Goal: Task Accomplishment & Management: Manage account settings

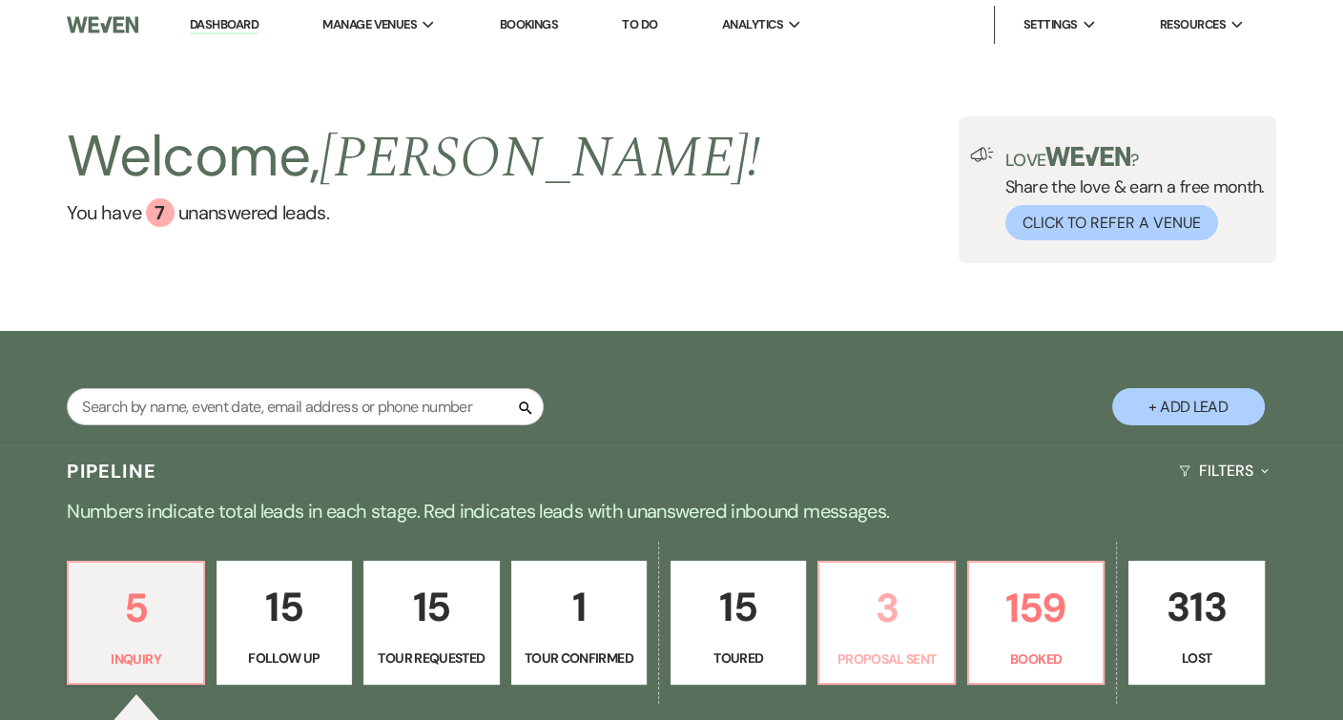
click at [928, 561] on link "3 Proposal Sent" at bounding box center [886, 623] width 137 height 124
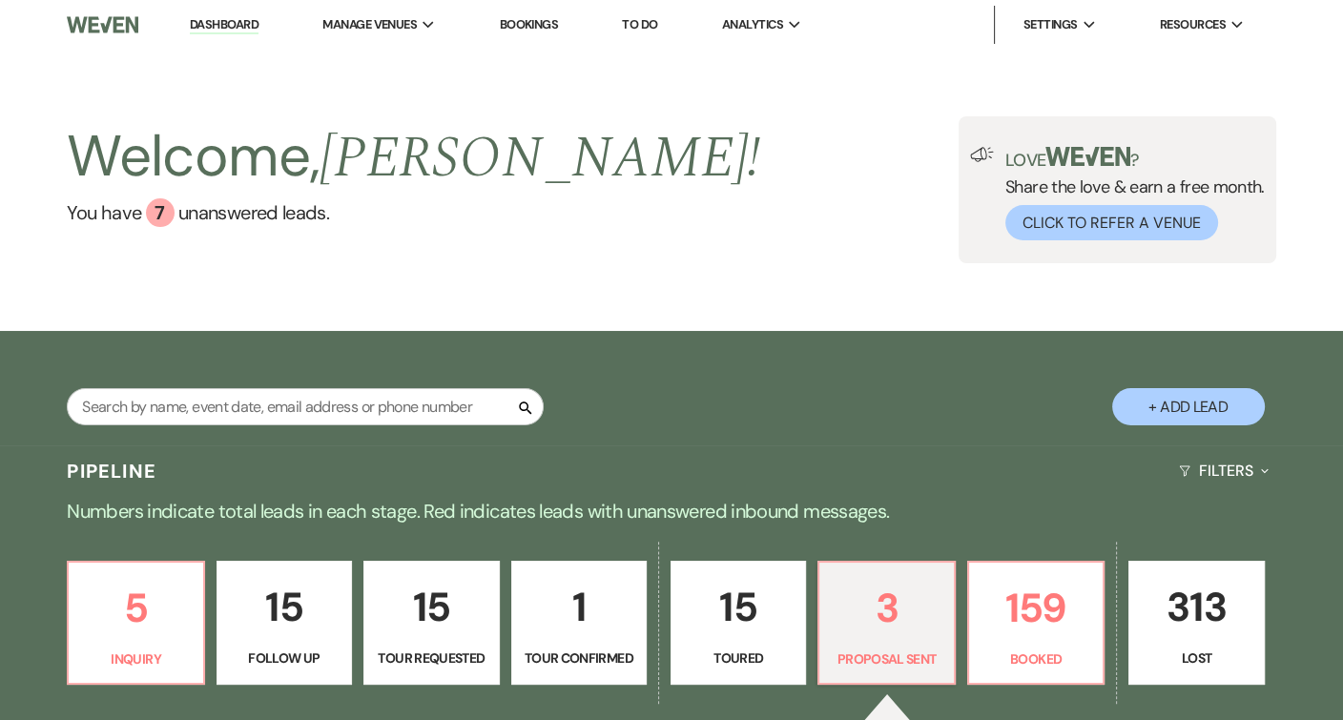
select select "6"
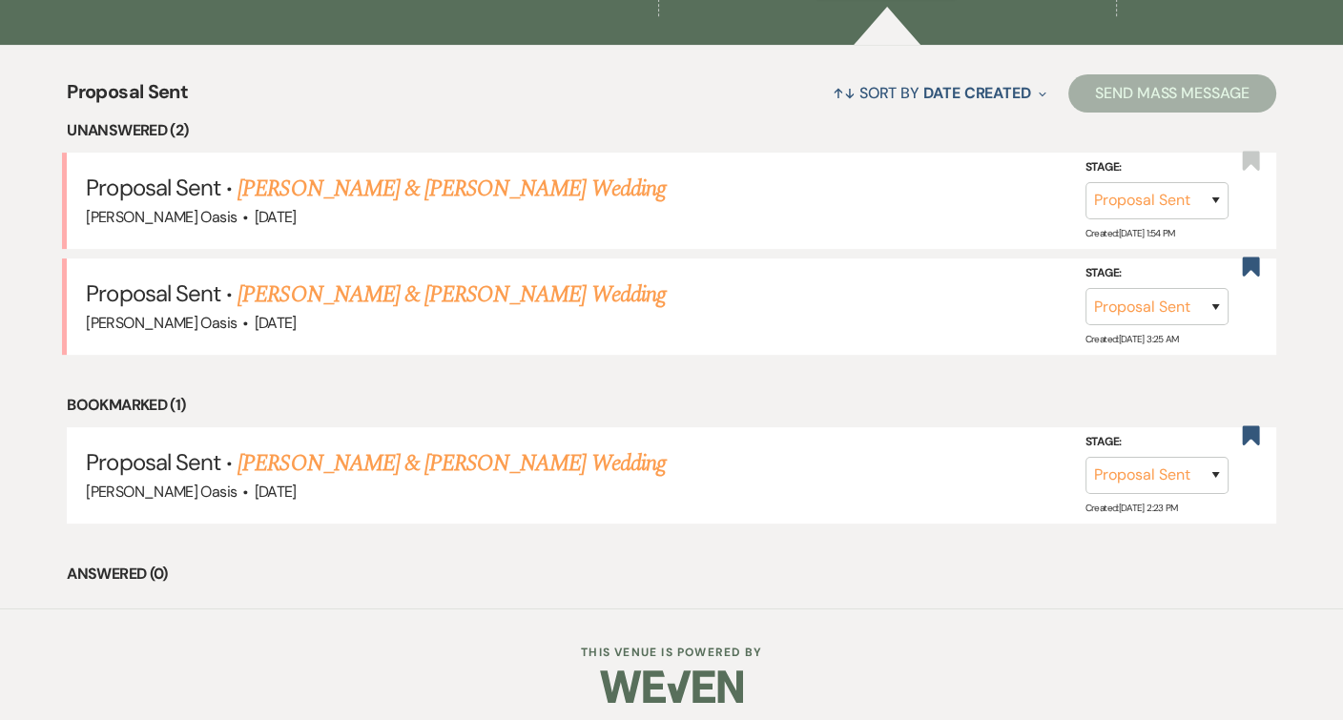
scroll to position [687, 0]
click at [528, 288] on link "[PERSON_NAME] & [PERSON_NAME] Wedding" at bounding box center [451, 296] width 427 height 34
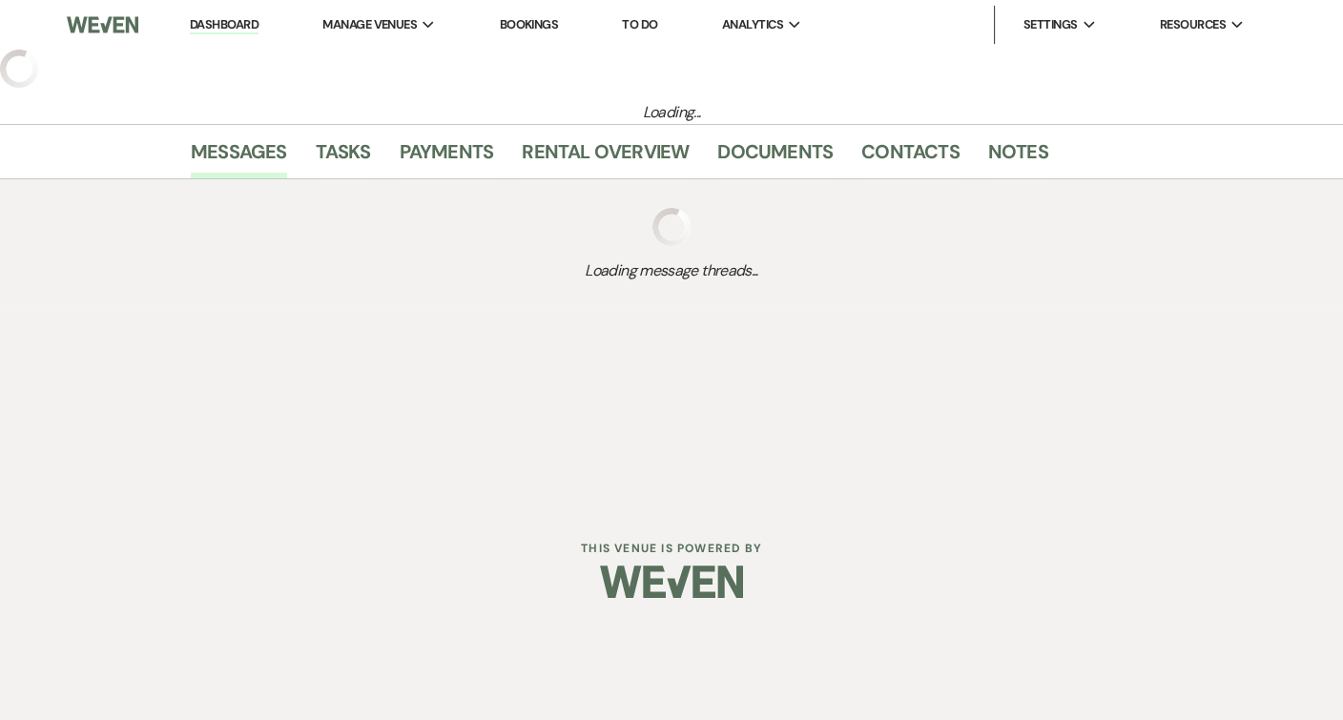
select select "6"
select select "5"
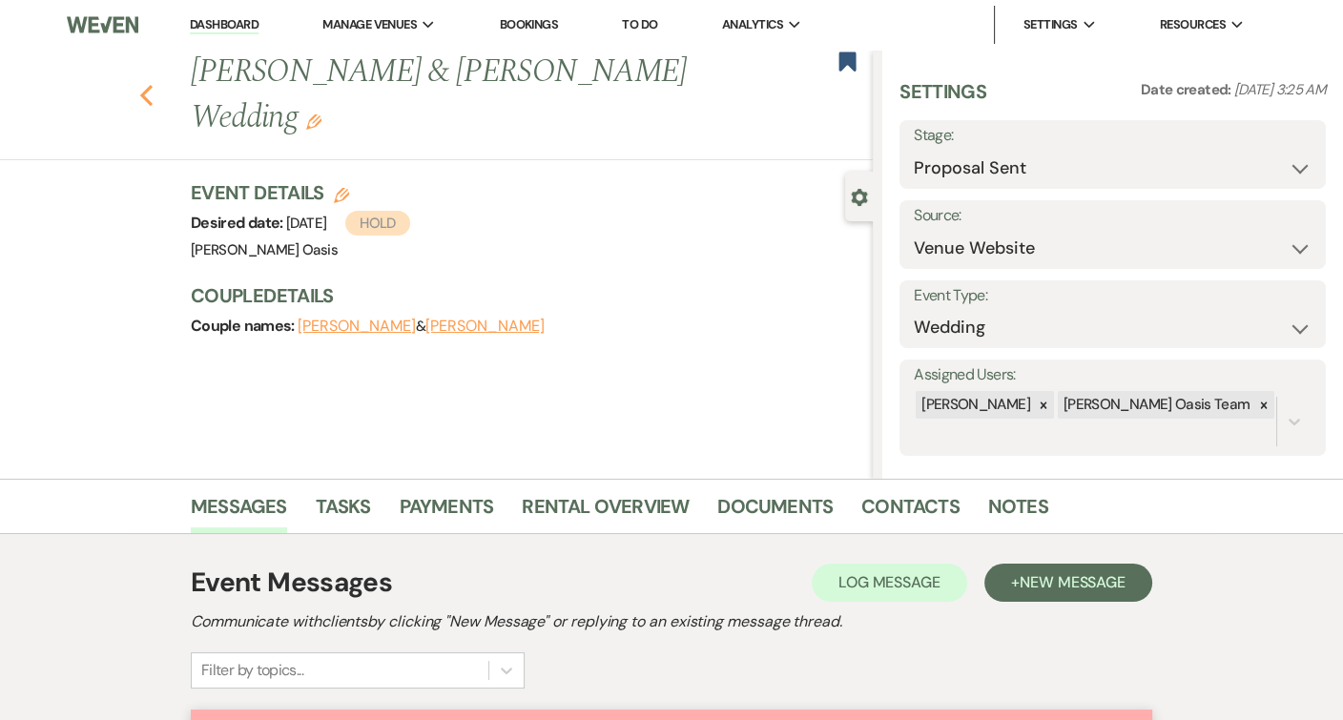
click at [139, 93] on icon "Previous" at bounding box center [146, 95] width 14 height 23
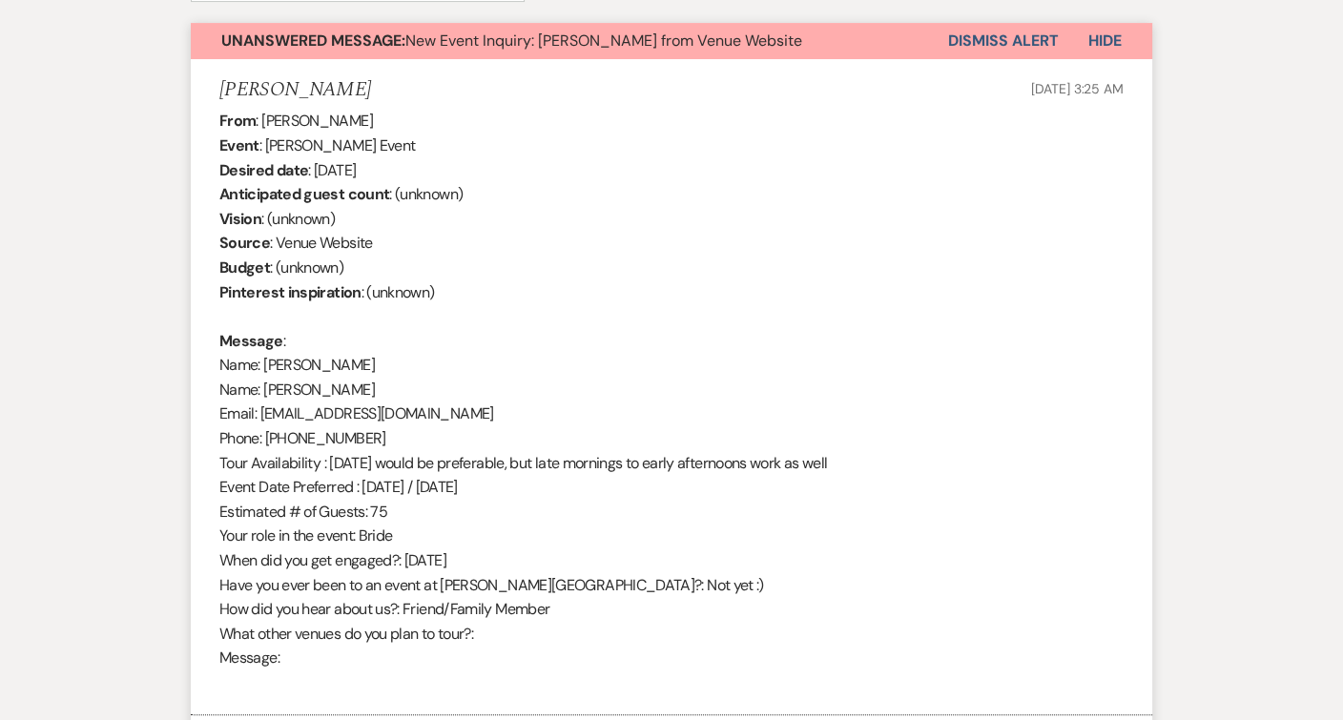
select select "6"
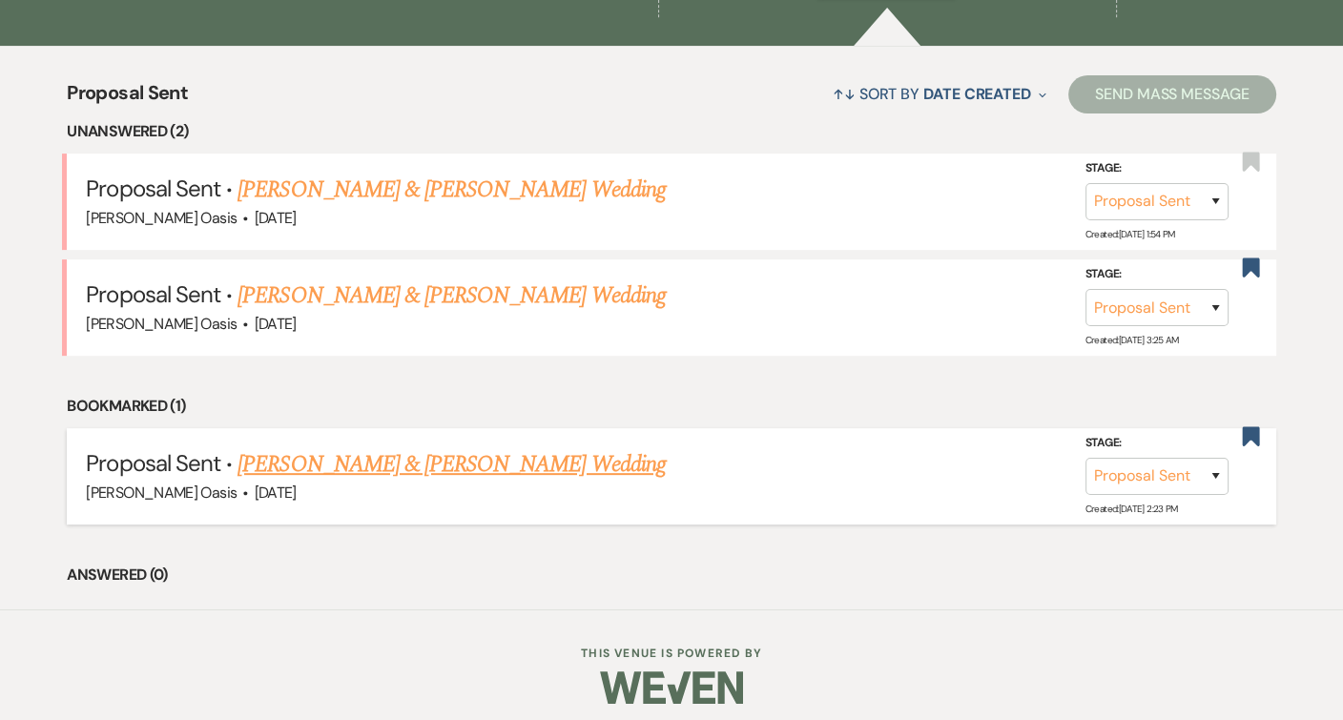
click at [365, 450] on link "Alyssa Parsons & Deaven Berg's Wedding" at bounding box center [451, 464] width 427 height 34
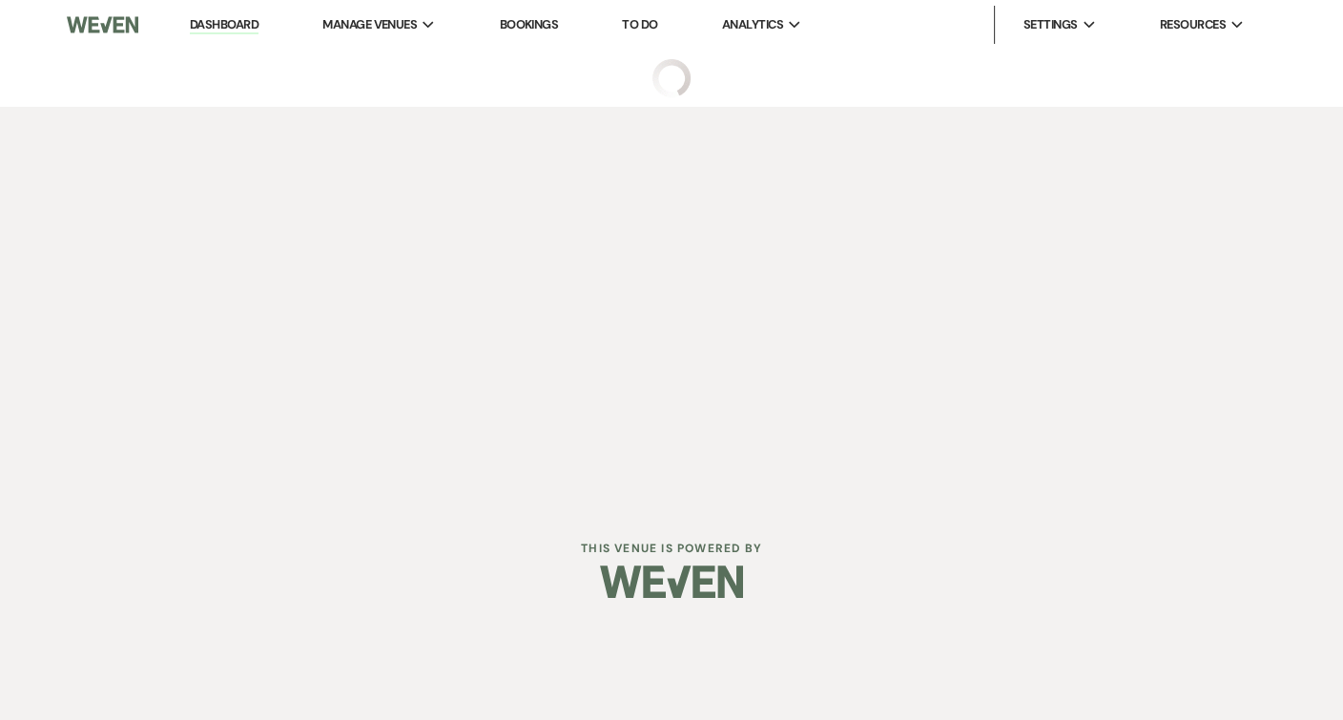
select select "6"
select select "5"
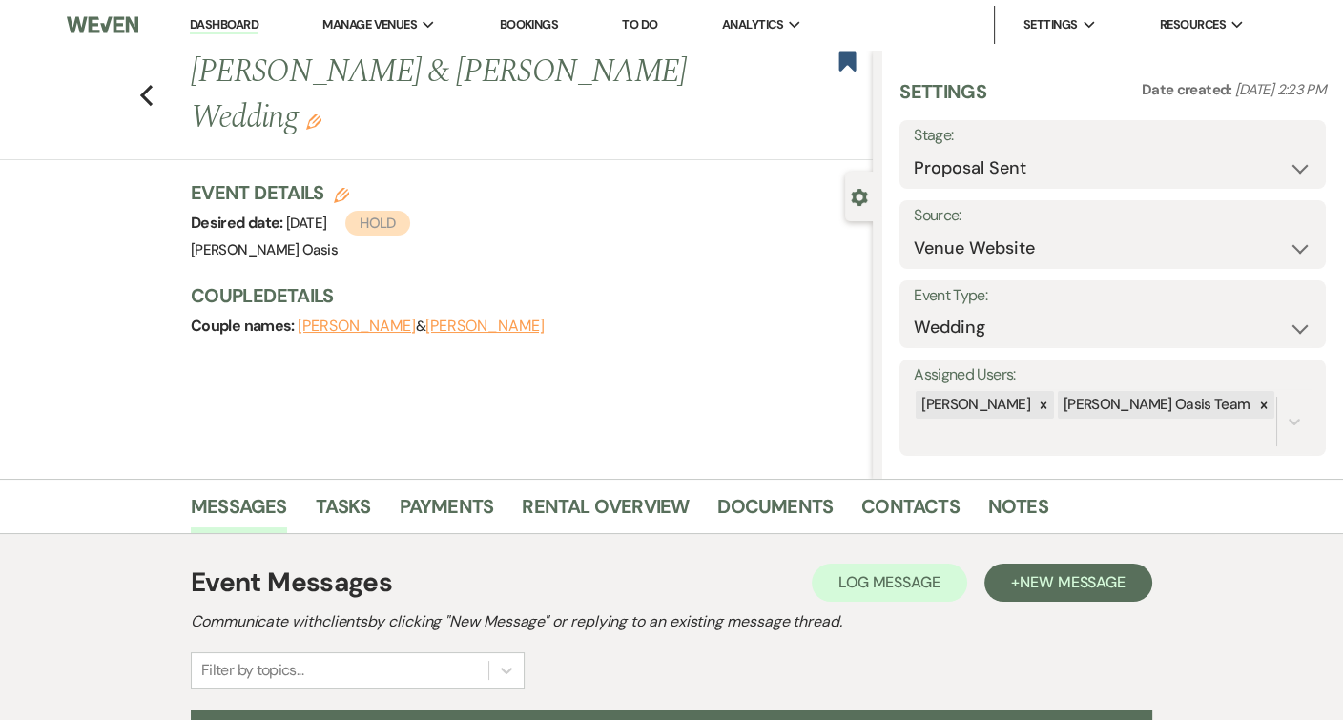
click at [146, 86] on div "Previous Alyssa Parsons & Deaven Berg's Wedding Edit Bookmark" at bounding box center [431, 105] width 882 height 111
click at [146, 84] on icon "Previous" at bounding box center [146, 95] width 14 height 23
select select "6"
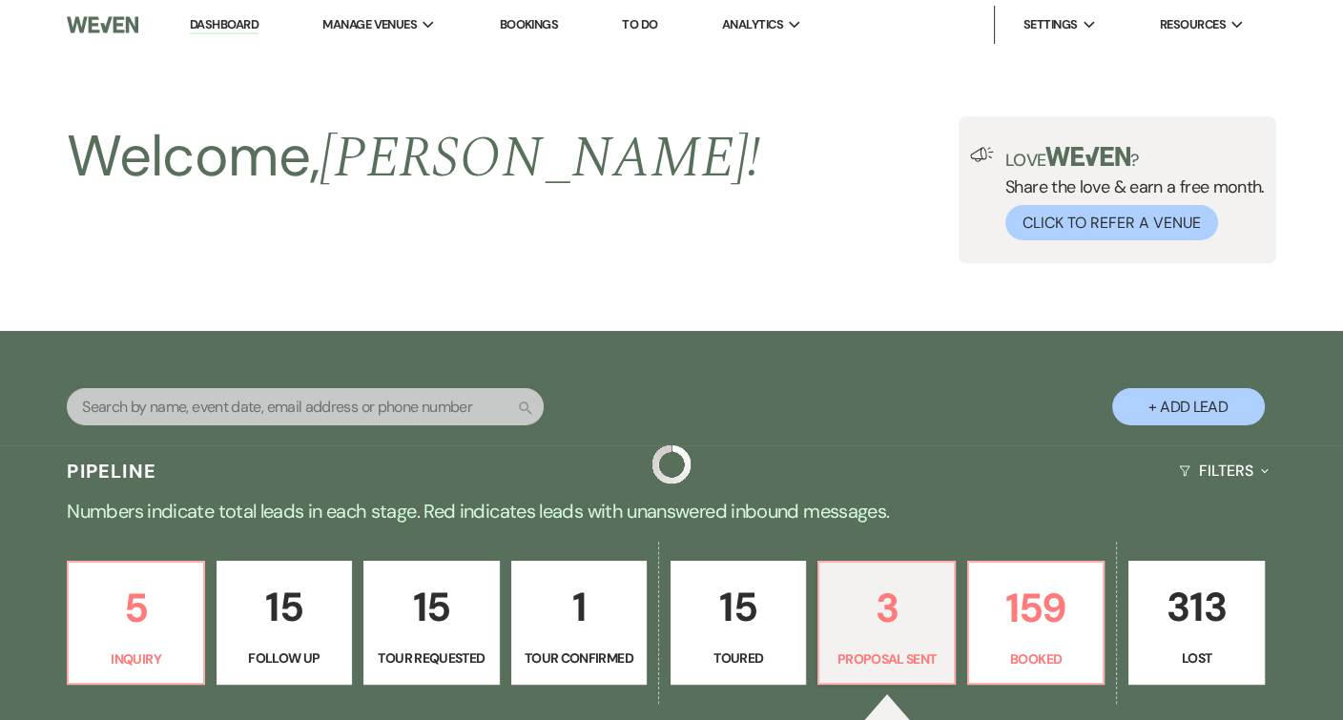
scroll to position [687, 0]
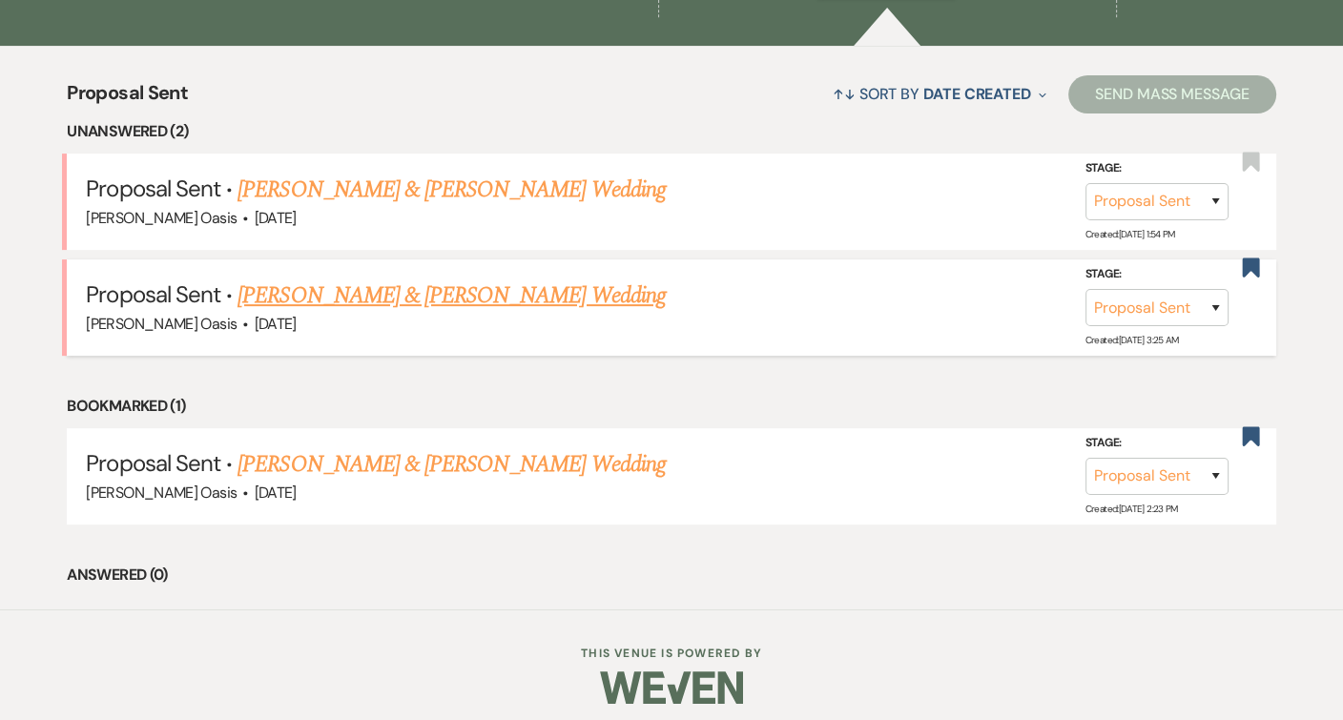
click at [317, 279] on h5 "Proposal Sent · Holly DiNovo & Benjamin Johnston's Wedding" at bounding box center [671, 296] width 1170 height 34
click at [317, 286] on link "Holly DiNovo & Benjamin Johnston's Wedding" at bounding box center [451, 296] width 427 height 34
select select "6"
select select "5"
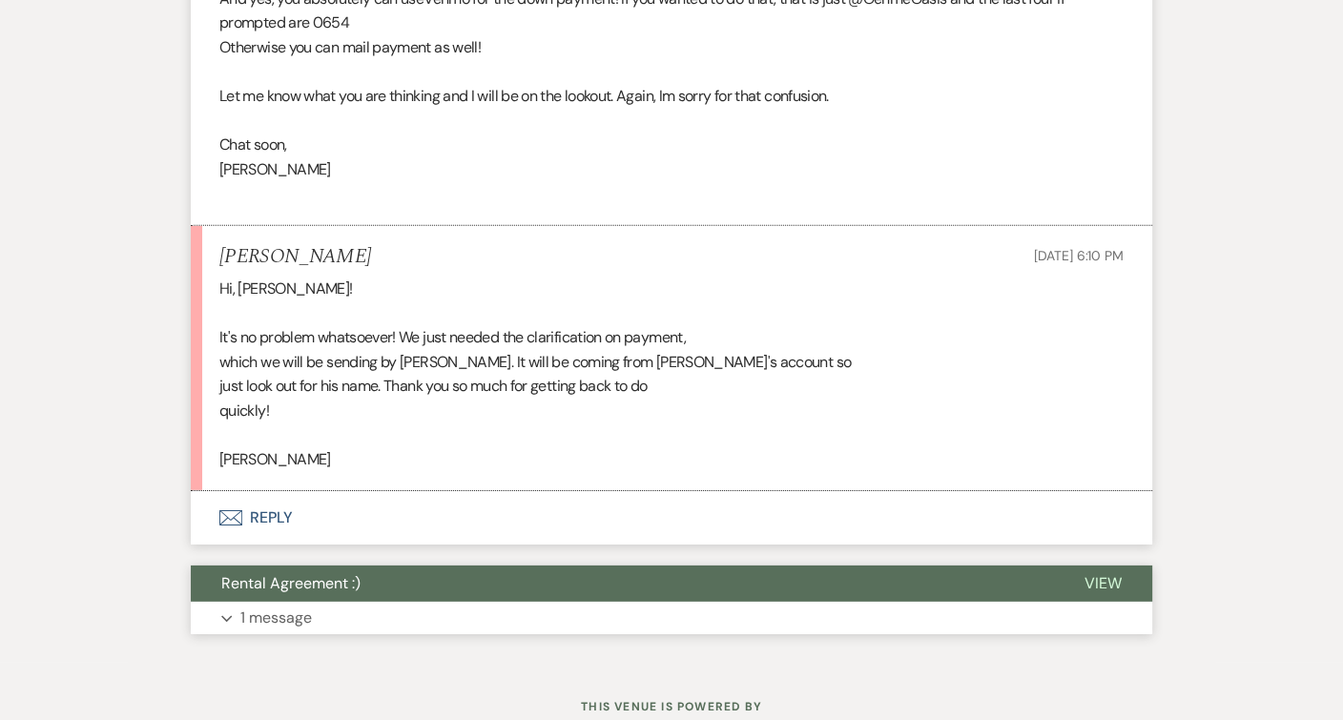
scroll to position [6435, 0]
click at [355, 491] on button "Envelope Reply" at bounding box center [672, 517] width 962 height 53
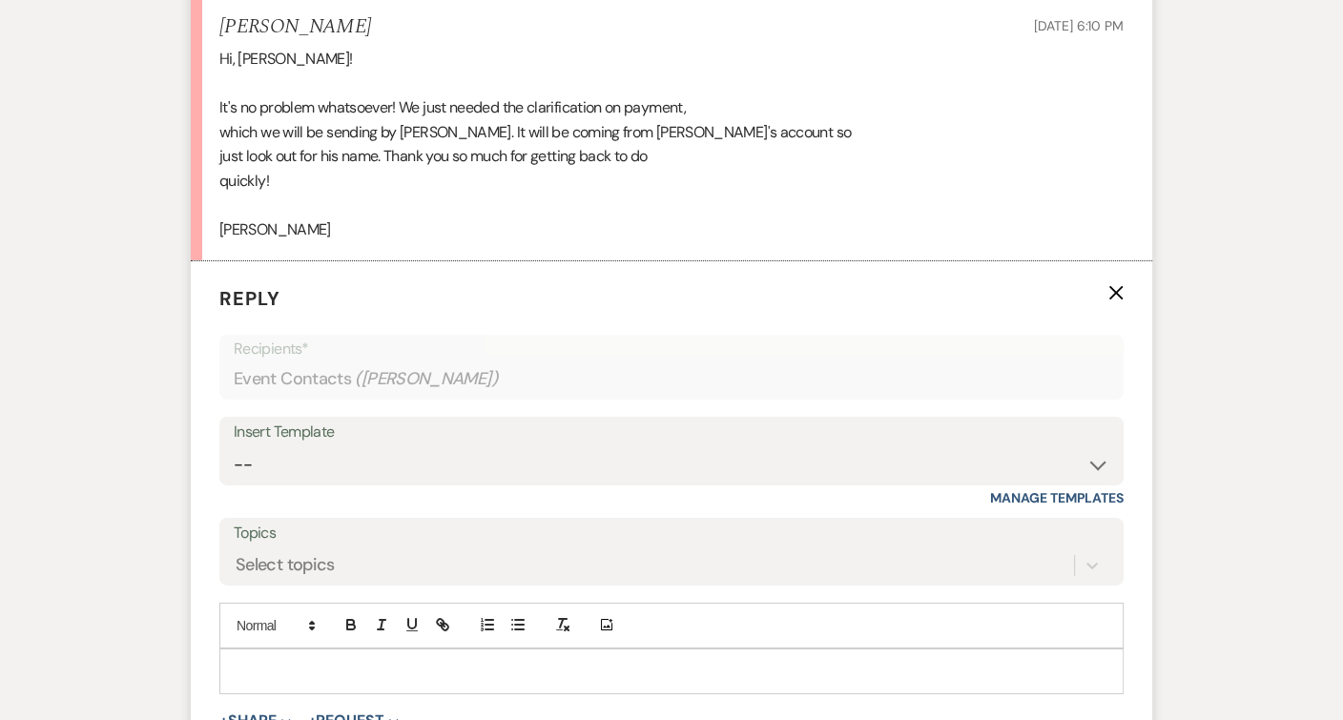
scroll to position [6700, 0]
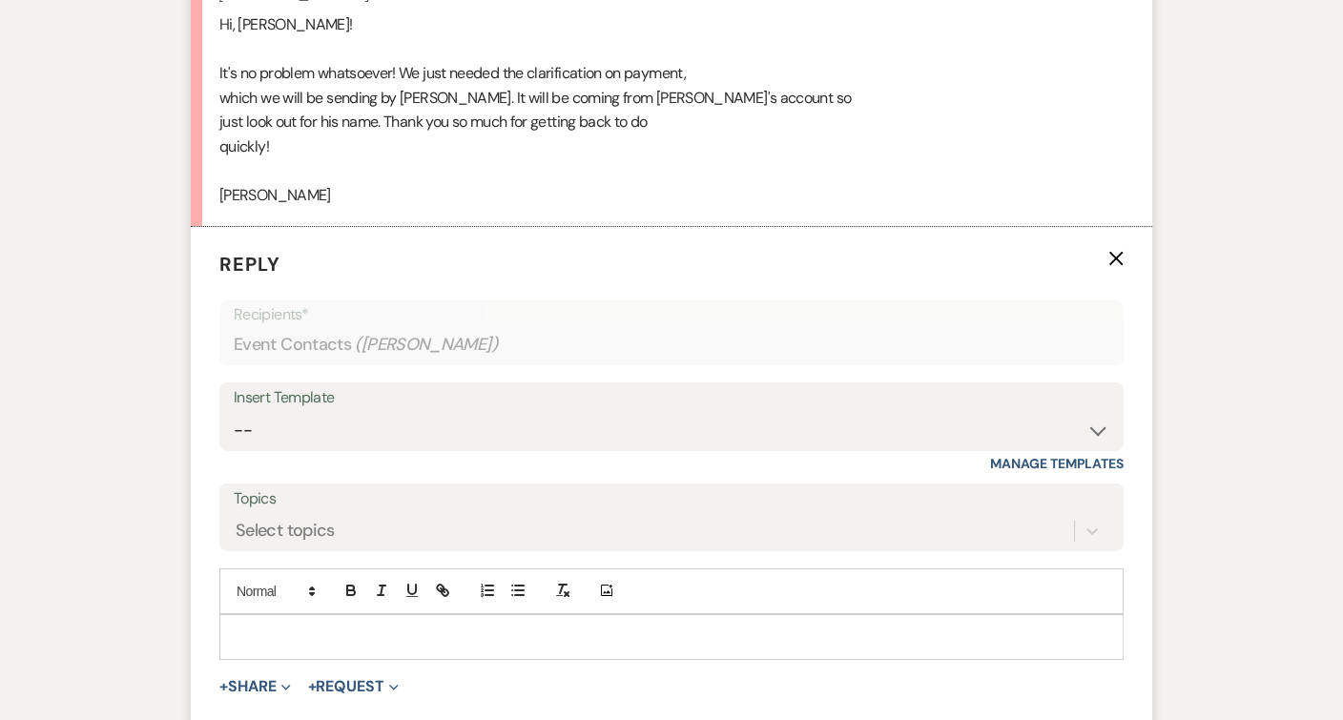
click at [346, 627] on p at bounding box center [672, 637] width 874 height 21
click at [284, 627] on p "Perfect! I will be on the look out!" at bounding box center [672, 637] width 874 height 21
click at [421, 627] on p "Perfect, I will be on the look out!" at bounding box center [672, 637] width 874 height 21
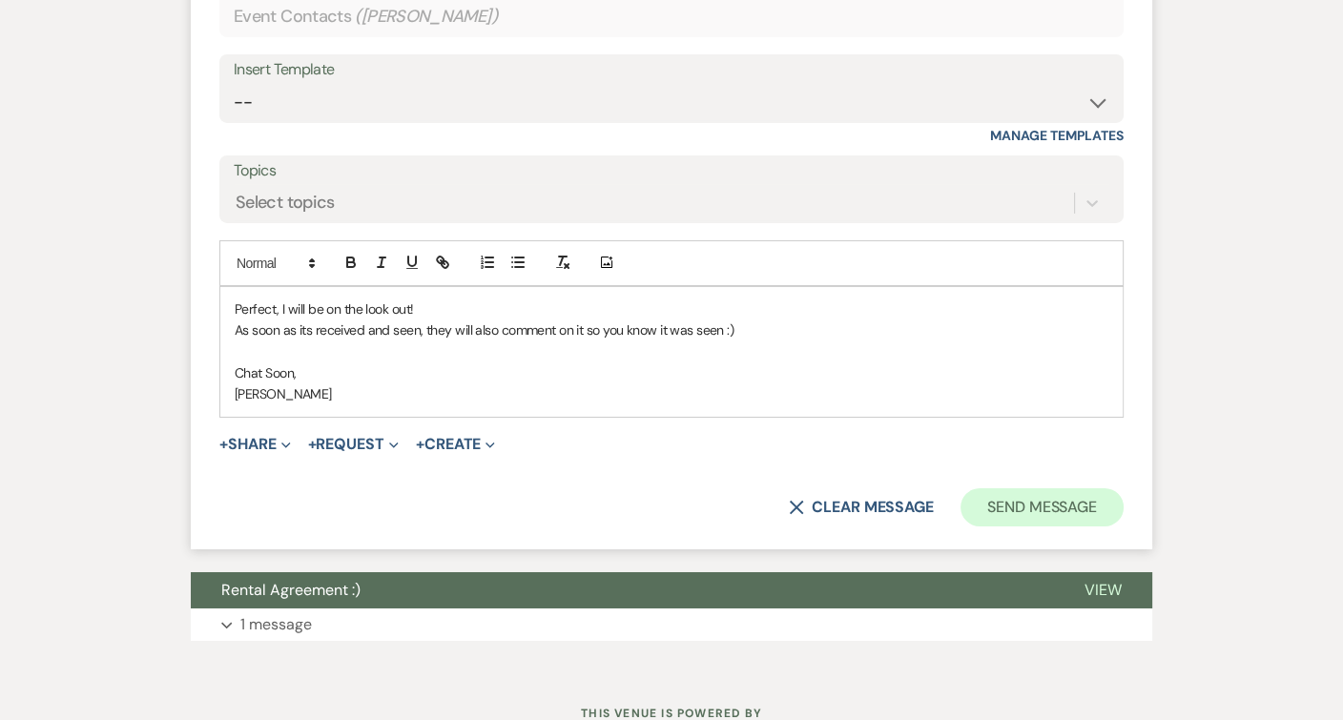
click at [1070, 488] on button "Send Message" at bounding box center [1042, 507] width 163 height 38
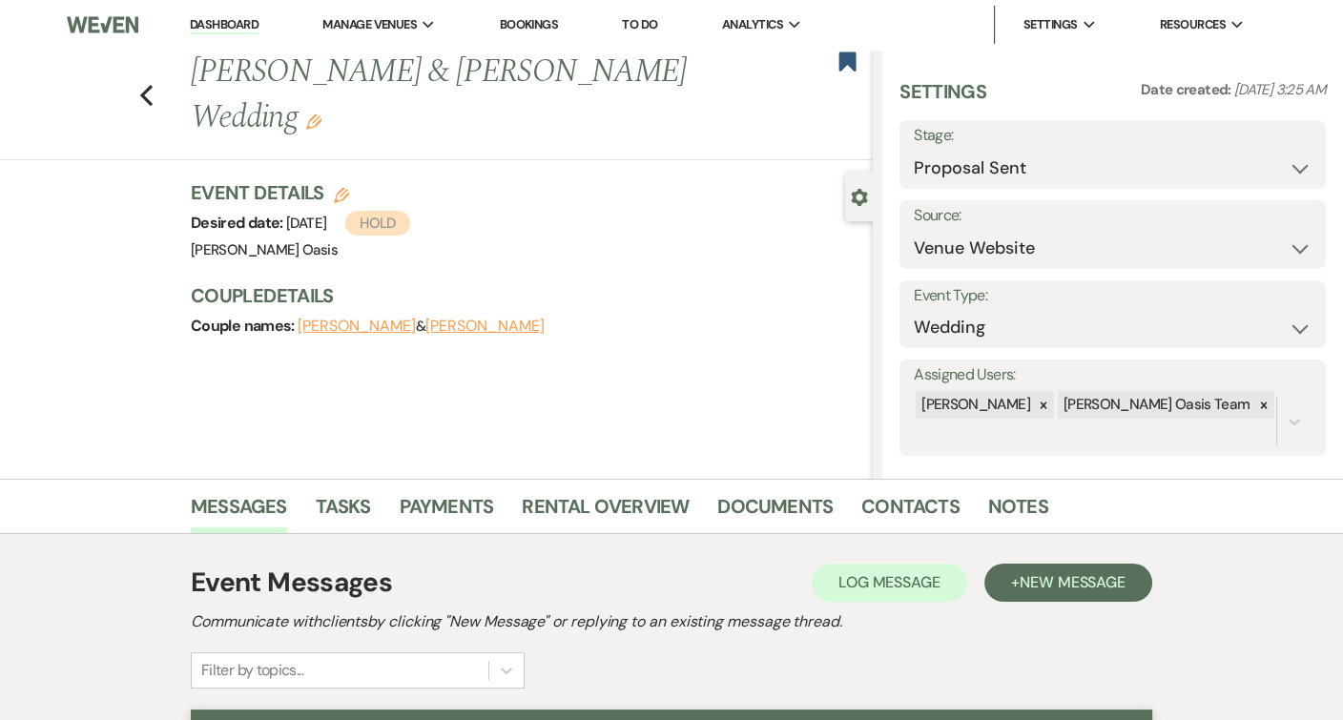
scroll to position [0, 0]
click at [241, 19] on link "Dashboard" at bounding box center [224, 25] width 69 height 18
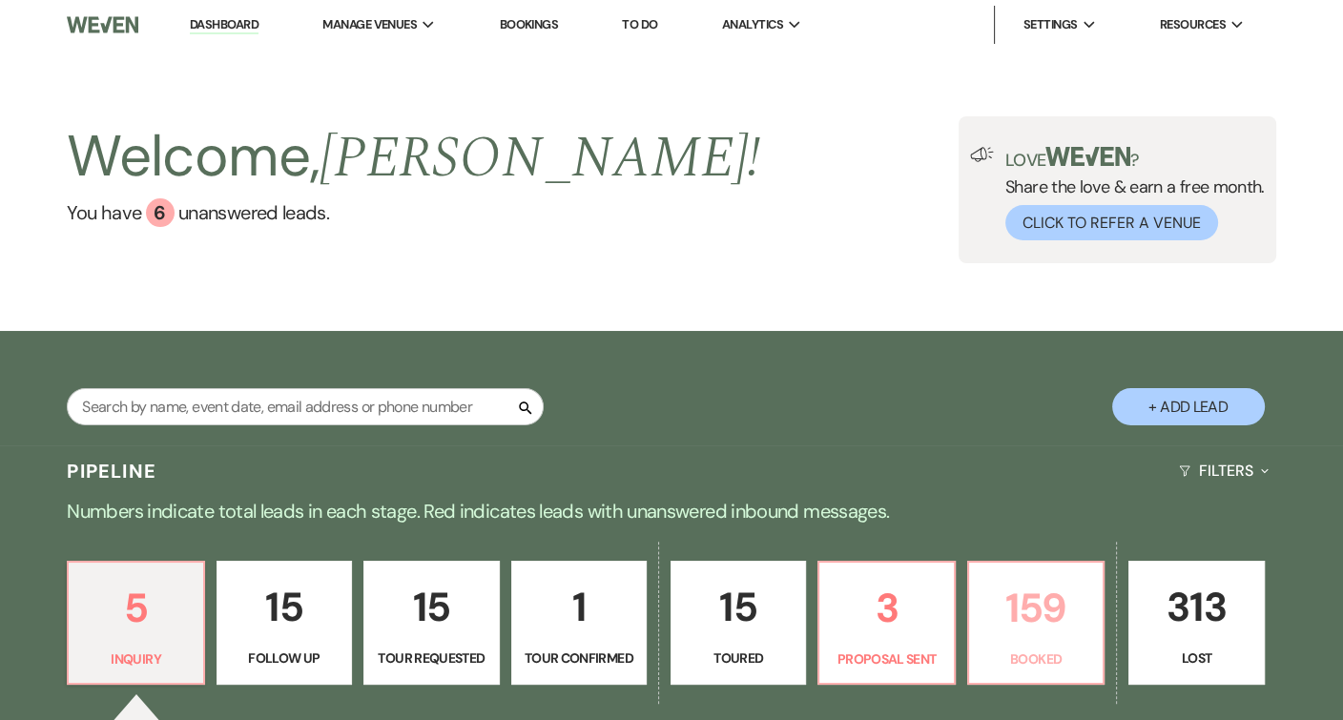
click at [1076, 669] on link "159 Booked" at bounding box center [1035, 623] width 137 height 124
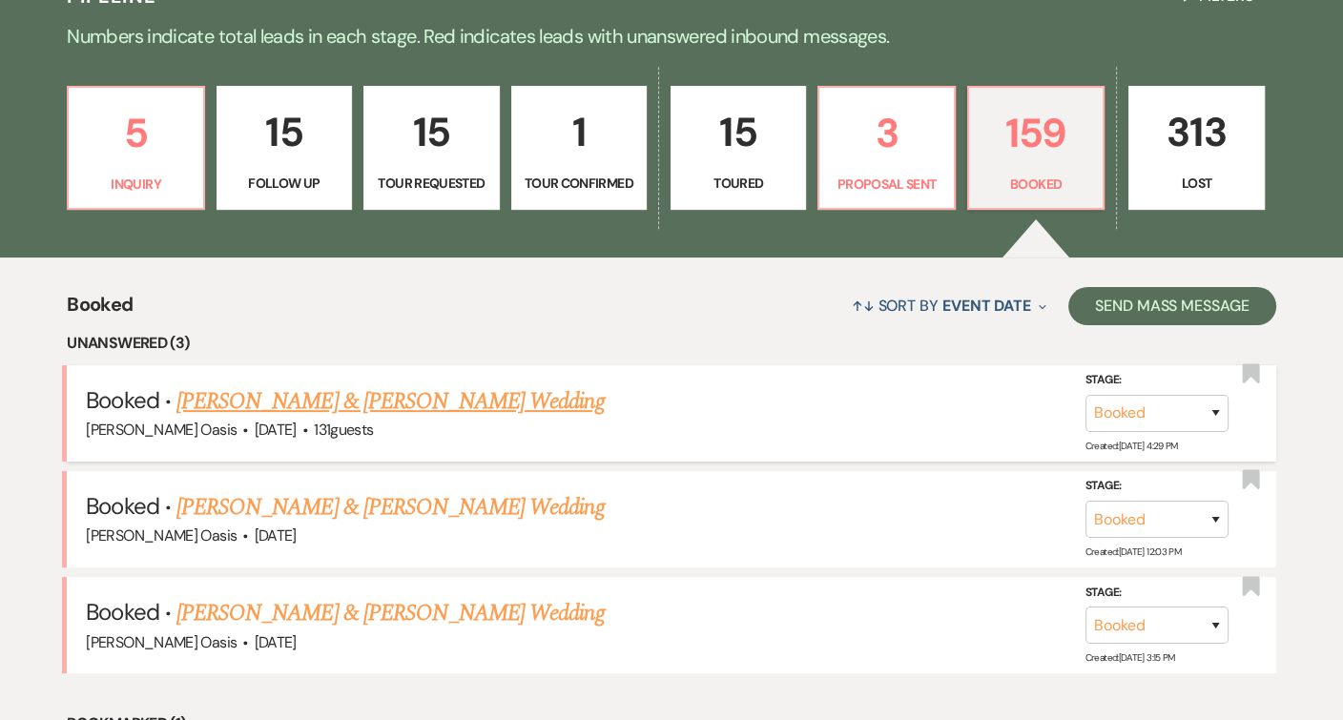
scroll to position [547, 0]
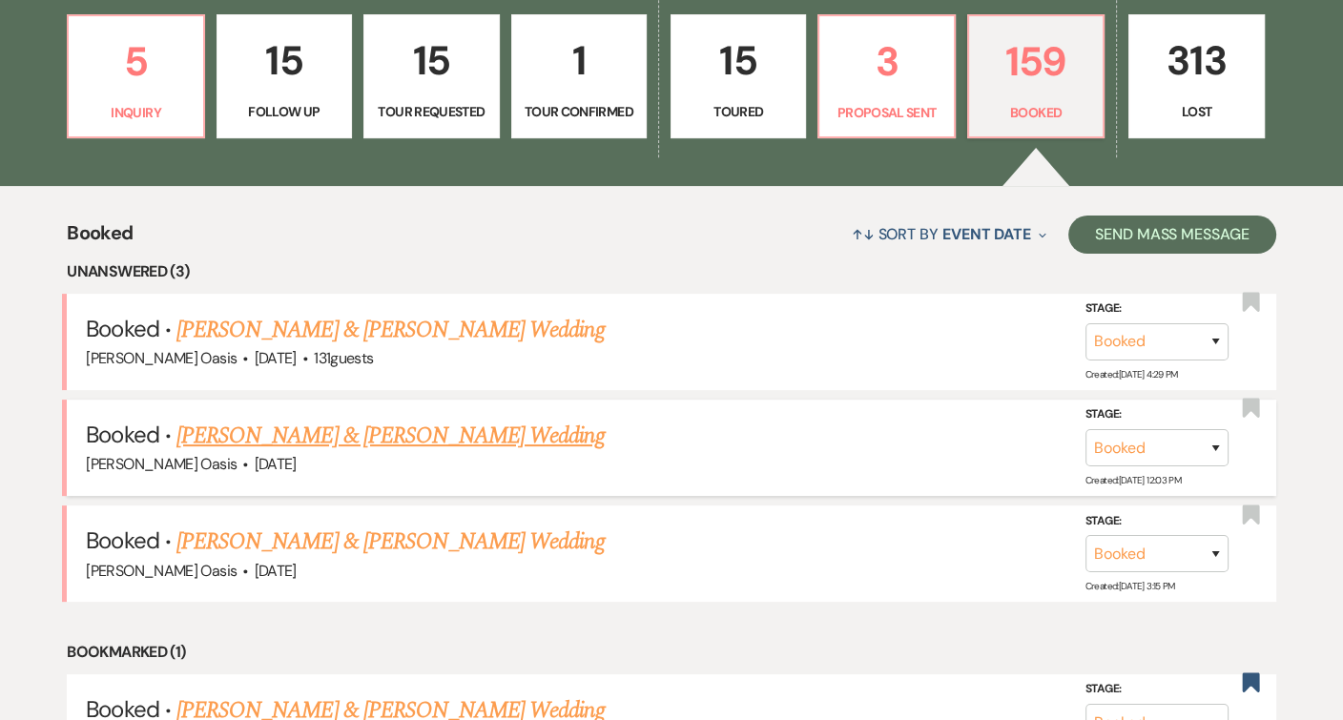
click at [489, 436] on link "Tatum Malnory & Jeremiah Johnson's Wedding" at bounding box center [389, 436] width 427 height 34
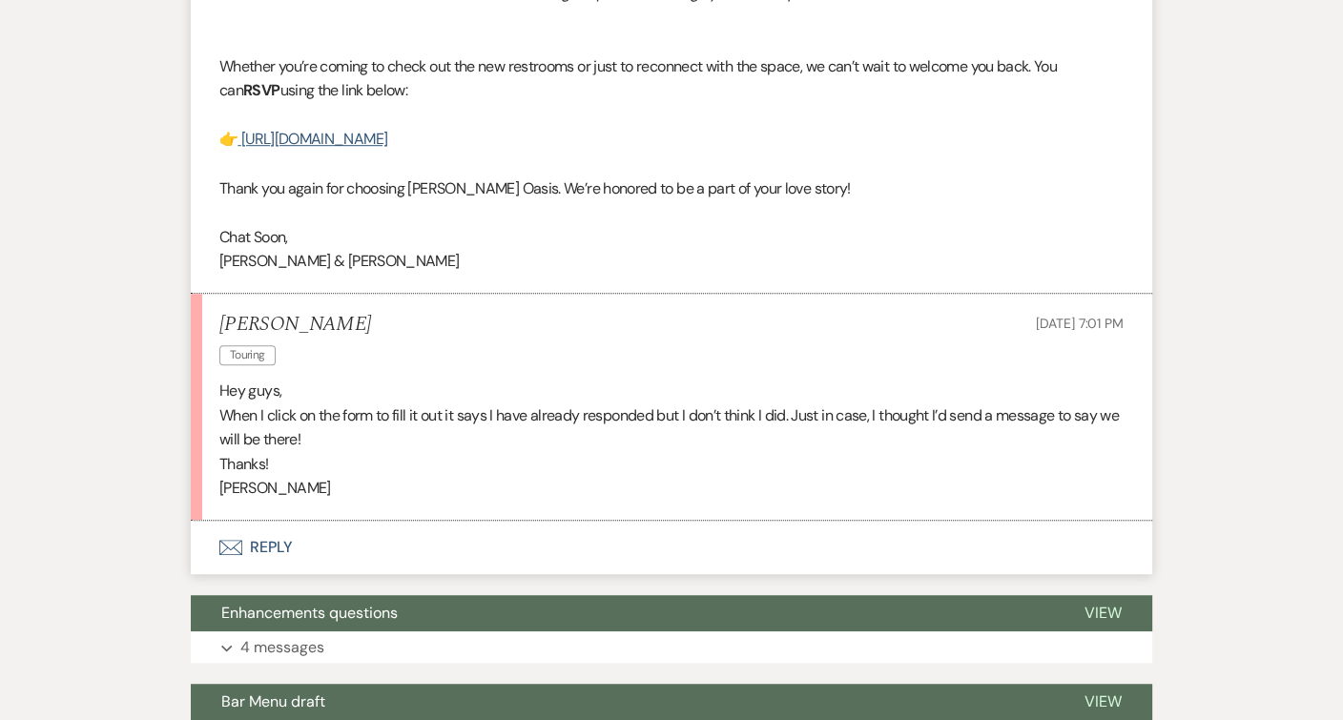
scroll to position [1294, 0]
click at [401, 536] on button "Envelope Reply" at bounding box center [672, 547] width 962 height 53
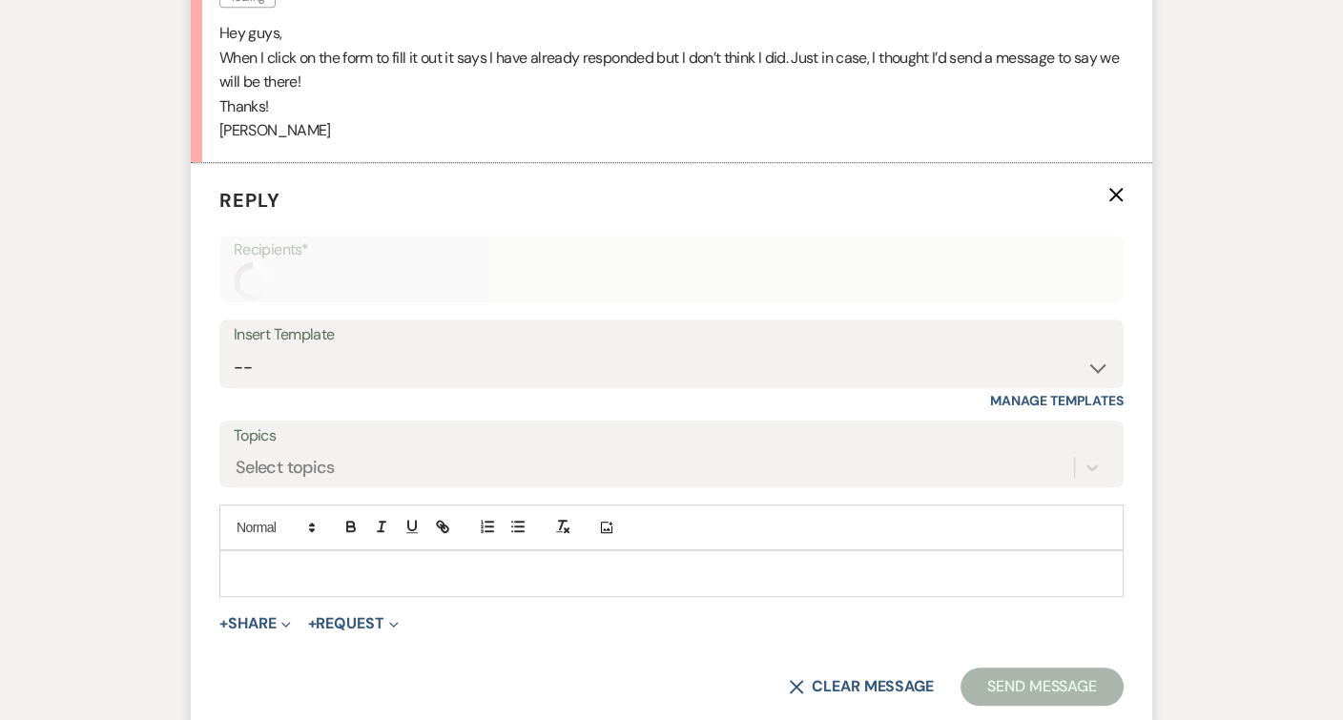
scroll to position [1714, 0]
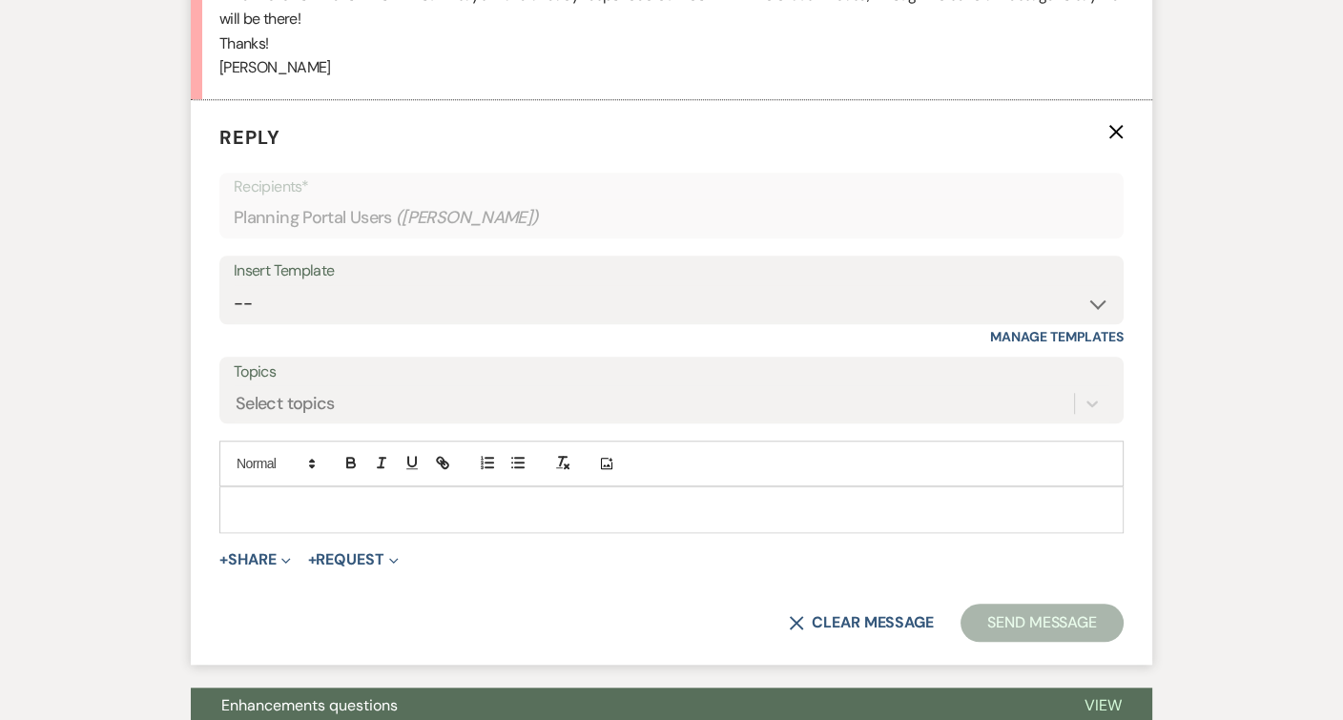
click at [406, 499] on p at bounding box center [672, 509] width 874 height 21
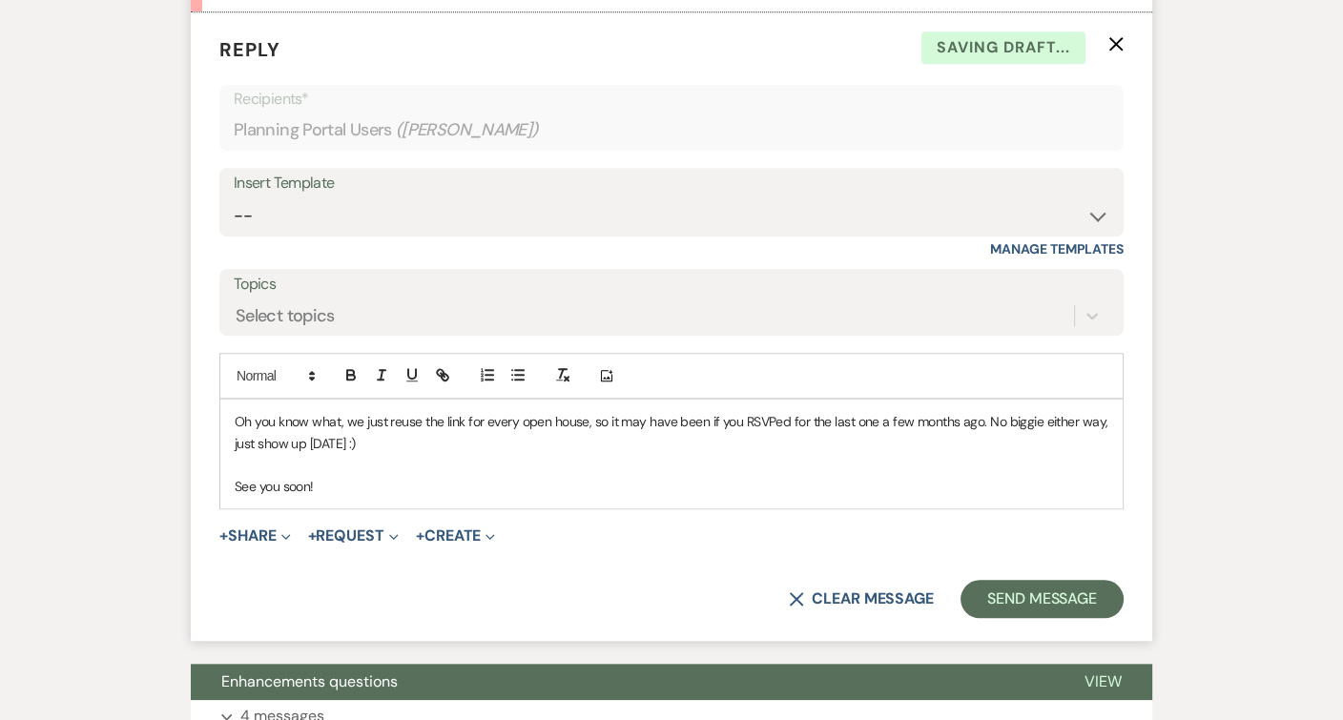
scroll to position [1806, 0]
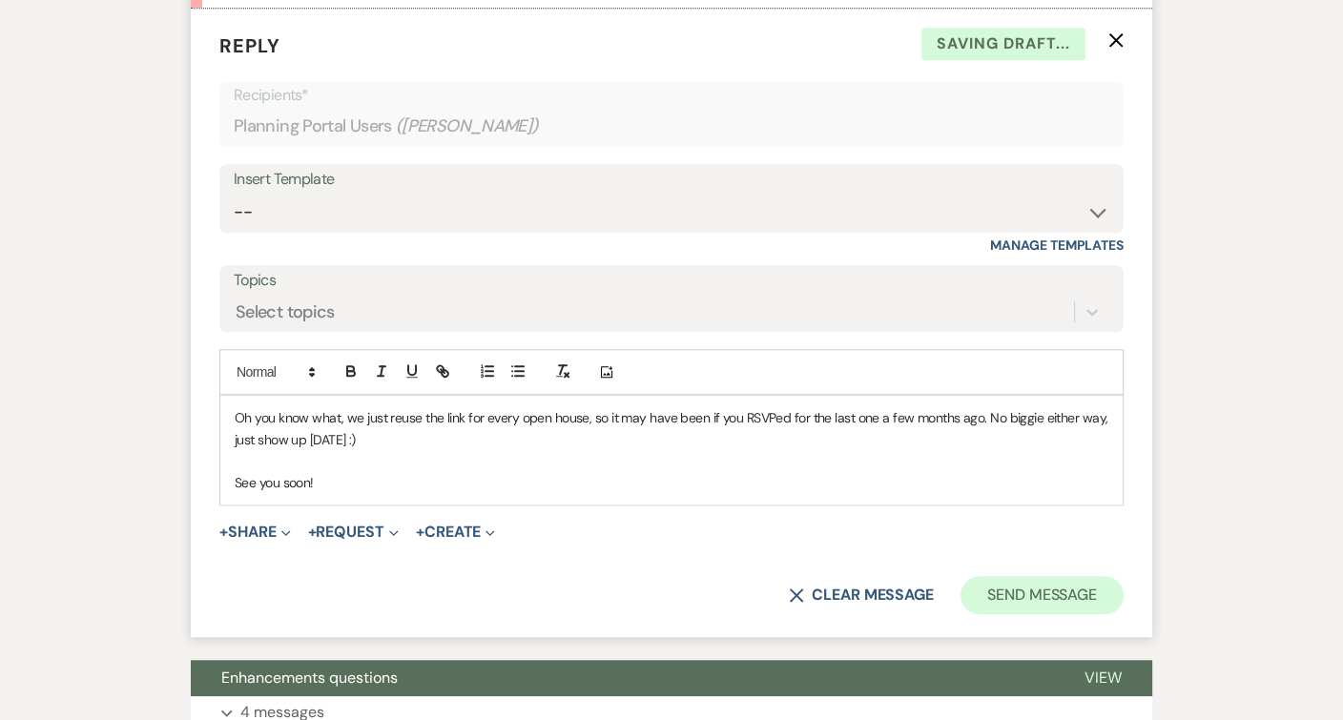
click at [1004, 576] on button "Send Message" at bounding box center [1042, 595] width 163 height 38
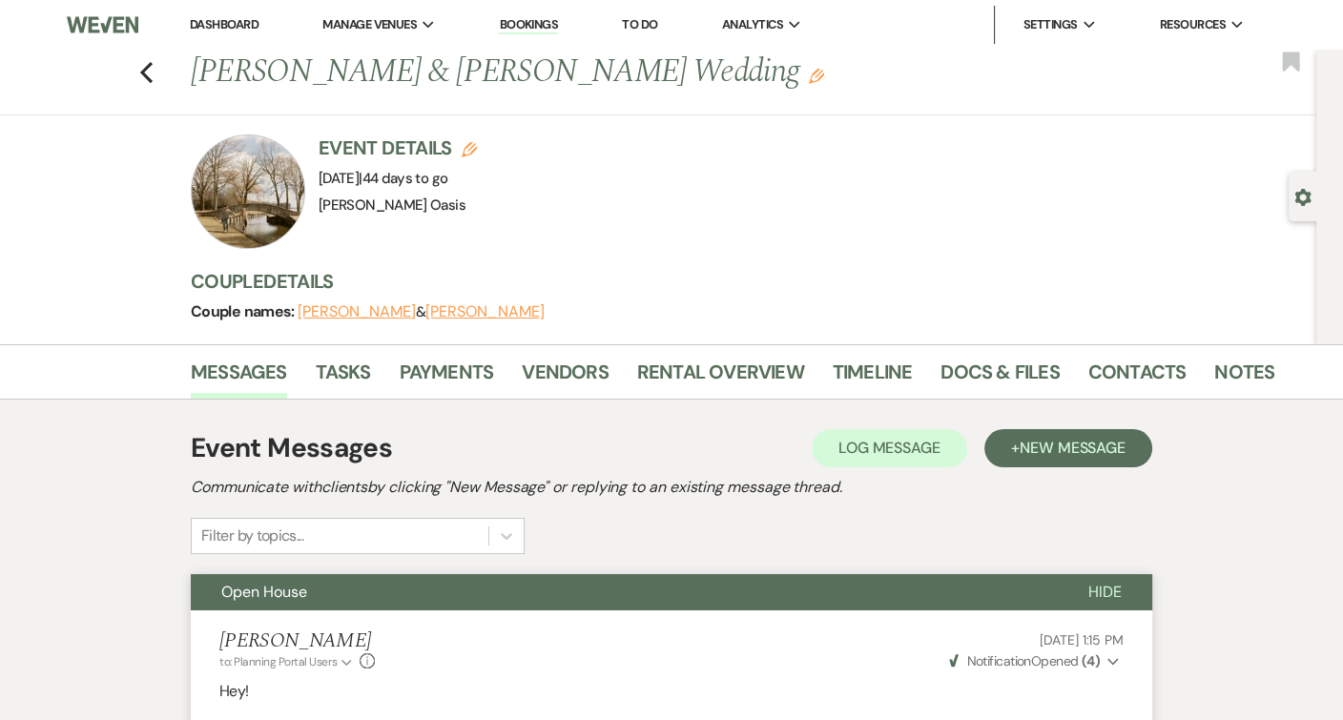
scroll to position [0, 0]
click at [222, 25] on link "Dashboard" at bounding box center [224, 24] width 69 height 16
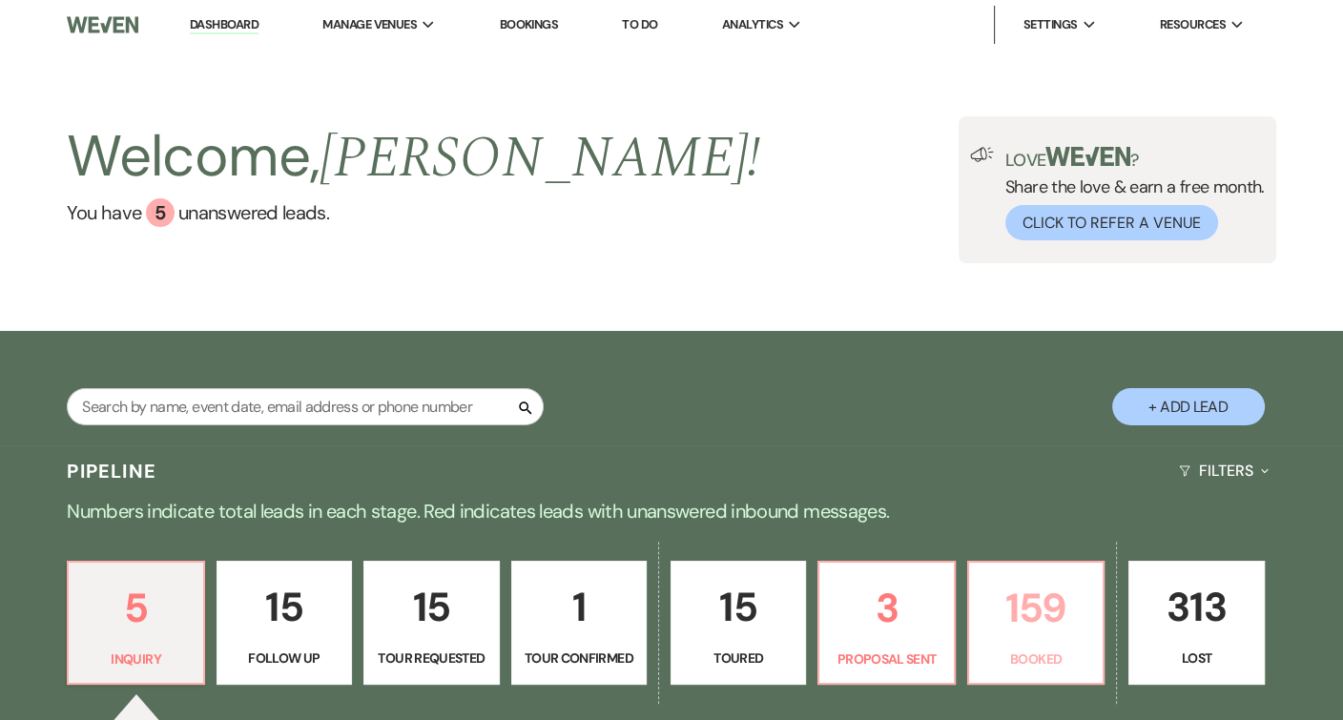
click at [1057, 658] on p "Booked" at bounding box center [1036, 659] width 111 height 21
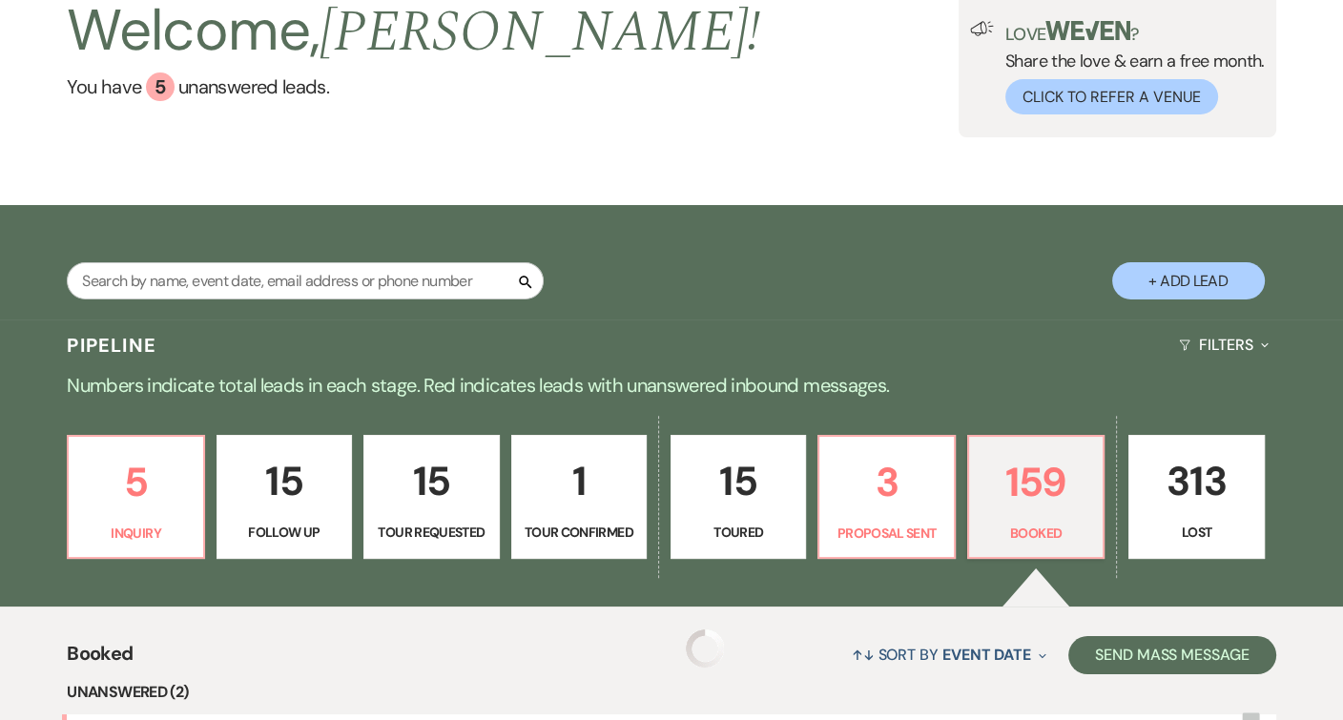
scroll to position [405, 0]
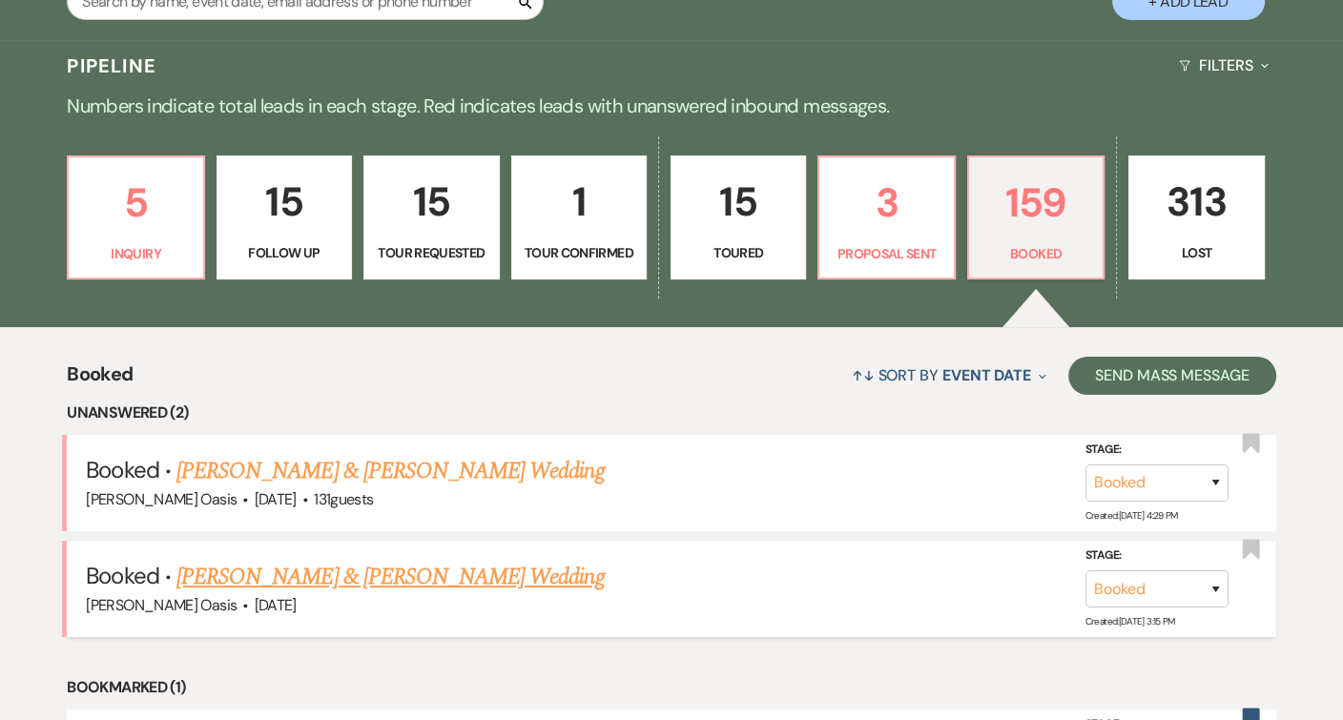
click at [559, 593] on div "Oehme Oasis · Jun 26, 2026" at bounding box center [671, 605] width 1170 height 25
click at [559, 571] on link "Renee Gunderson & Joseph Alexander's Wedding" at bounding box center [389, 577] width 427 height 34
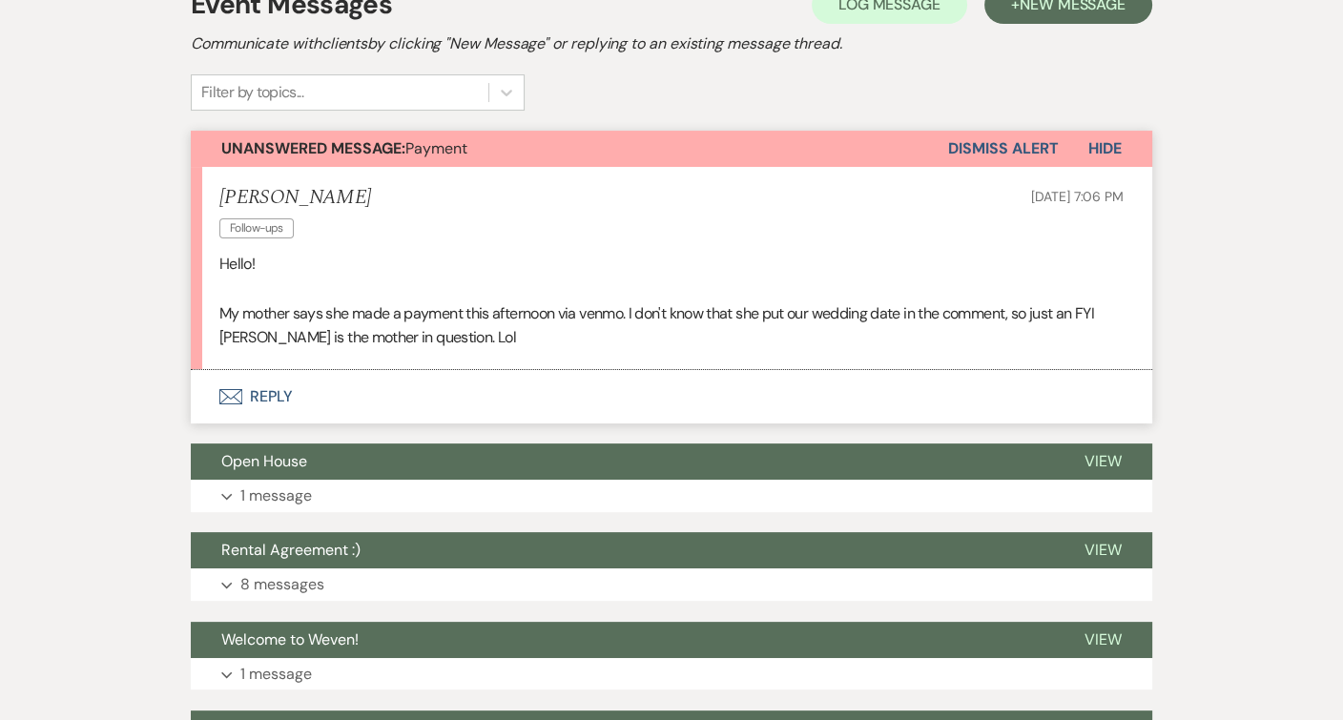
scroll to position [433, 0]
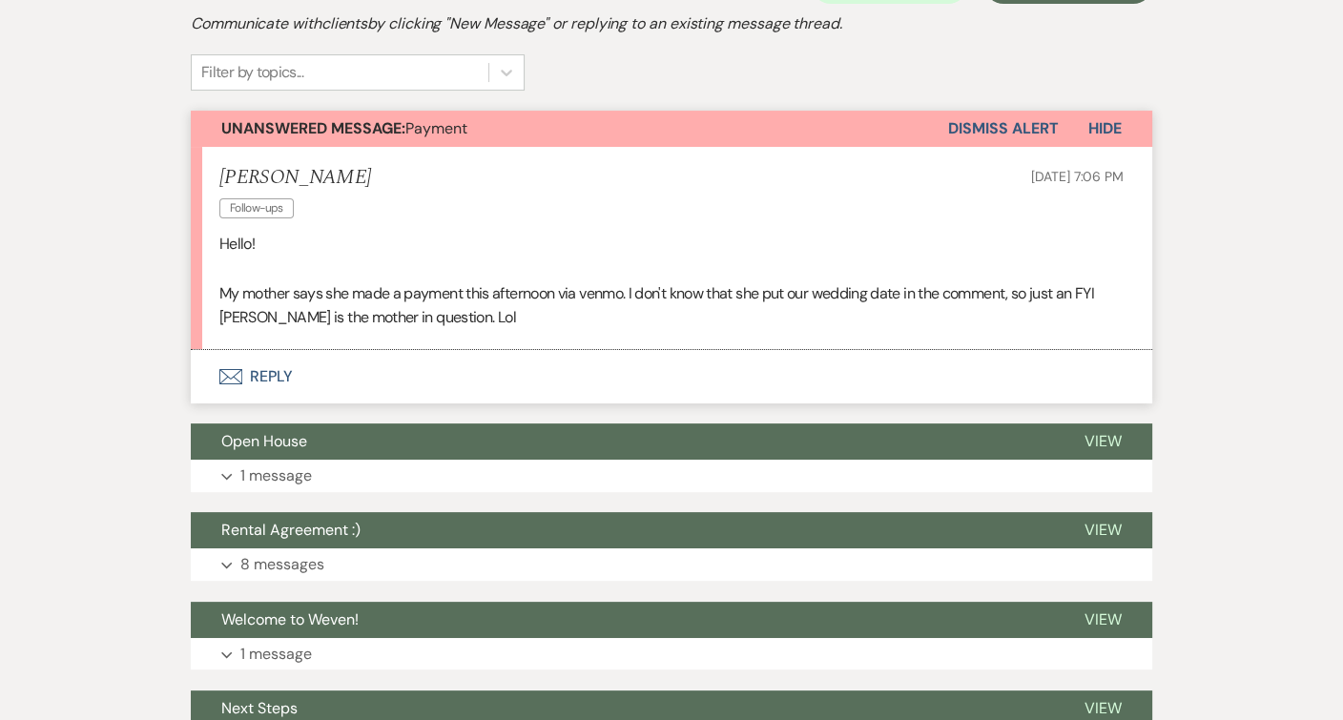
click at [424, 375] on button "Envelope Reply" at bounding box center [672, 376] width 962 height 53
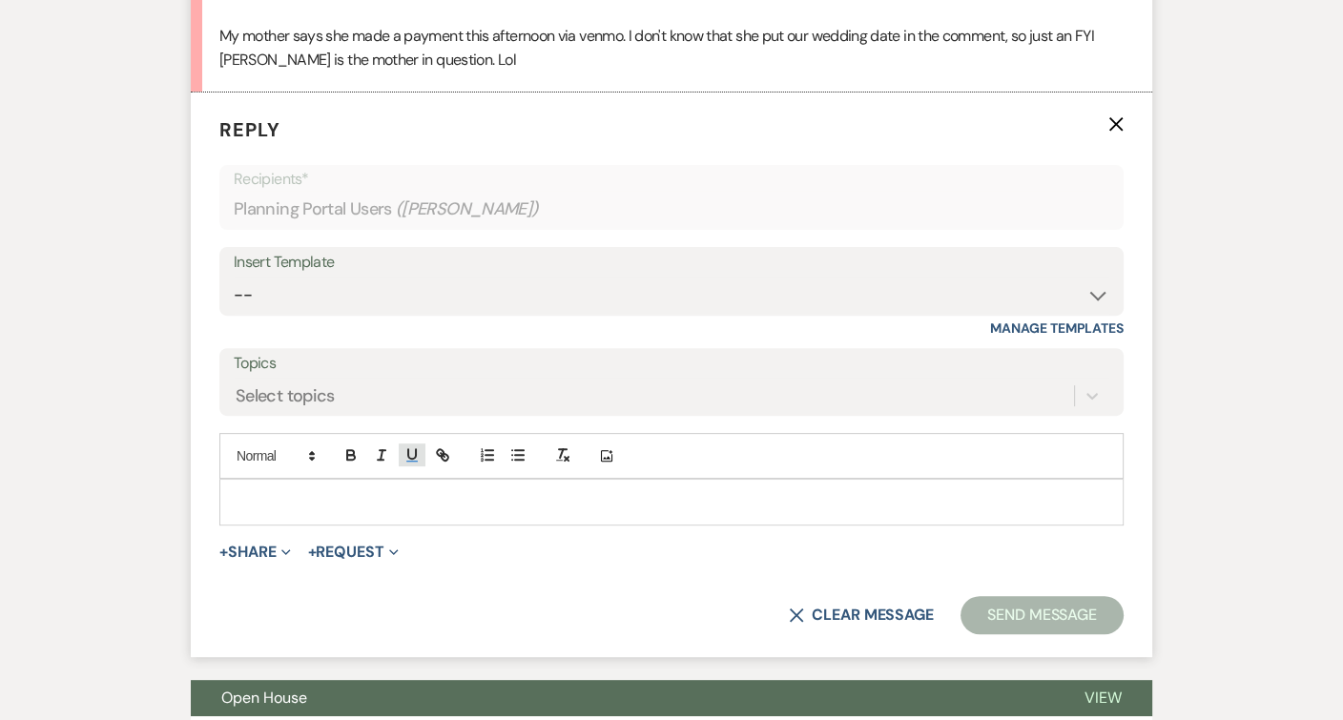
scroll to position [696, 0]
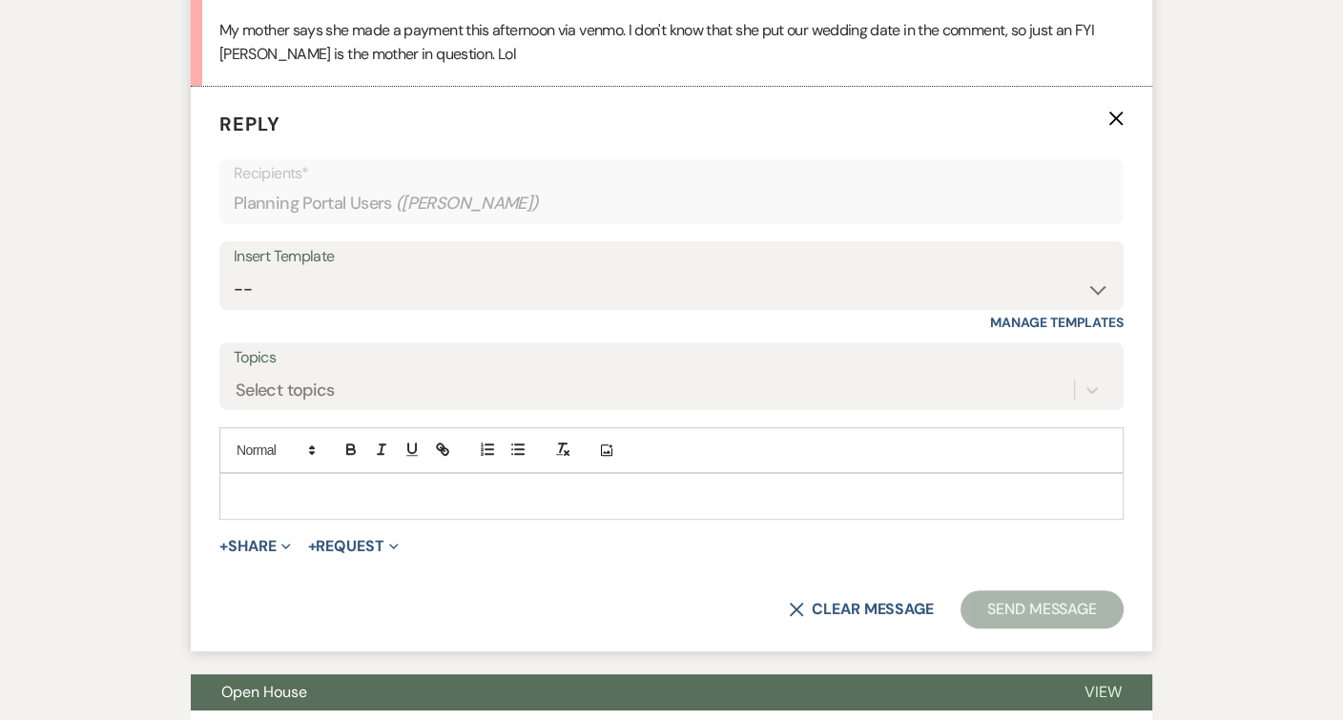
click at [382, 490] on p at bounding box center [672, 496] width 874 height 21
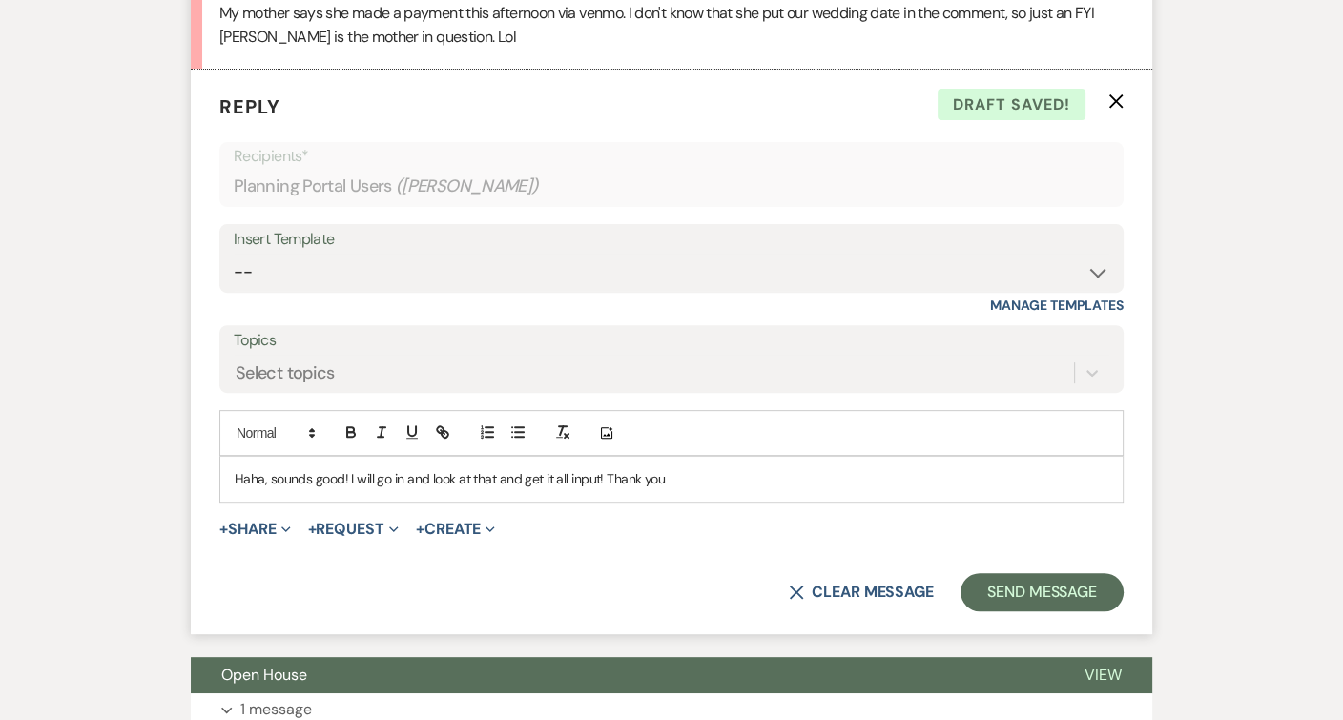
scroll to position [710, 0]
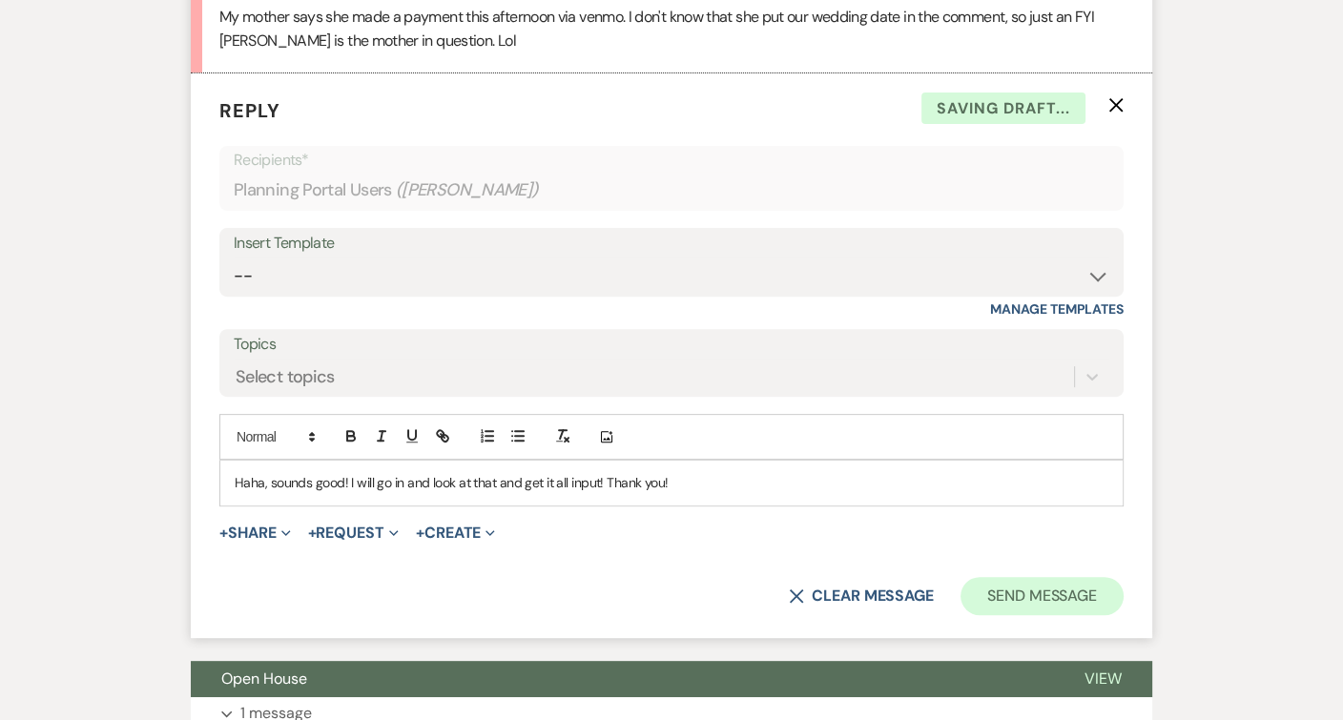
click at [1033, 598] on button "Send Message" at bounding box center [1042, 596] width 163 height 38
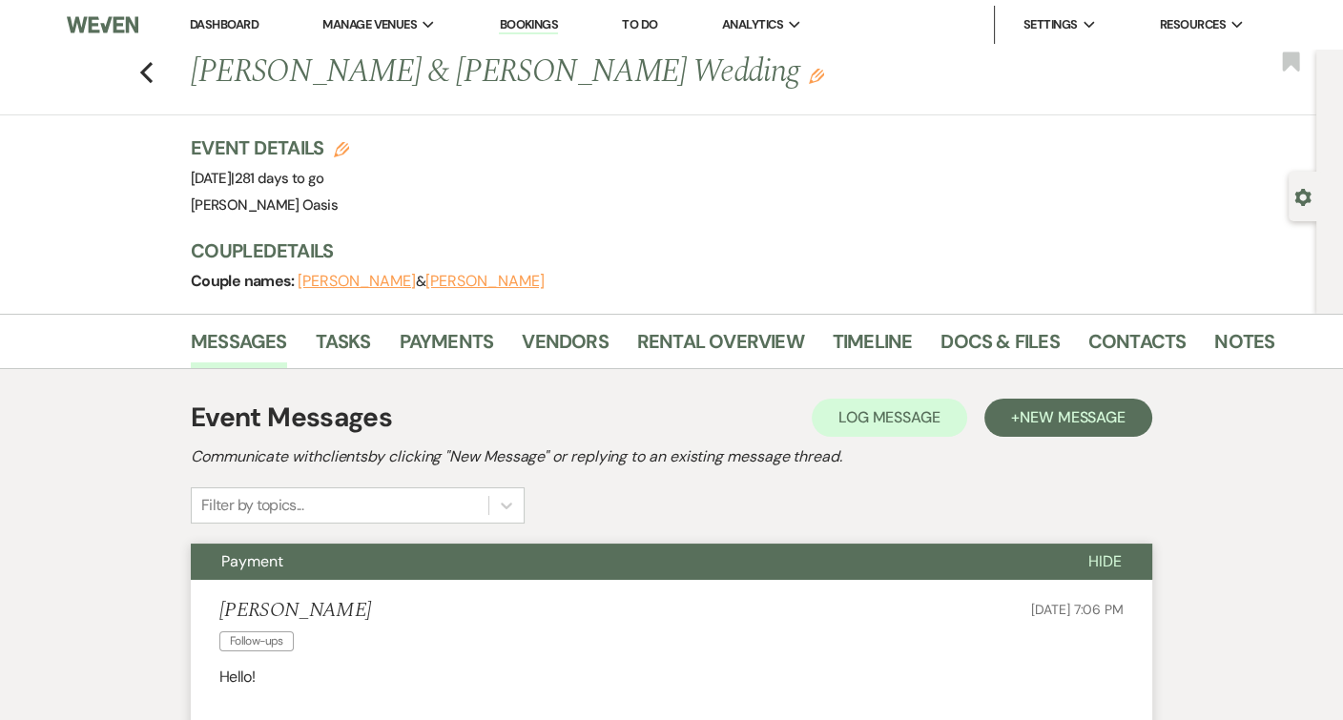
scroll to position [0, 0]
click at [1222, 336] on link "Notes" at bounding box center [1244, 347] width 60 height 42
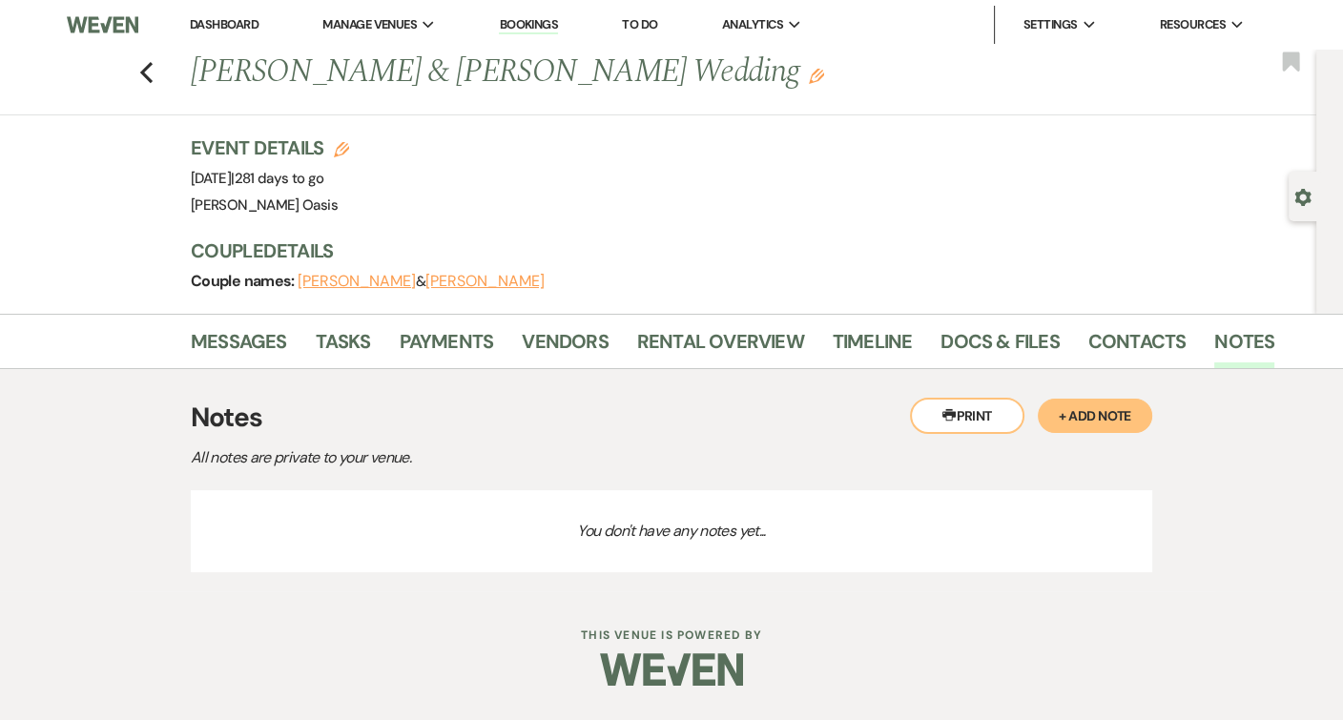
click at [1084, 417] on button "+ Add Note" at bounding box center [1095, 416] width 114 height 34
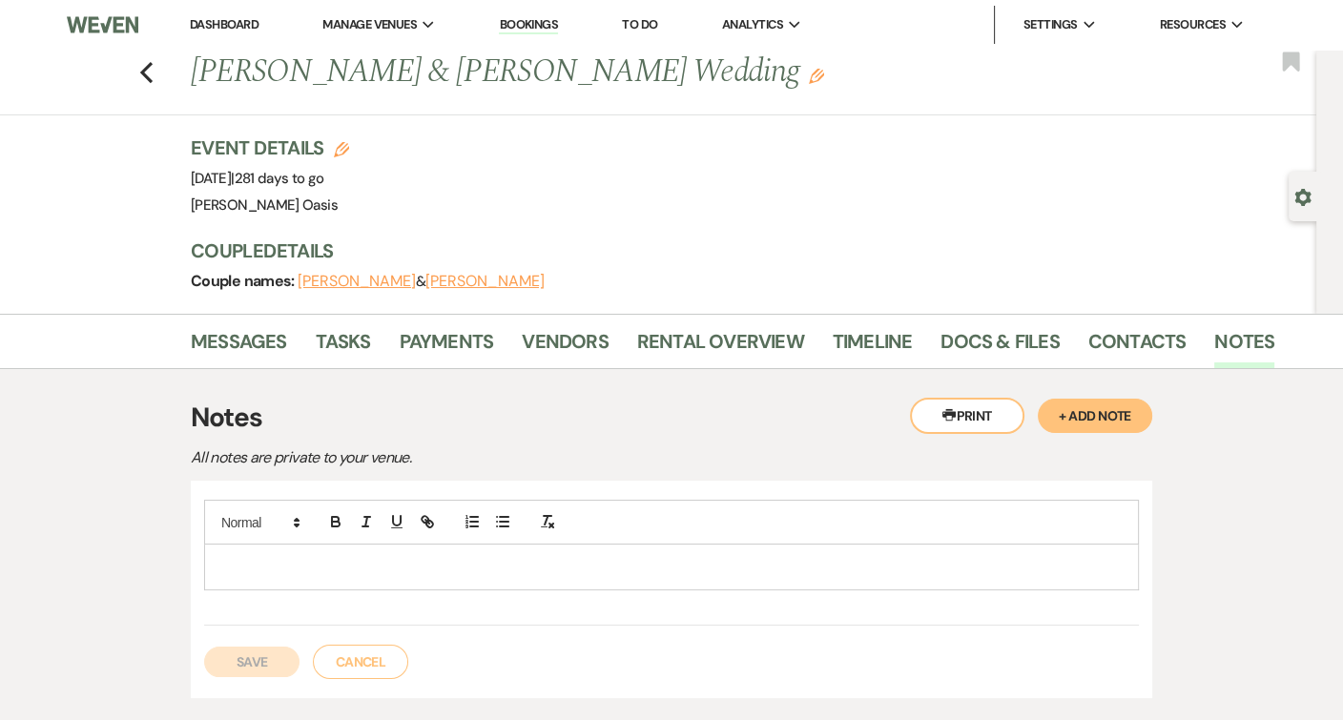
click at [476, 559] on p at bounding box center [671, 566] width 904 height 21
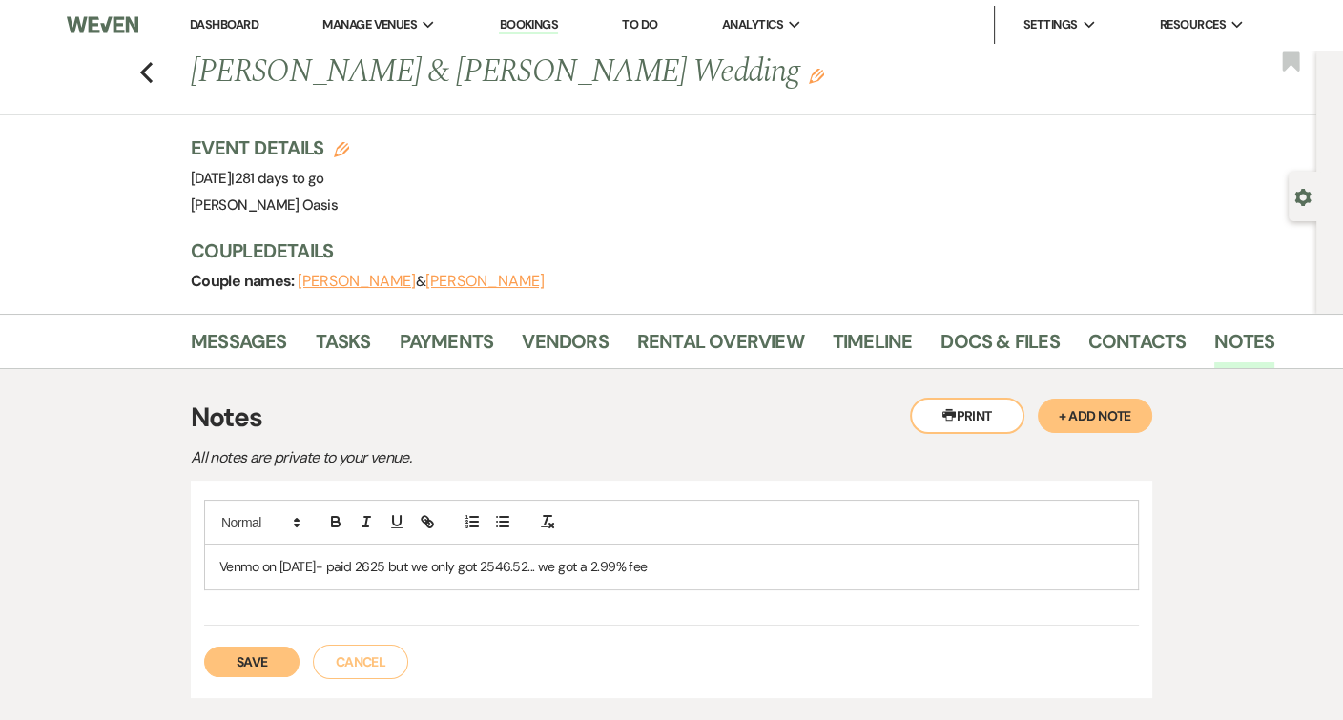
click at [260, 653] on button "Save" at bounding box center [251, 662] width 95 height 31
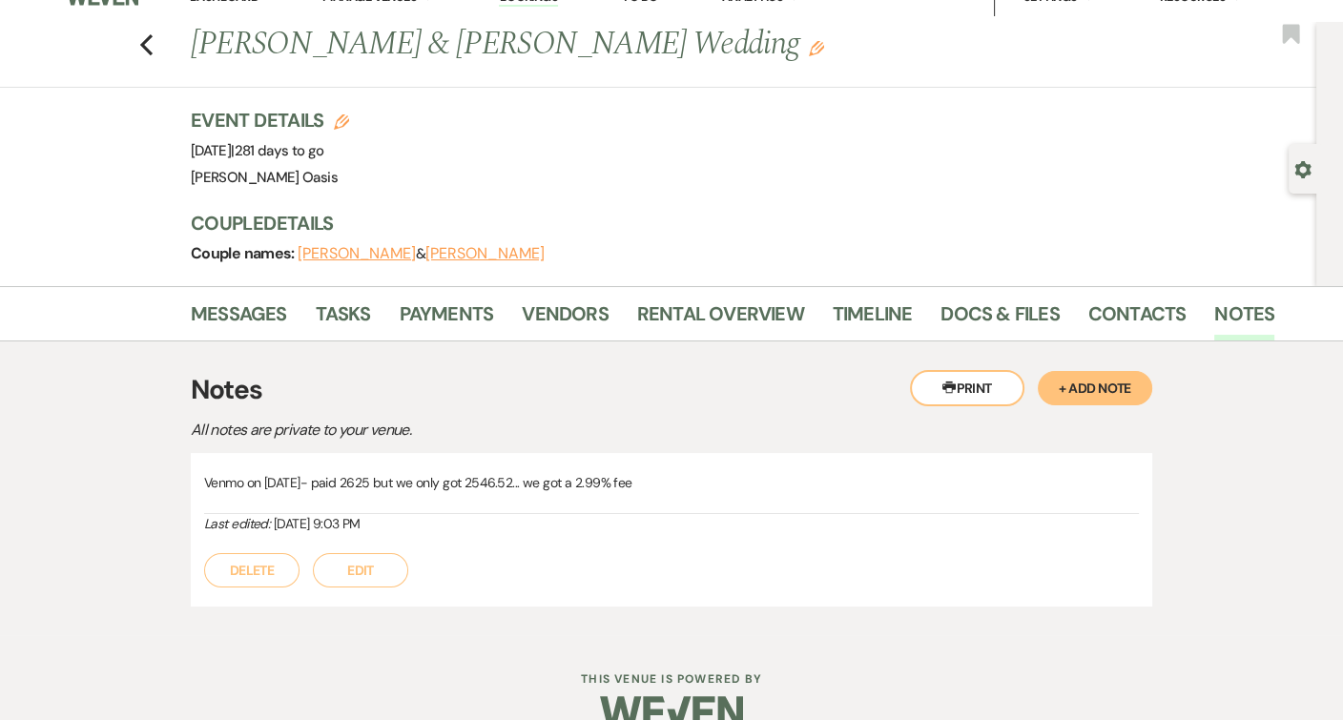
scroll to position [38, 0]
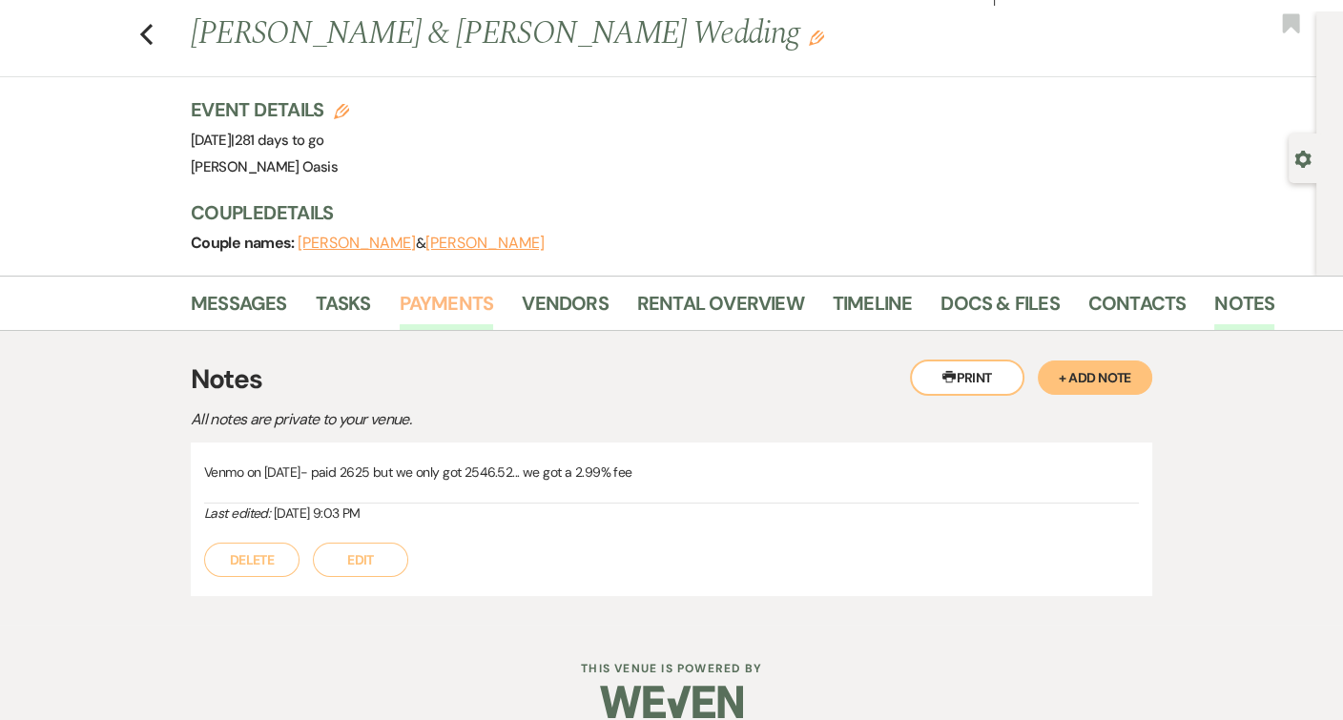
click at [466, 311] on link "Payments" at bounding box center [447, 309] width 94 height 42
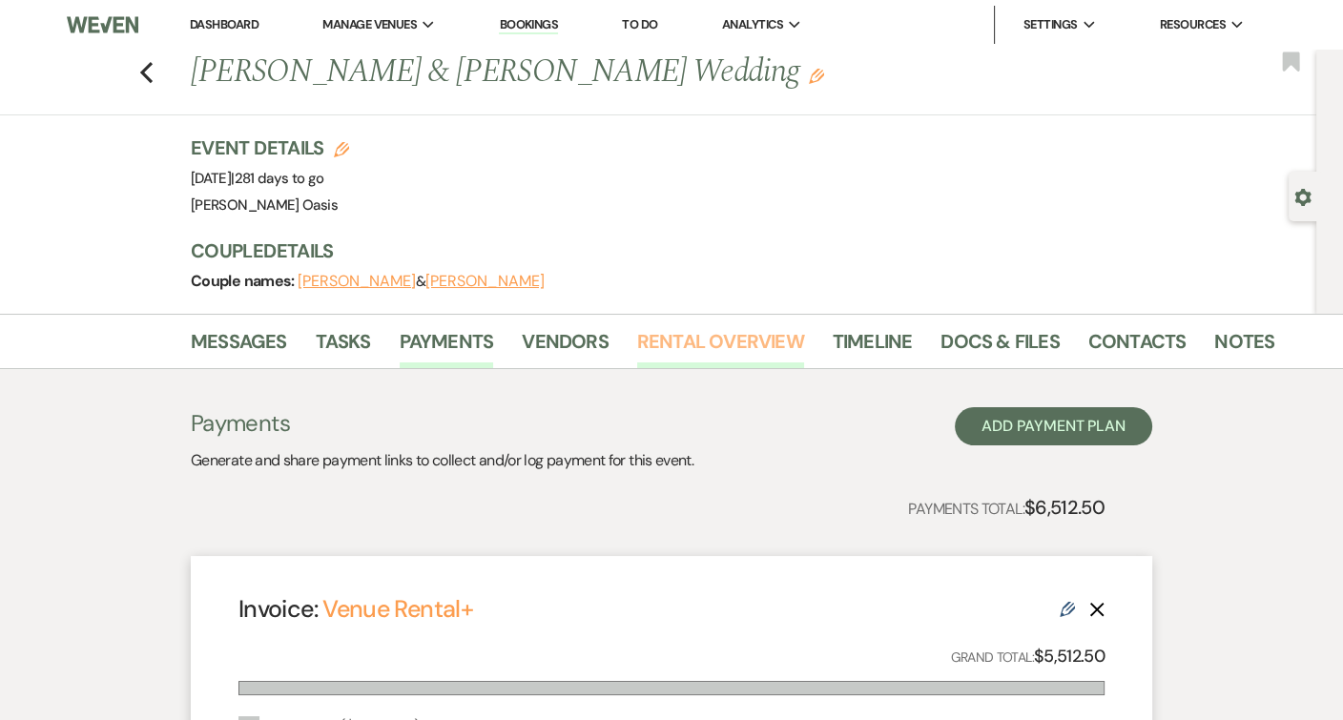
click at [761, 349] on link "Rental Overview" at bounding box center [720, 347] width 167 height 42
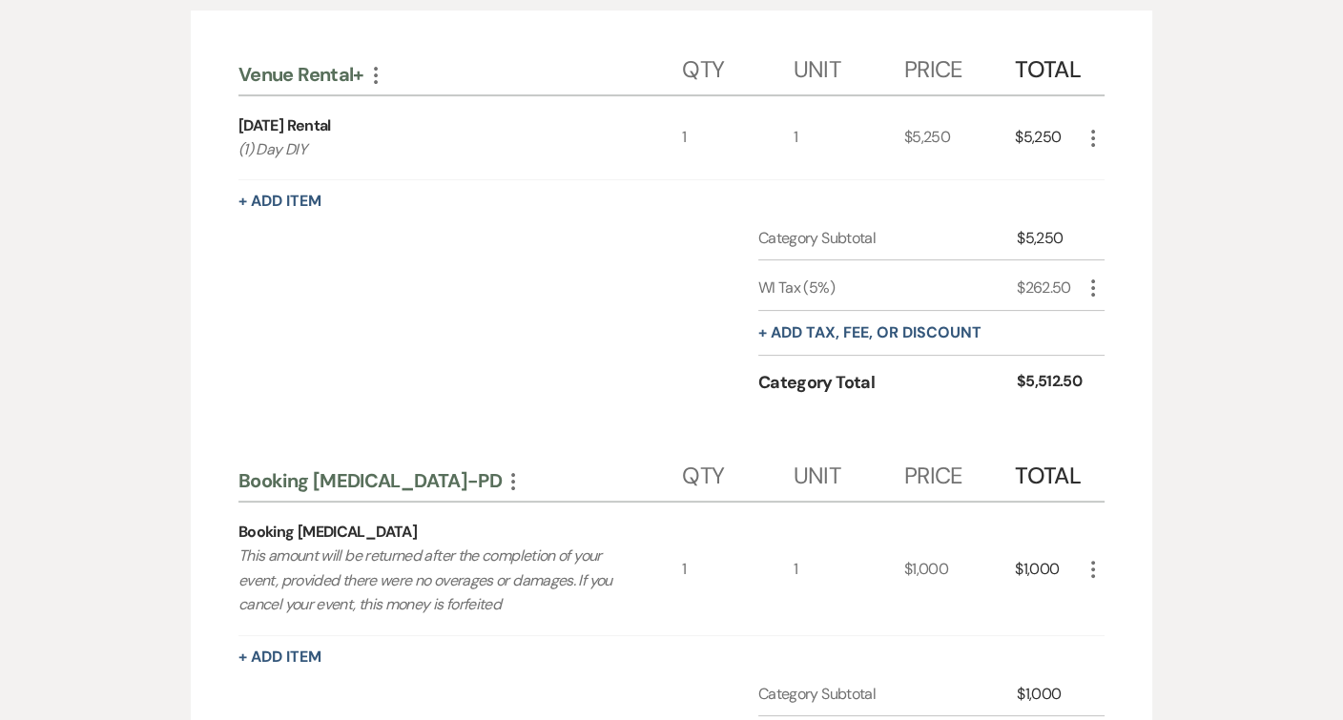
scroll to position [437, 0]
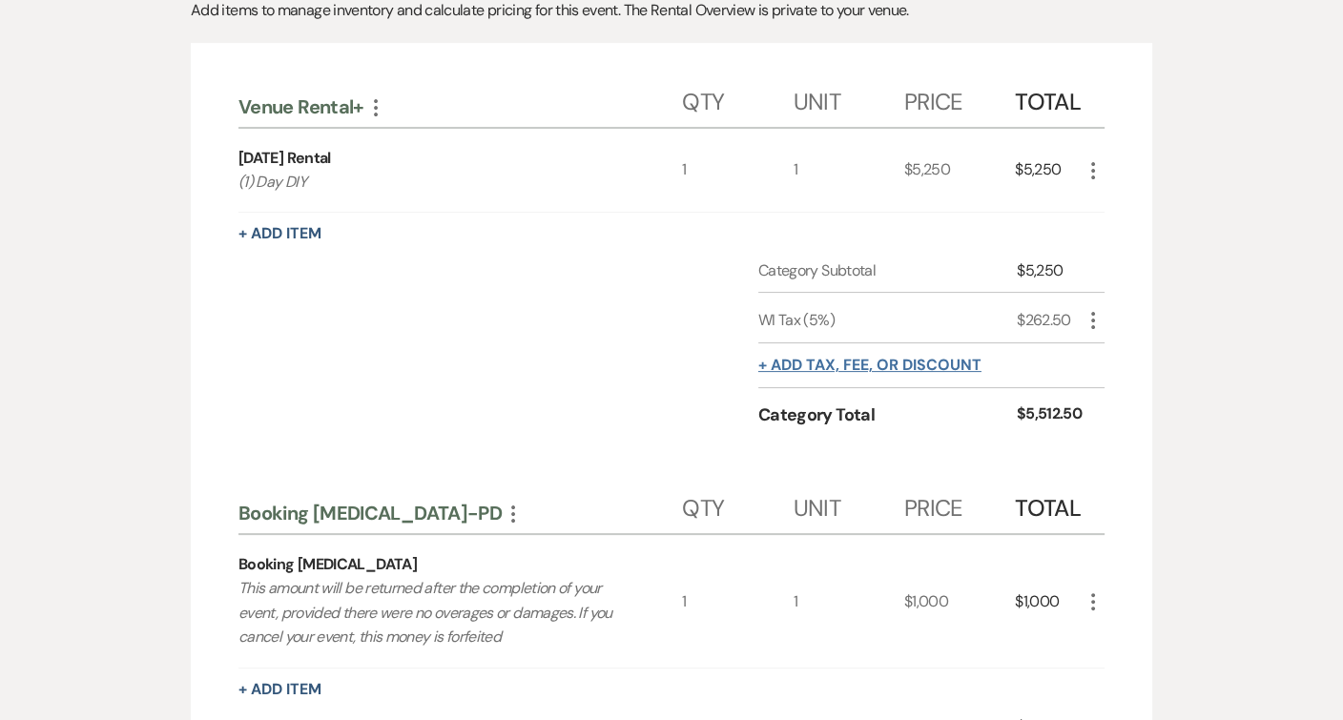
click at [875, 358] on button "+ Add tax, fee, or discount" at bounding box center [869, 365] width 223 height 15
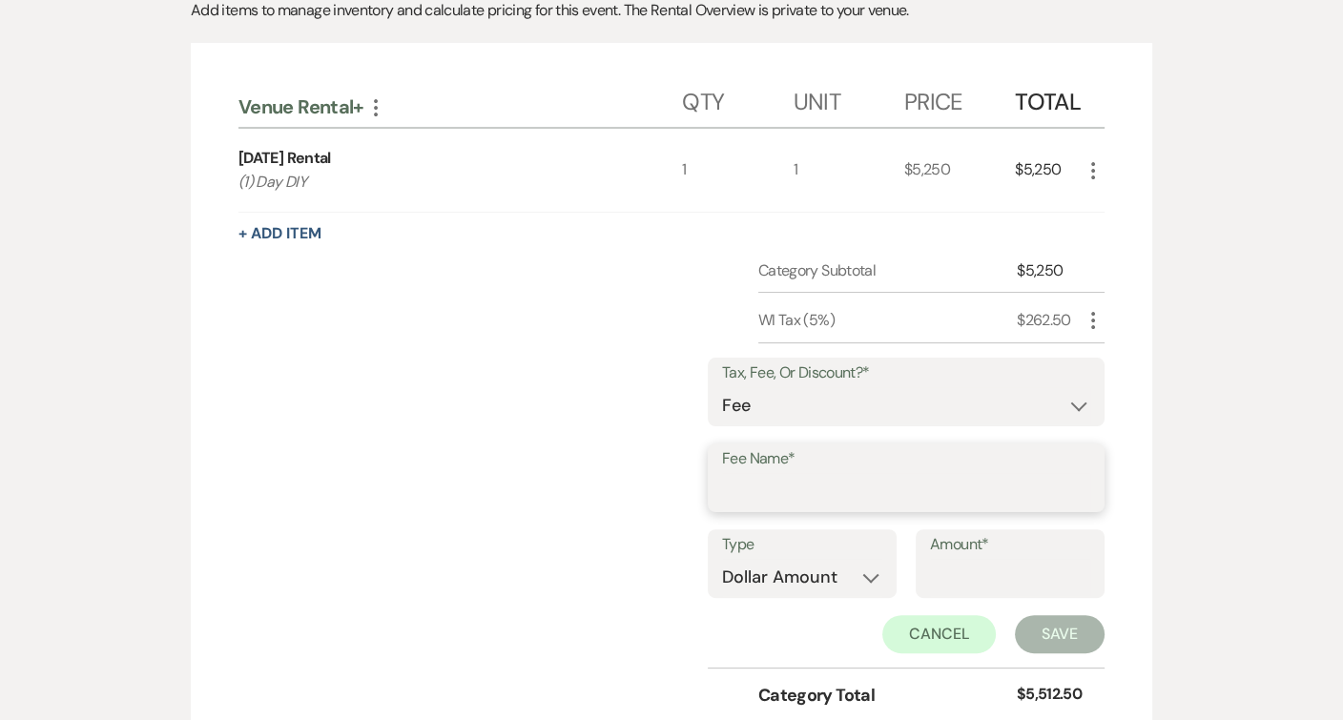
click at [790, 485] on input "Fee Name*" at bounding box center [906, 491] width 368 height 37
type input "Venmo Fee"
click at [955, 560] on input "Amount*" at bounding box center [1010, 577] width 160 height 37
select select "false"
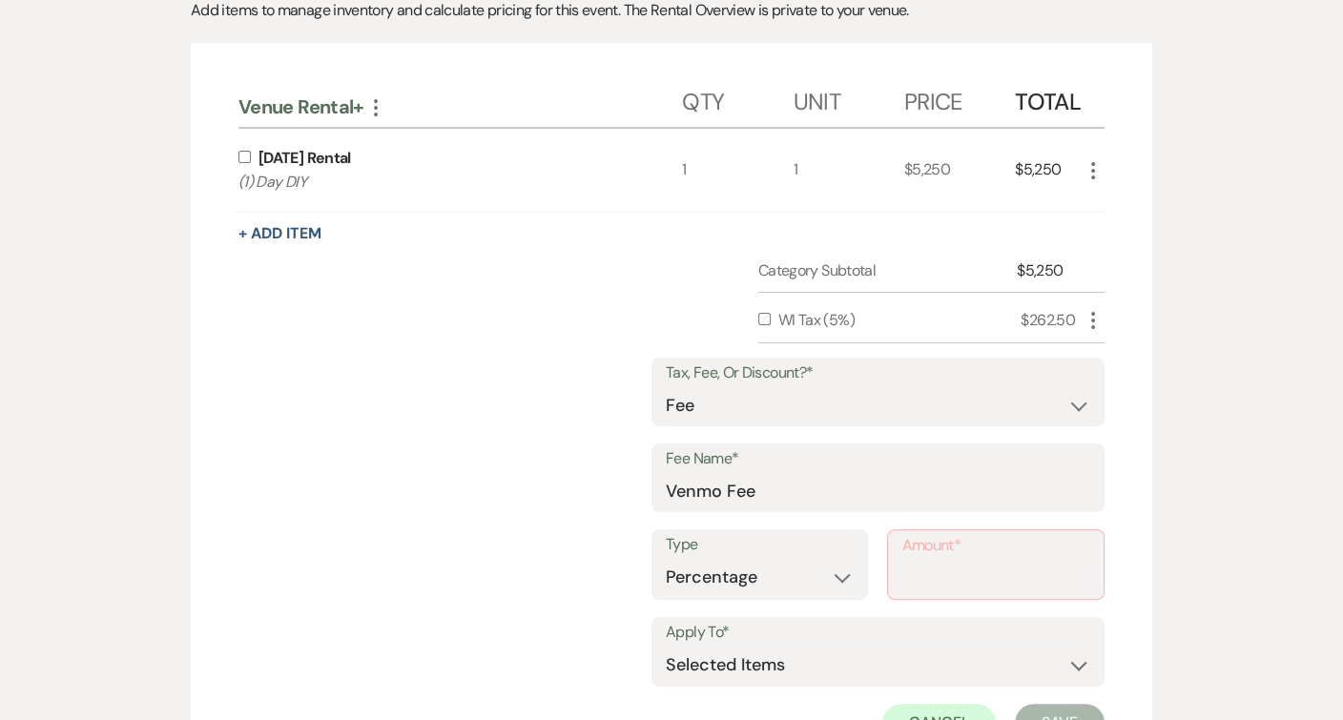
drag, startPoint x: 875, startPoint y: 567, endPoint x: 880, endPoint y: 584, distance: 17.8
click at [977, 578] on input "Amount*" at bounding box center [996, 578] width 188 height 37
type input "3"
select select "1"
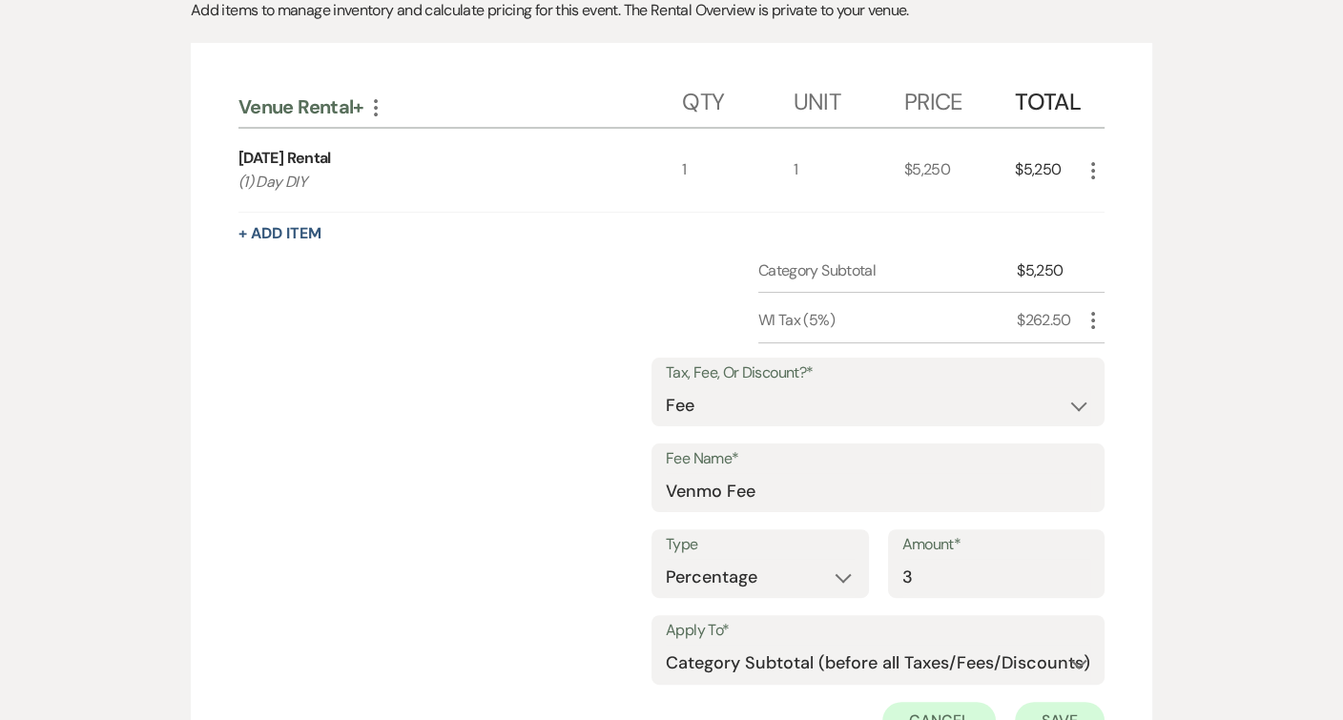
click at [1054, 714] on button "Save" at bounding box center [1060, 721] width 90 height 38
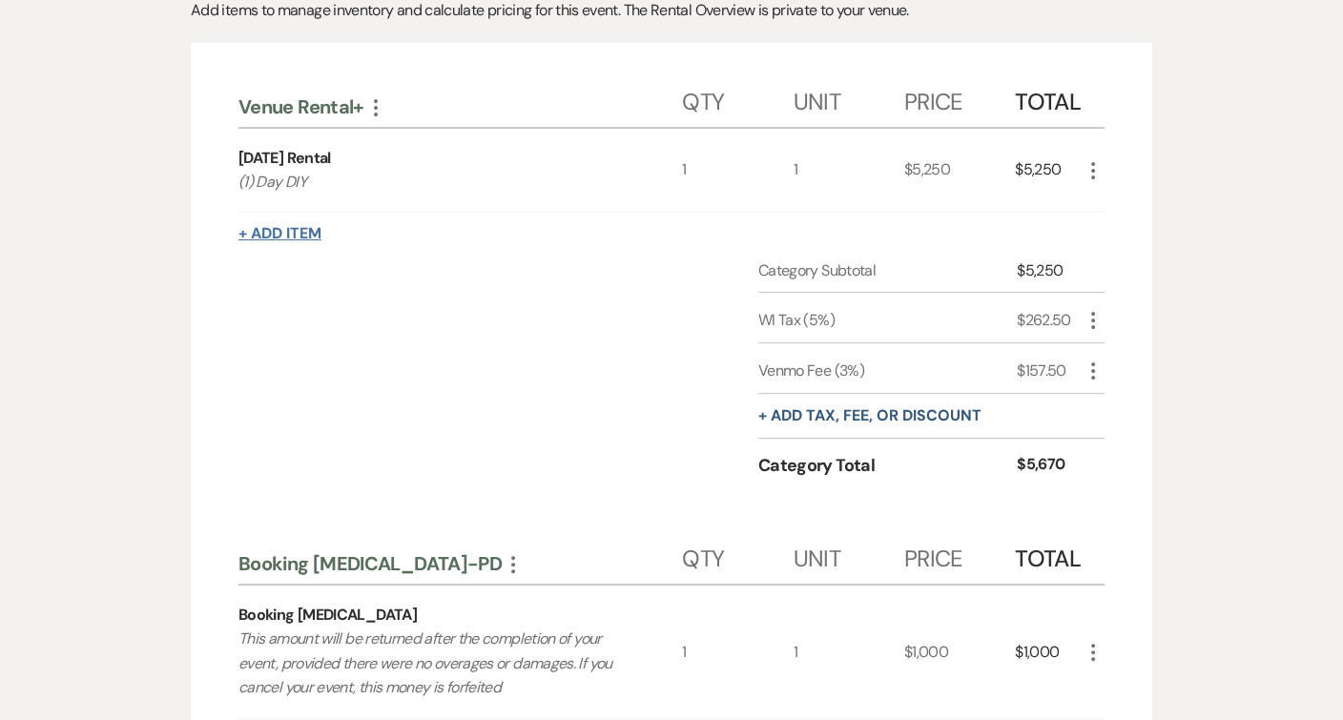
click at [280, 226] on button "+ Add Item" at bounding box center [279, 233] width 83 height 15
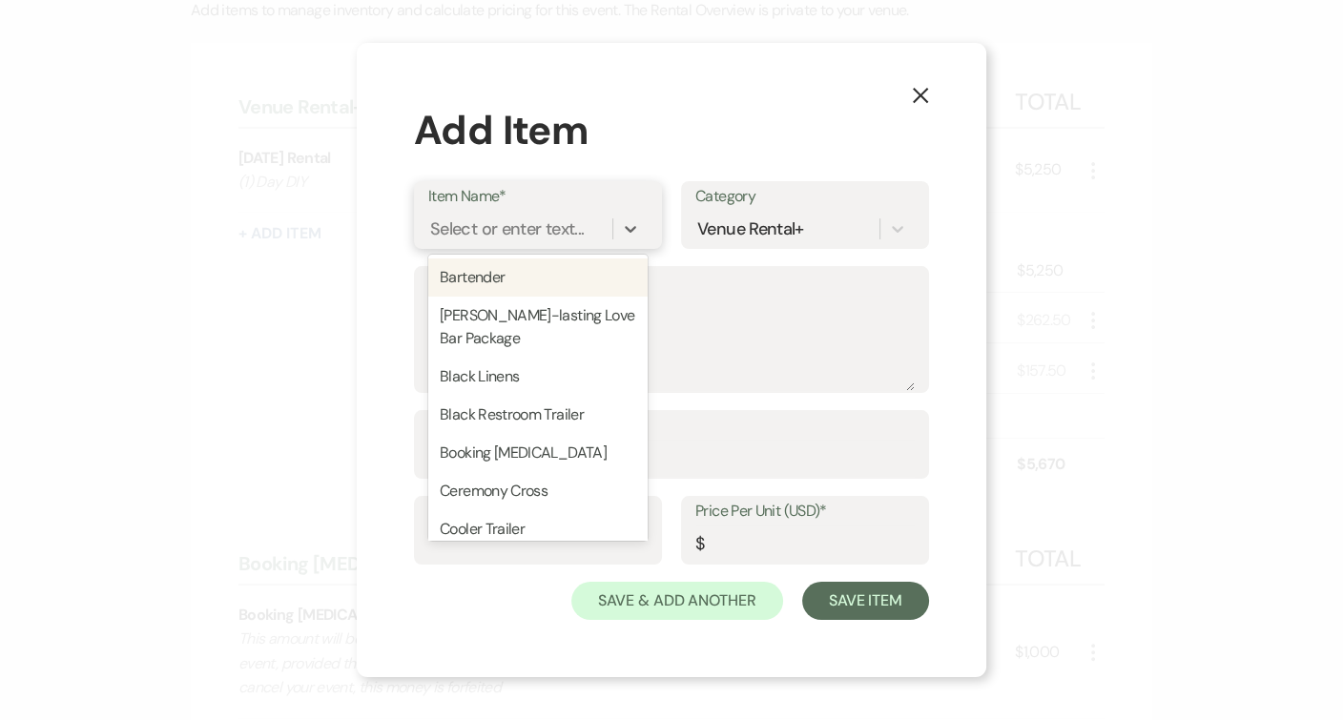
click at [495, 236] on div "Select or enter text..." at bounding box center [507, 230] width 154 height 26
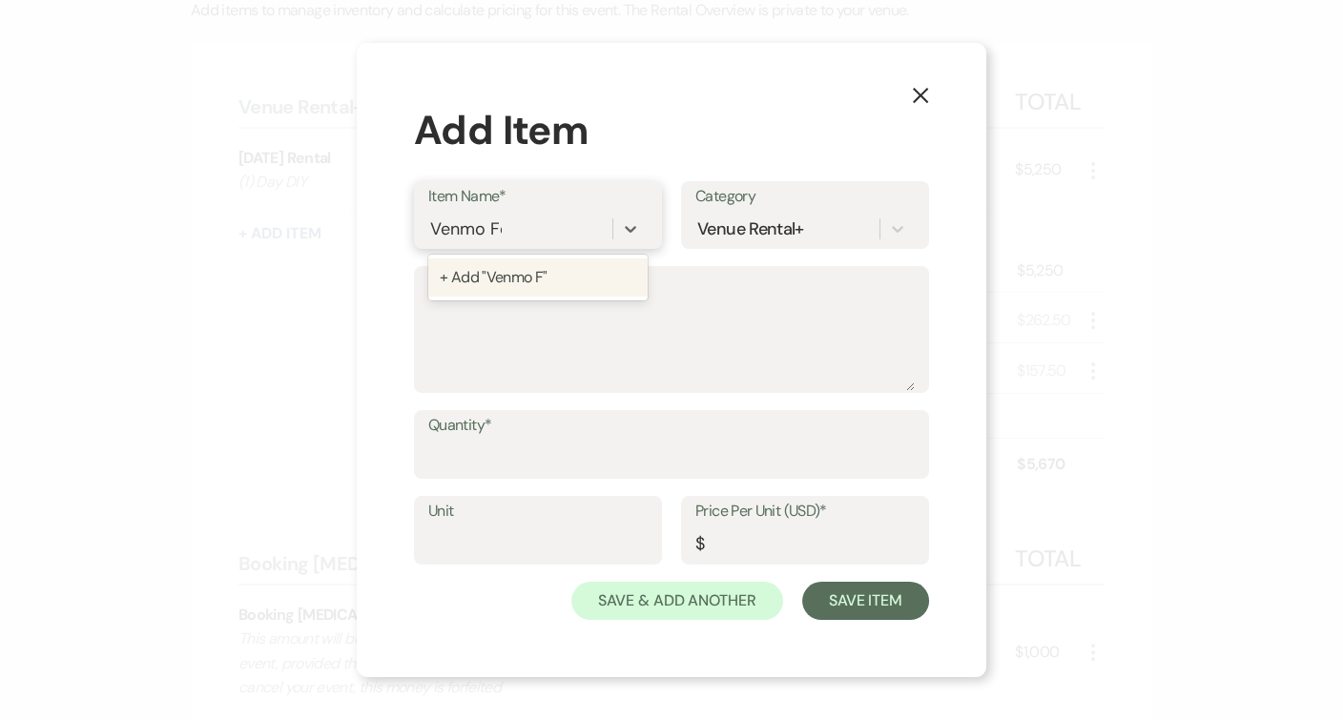
type input "Venmo Fee"
click at [514, 260] on div "+ Add "Venmo Fee"" at bounding box center [537, 278] width 219 height 38
click at [514, 322] on textarea "Description" at bounding box center [671, 343] width 487 height 95
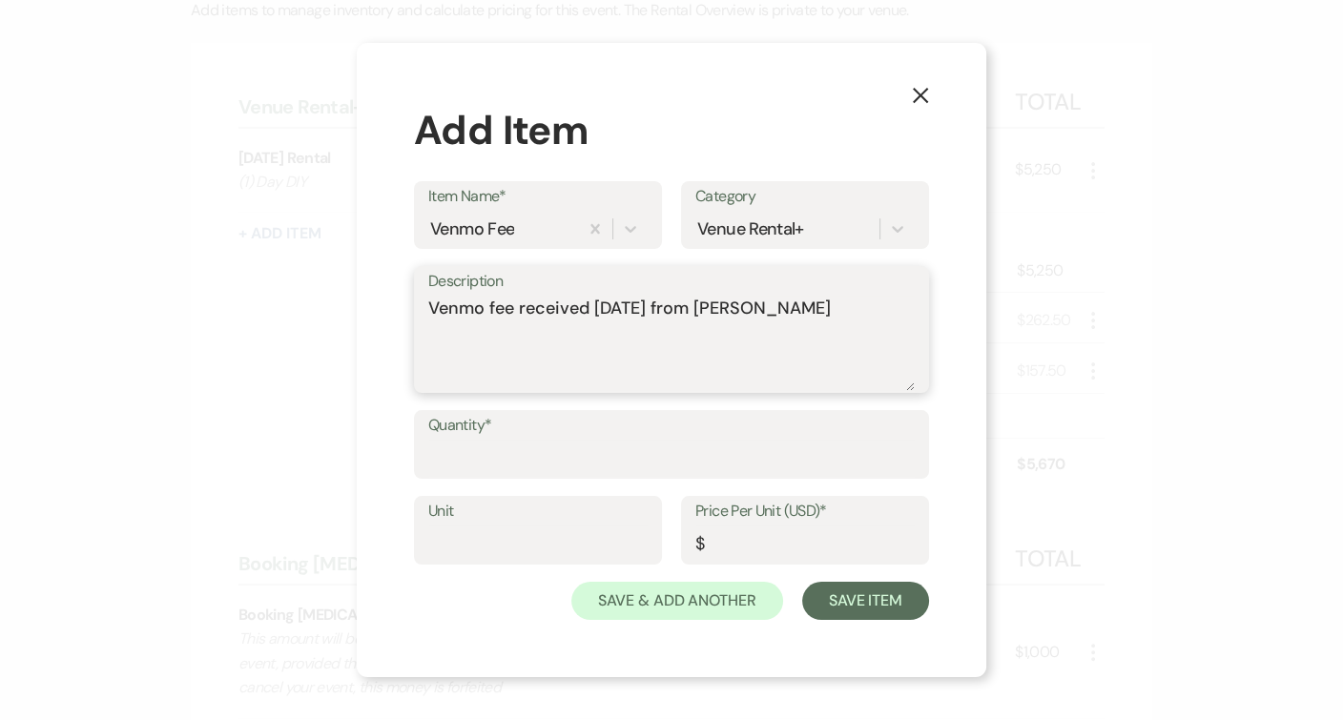
type textarea "Venmo fee received 9/16/25 from Kristine"
click at [616, 454] on input "Quantity*" at bounding box center [671, 458] width 487 height 37
type input "1"
click at [775, 552] on input "Price Per Unit (USD)*" at bounding box center [804, 544] width 219 height 37
type input "78.48"
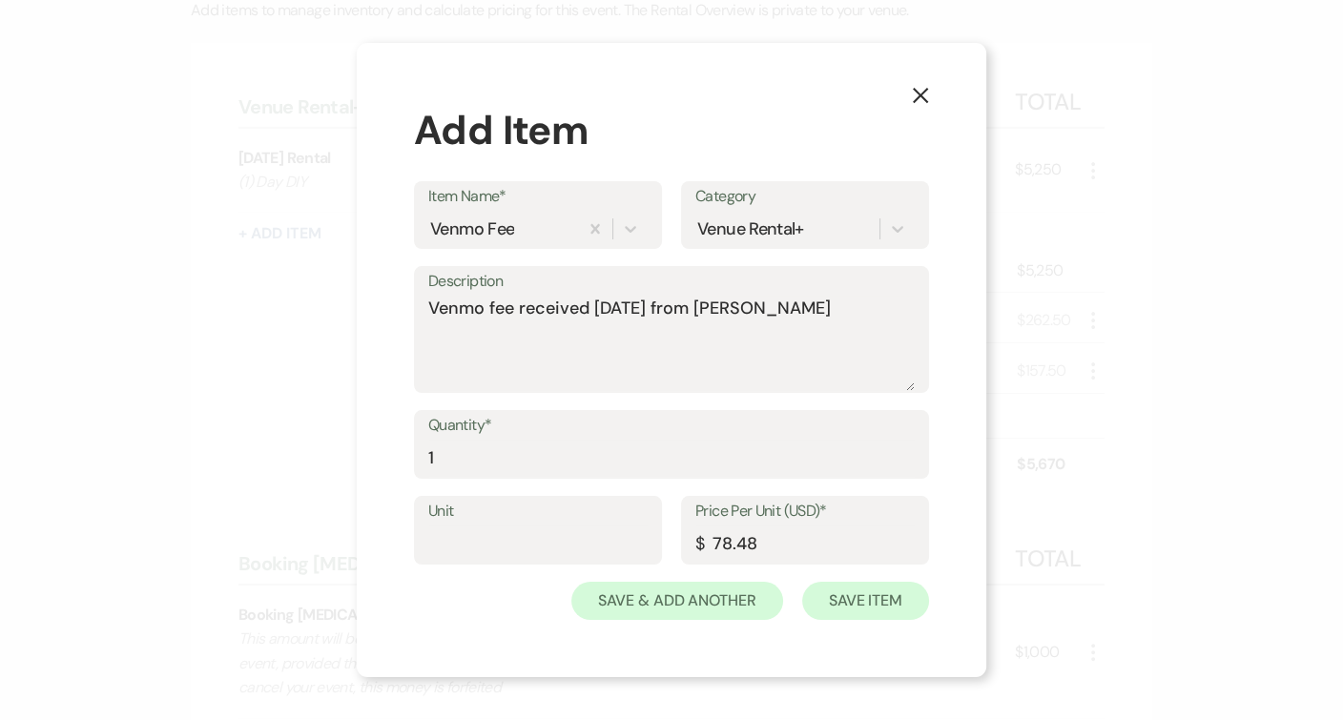
click at [850, 610] on button "Save Item" at bounding box center [865, 601] width 127 height 38
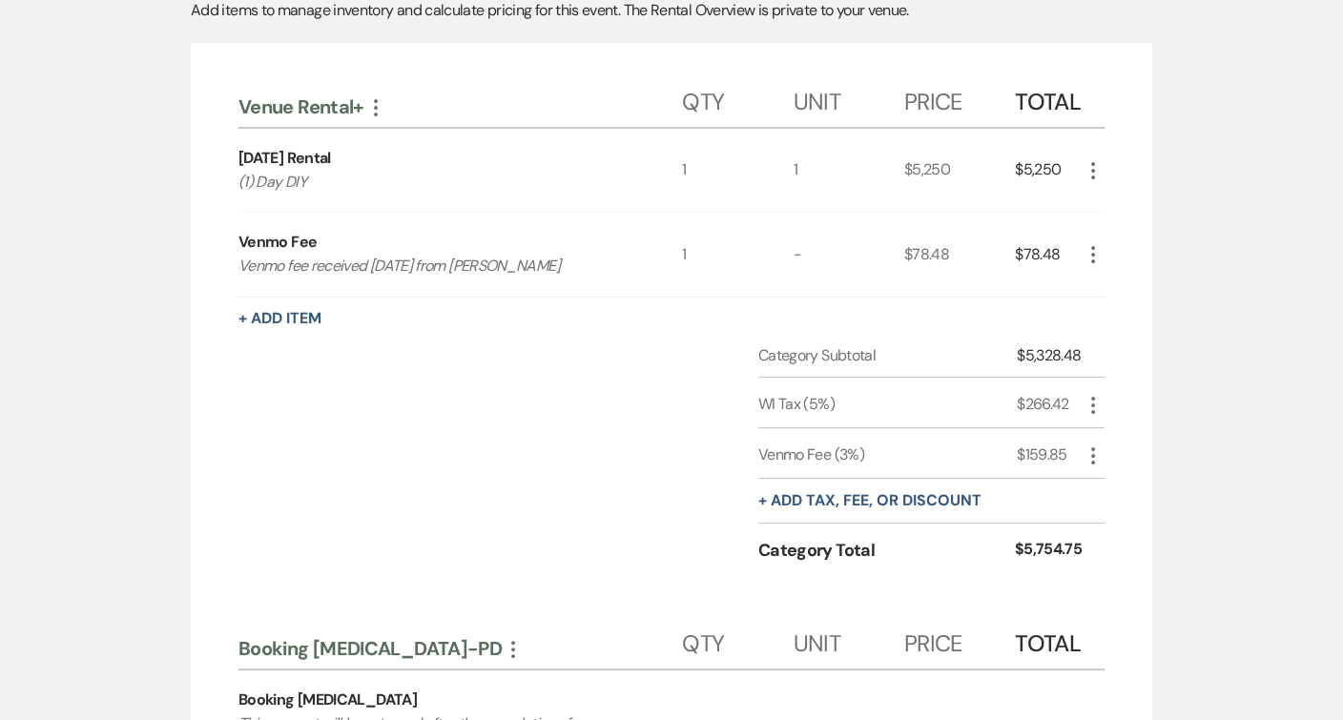
click at [1098, 445] on icon "More" at bounding box center [1093, 456] width 23 height 23
click at [1107, 516] on icon "Delete" at bounding box center [1108, 523] width 11 height 14
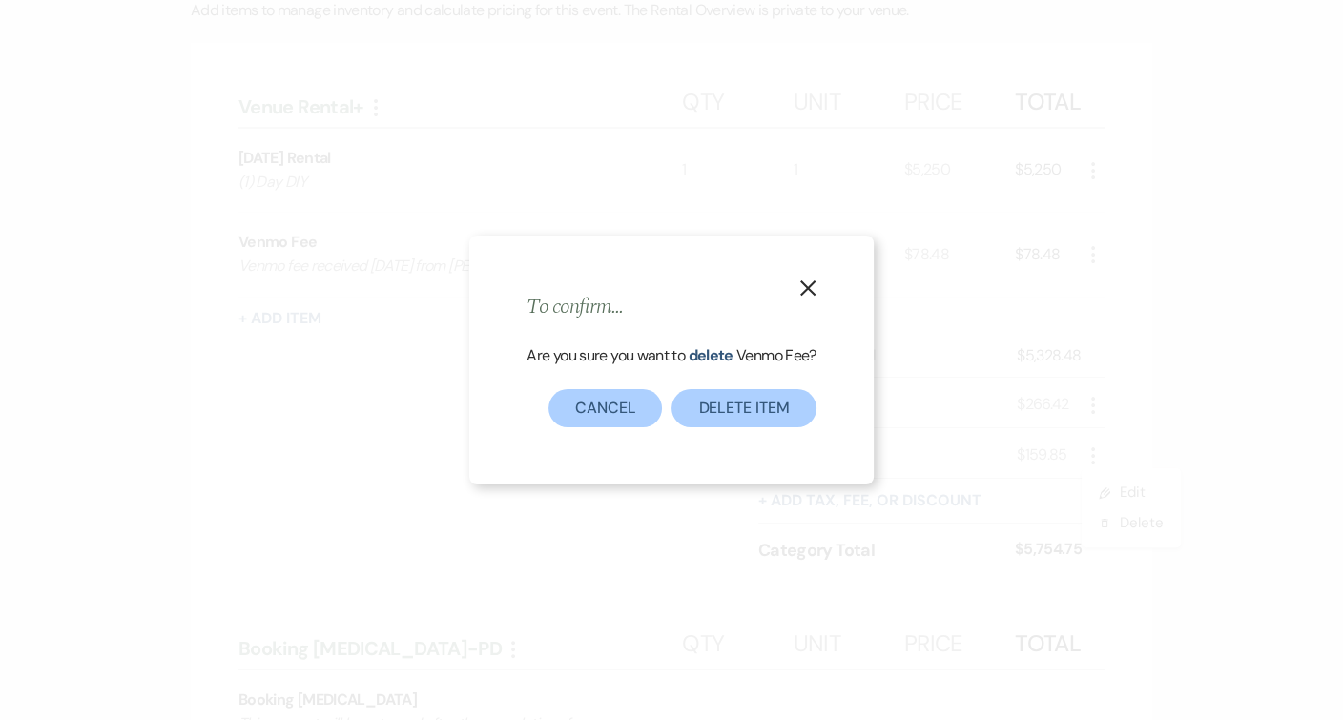
click at [726, 424] on button "Delete item" at bounding box center [744, 408] width 144 height 38
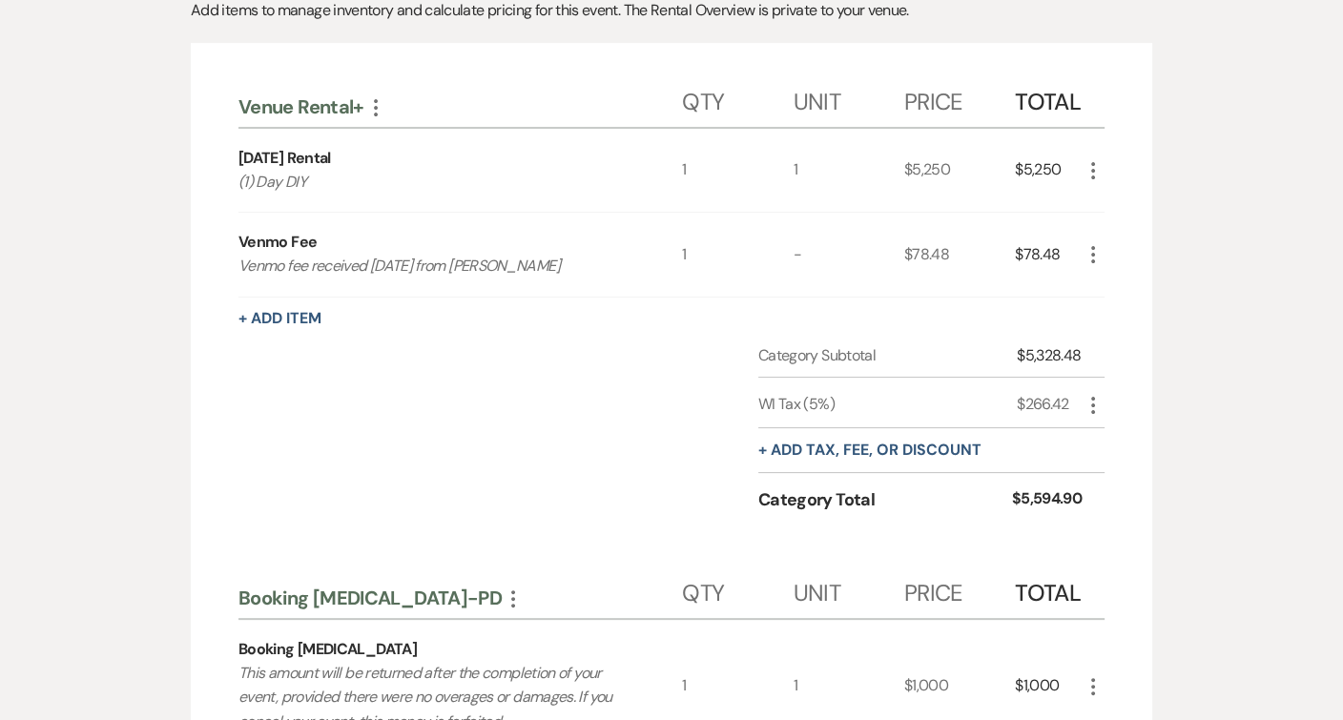
click at [1095, 254] on icon "More" at bounding box center [1093, 254] width 23 height 23
click at [1108, 285] on icon "Pencil" at bounding box center [1108, 292] width 11 height 14
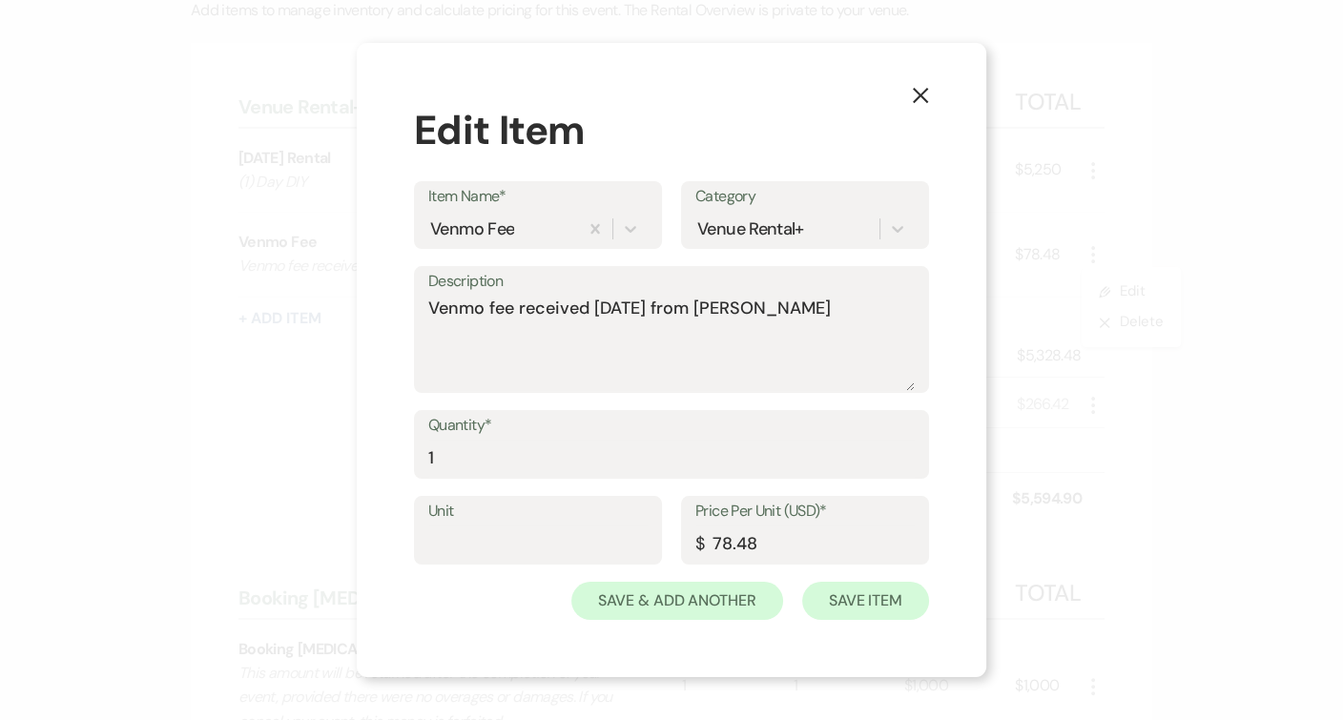
click at [892, 597] on button "Save Item" at bounding box center [865, 601] width 127 height 38
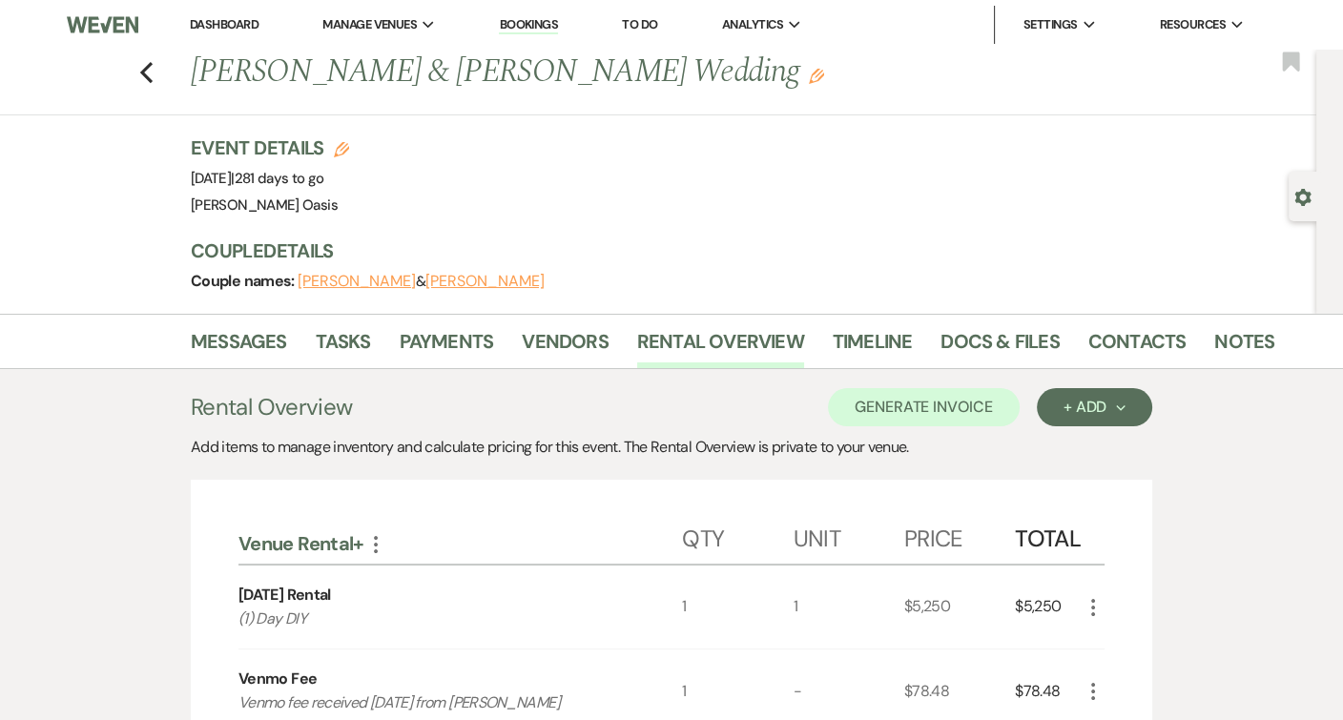
scroll to position [0, 0]
click at [238, 332] on link "Messages" at bounding box center [239, 347] width 96 height 42
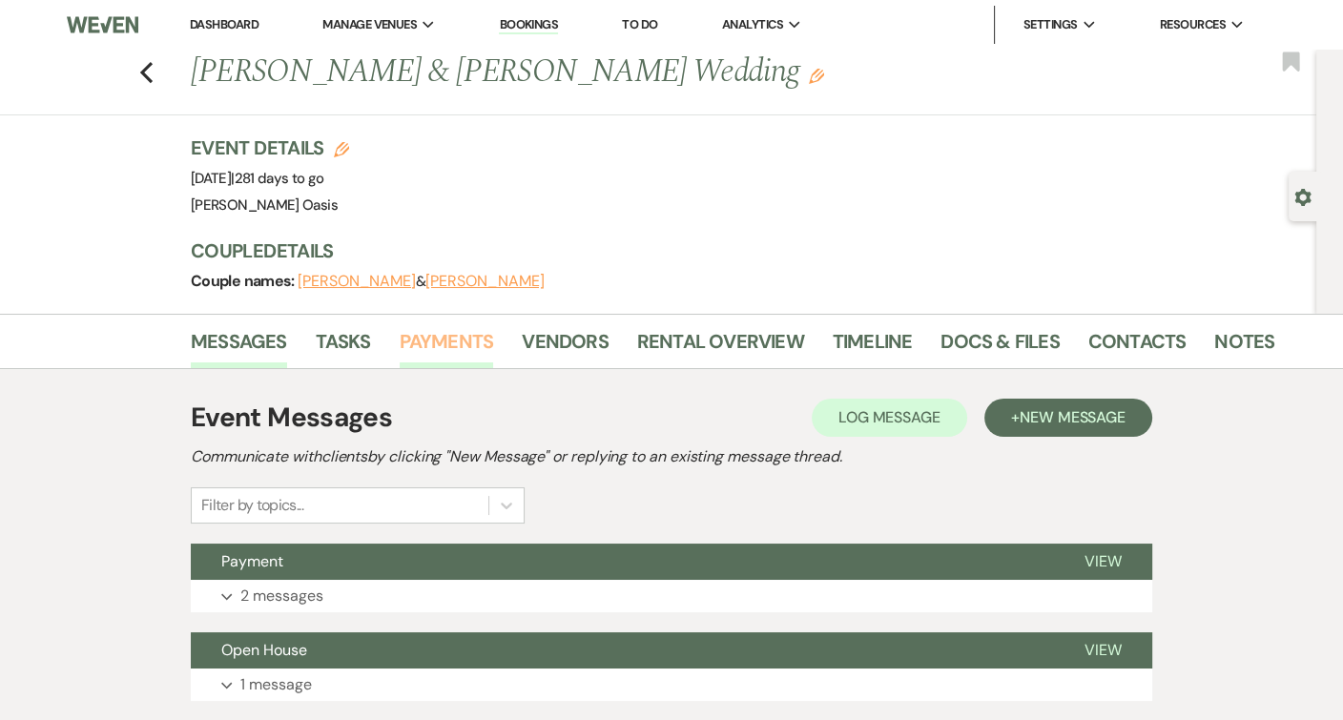
click at [422, 349] on link "Payments" at bounding box center [447, 347] width 94 height 42
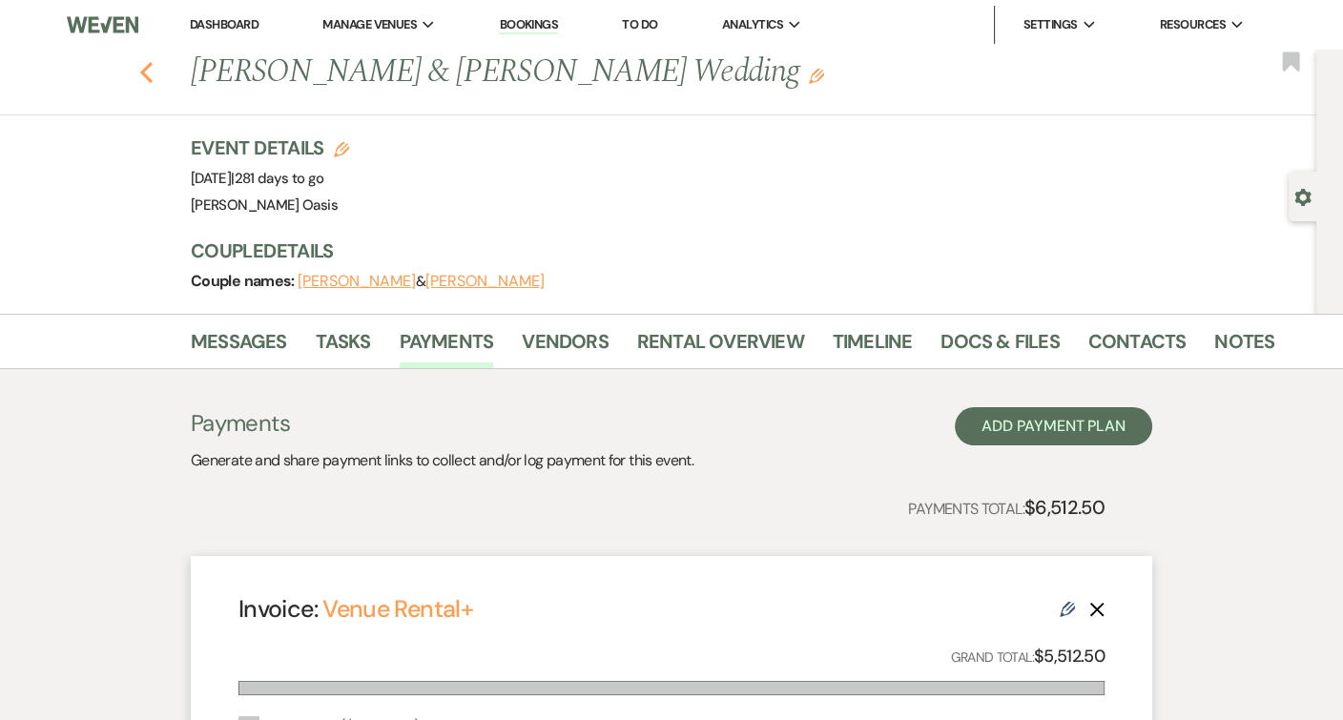
click at [150, 79] on use "button" at bounding box center [146, 72] width 12 height 21
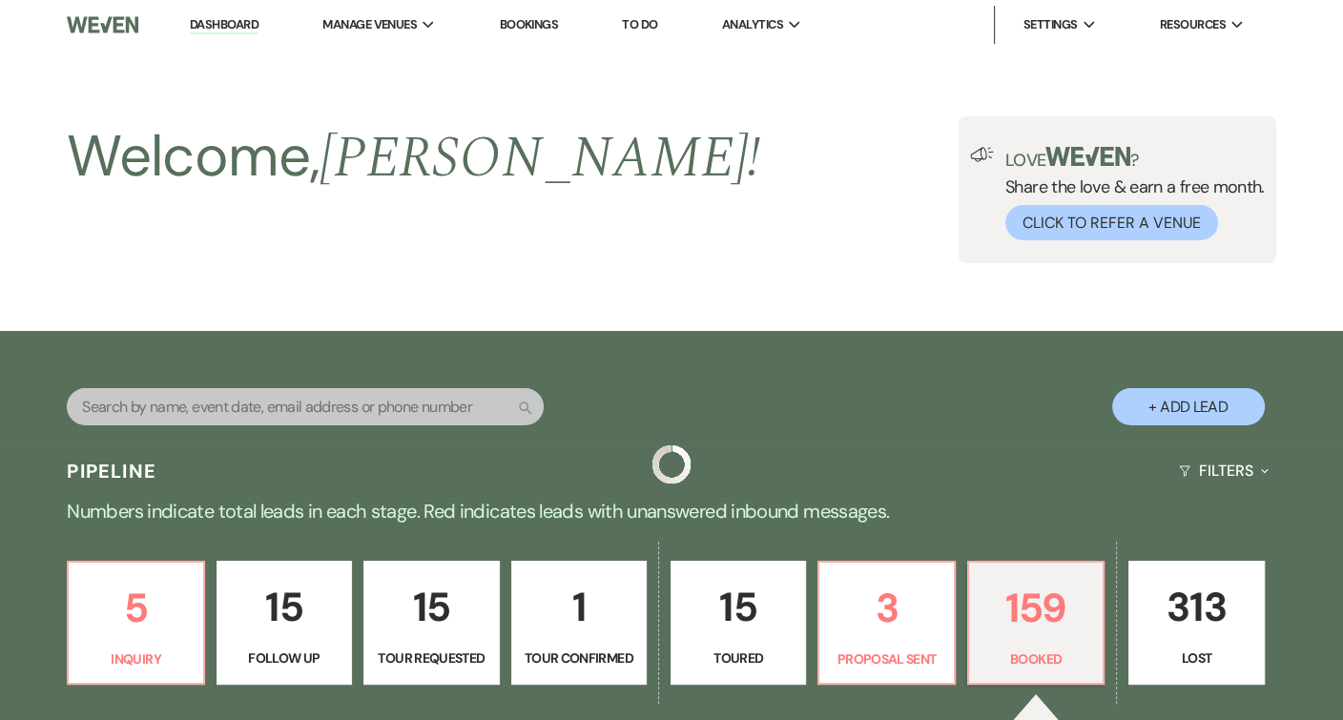
scroll to position [405, 0]
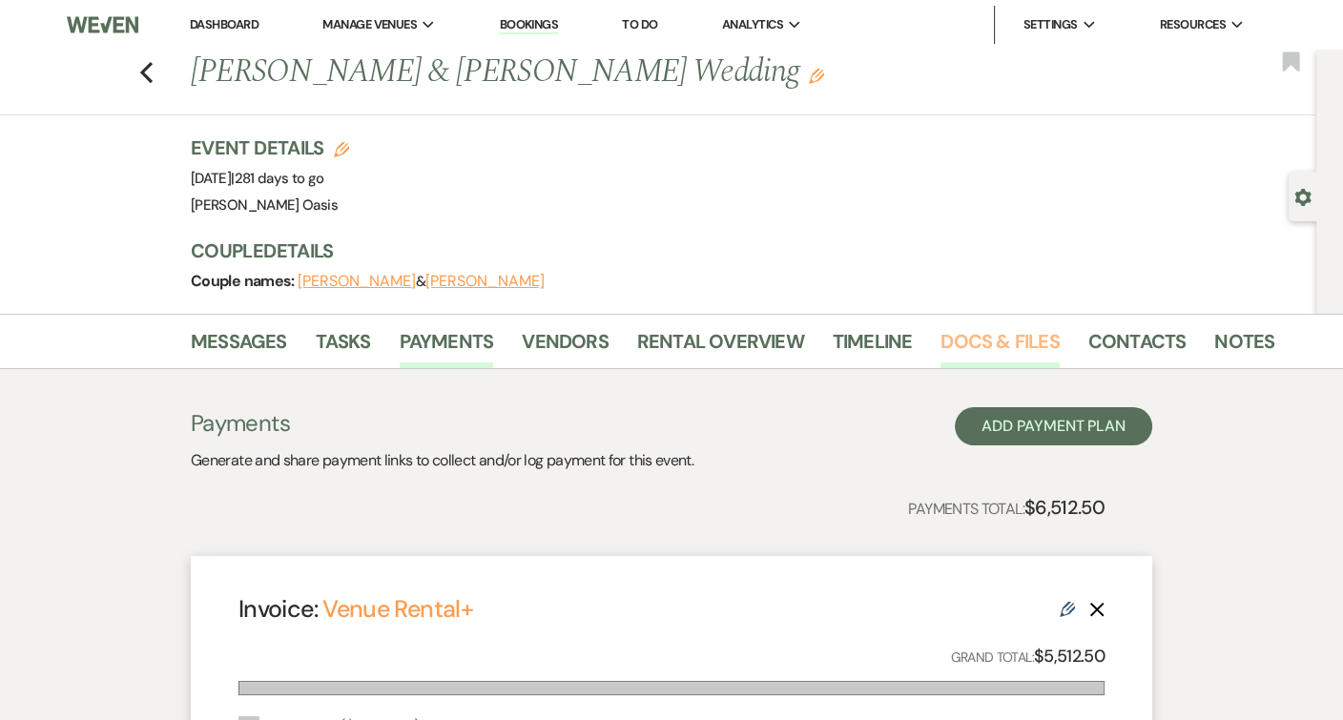
click at [976, 342] on link "Docs & Files" at bounding box center [1000, 347] width 118 height 42
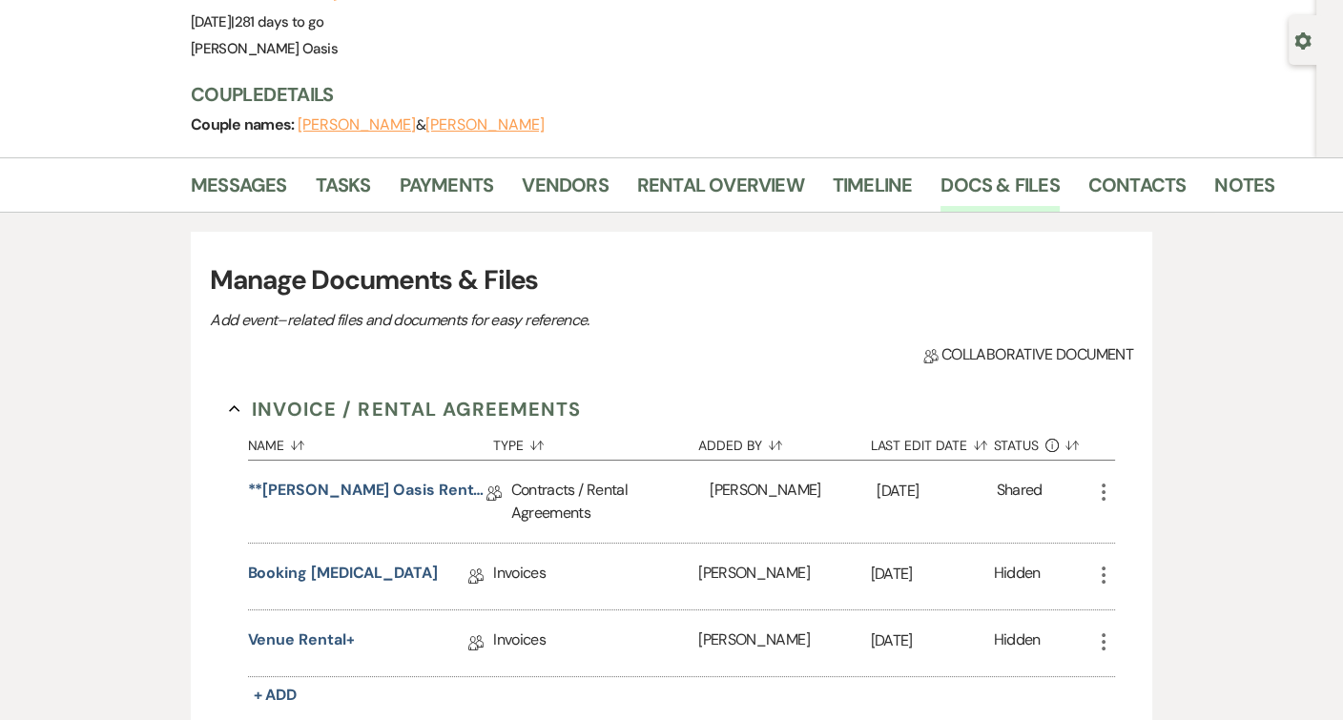
scroll to position [151, 0]
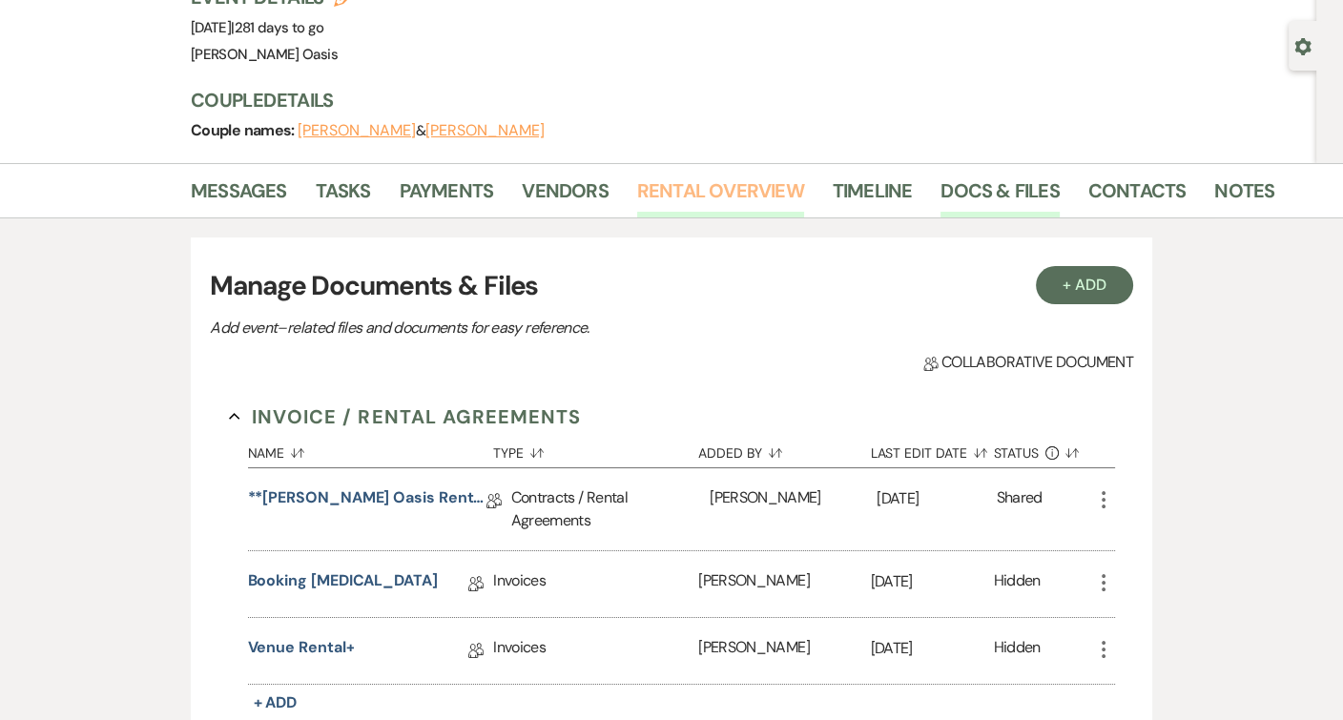
click at [756, 190] on link "Rental Overview" at bounding box center [720, 197] width 167 height 42
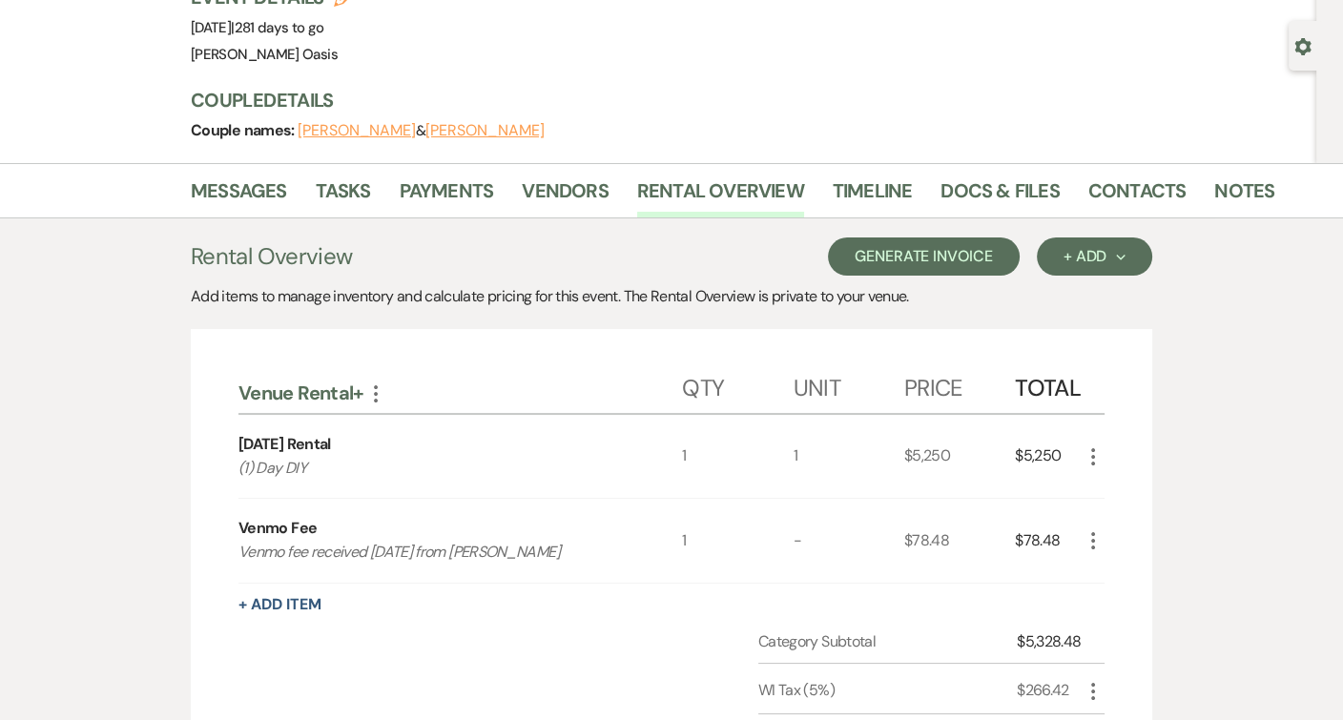
click at [988, 260] on button "Generate Invoice" at bounding box center [924, 257] width 192 height 38
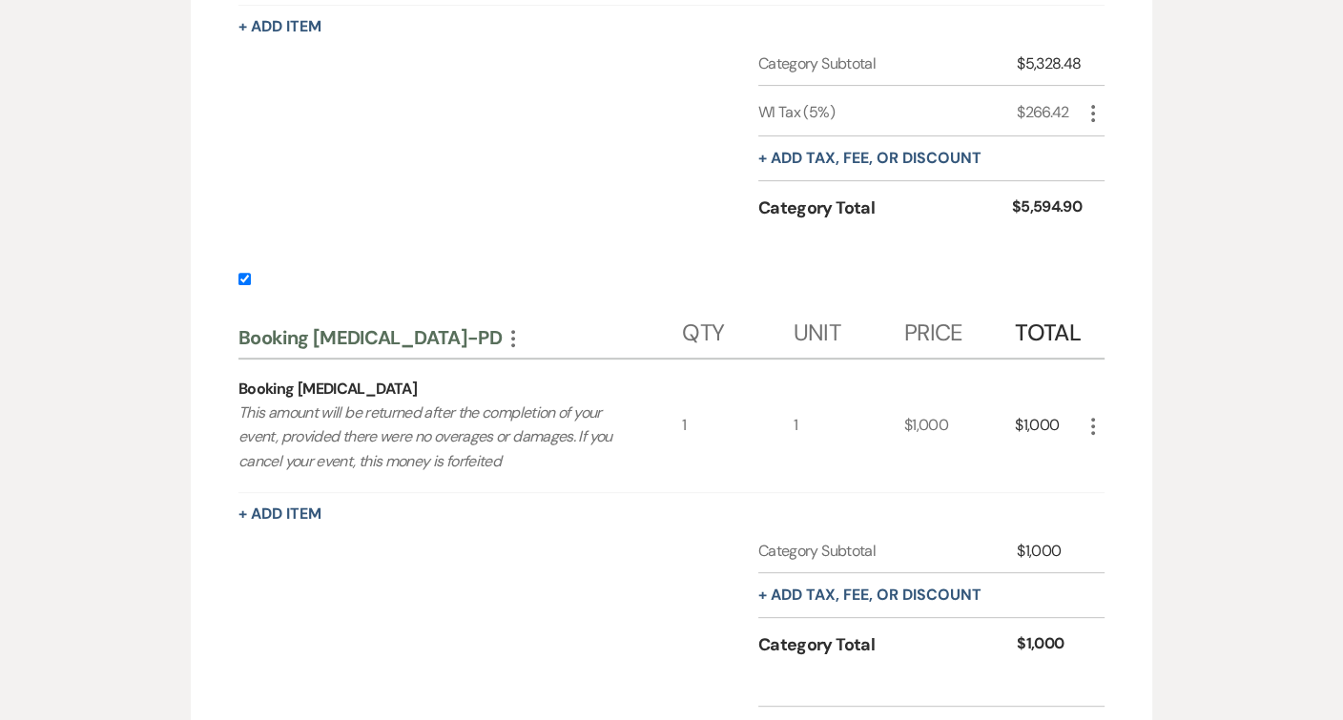
scroll to position [799, 0]
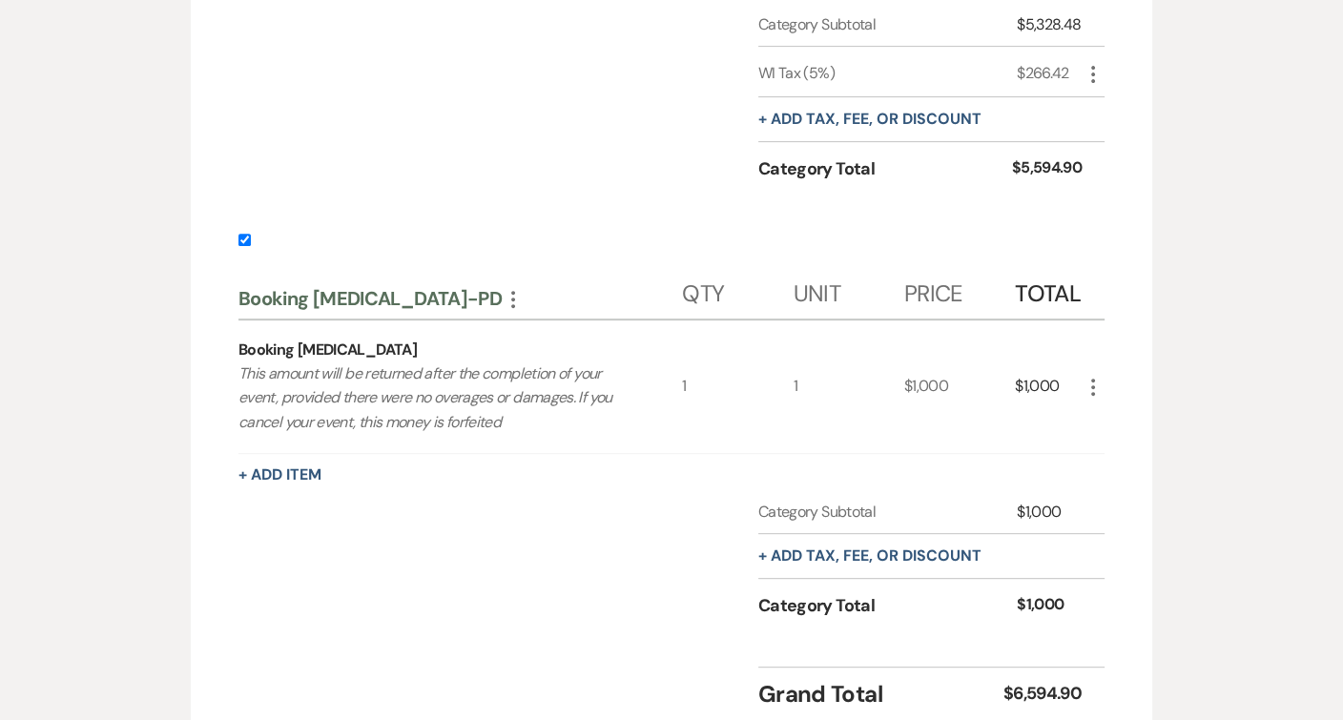
click at [244, 237] on input "checkbox" at bounding box center [244, 240] width 12 height 12
checkbox input "false"
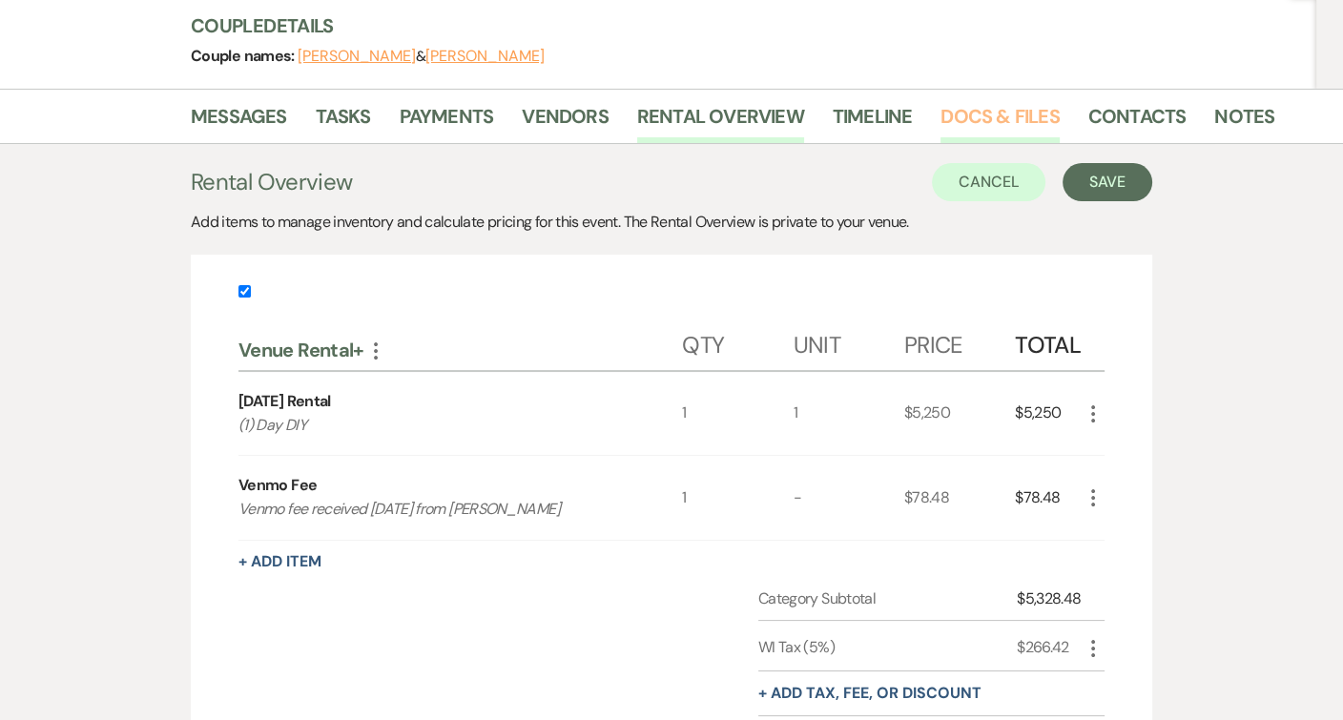
scroll to position [253, 0]
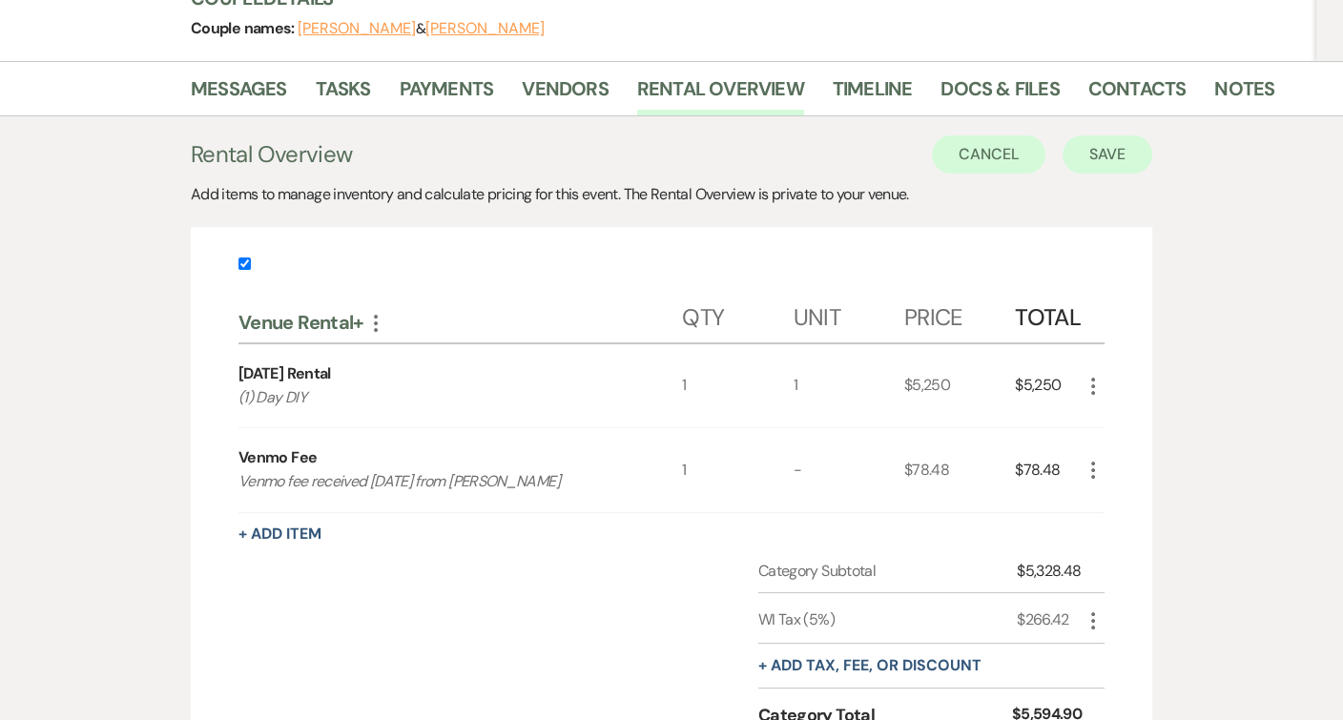
click at [1091, 159] on button "Save" at bounding box center [1108, 154] width 90 height 38
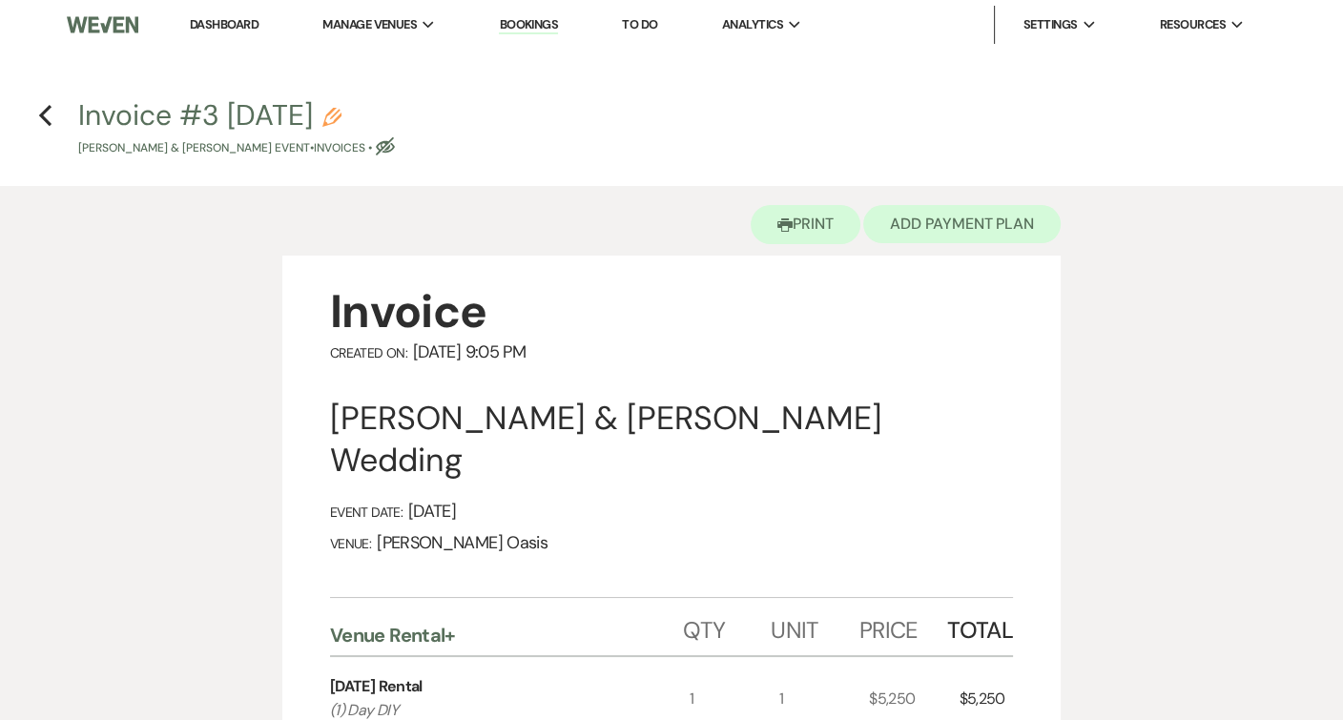
click at [920, 217] on button "Add Payment Plan" at bounding box center [961, 224] width 197 height 38
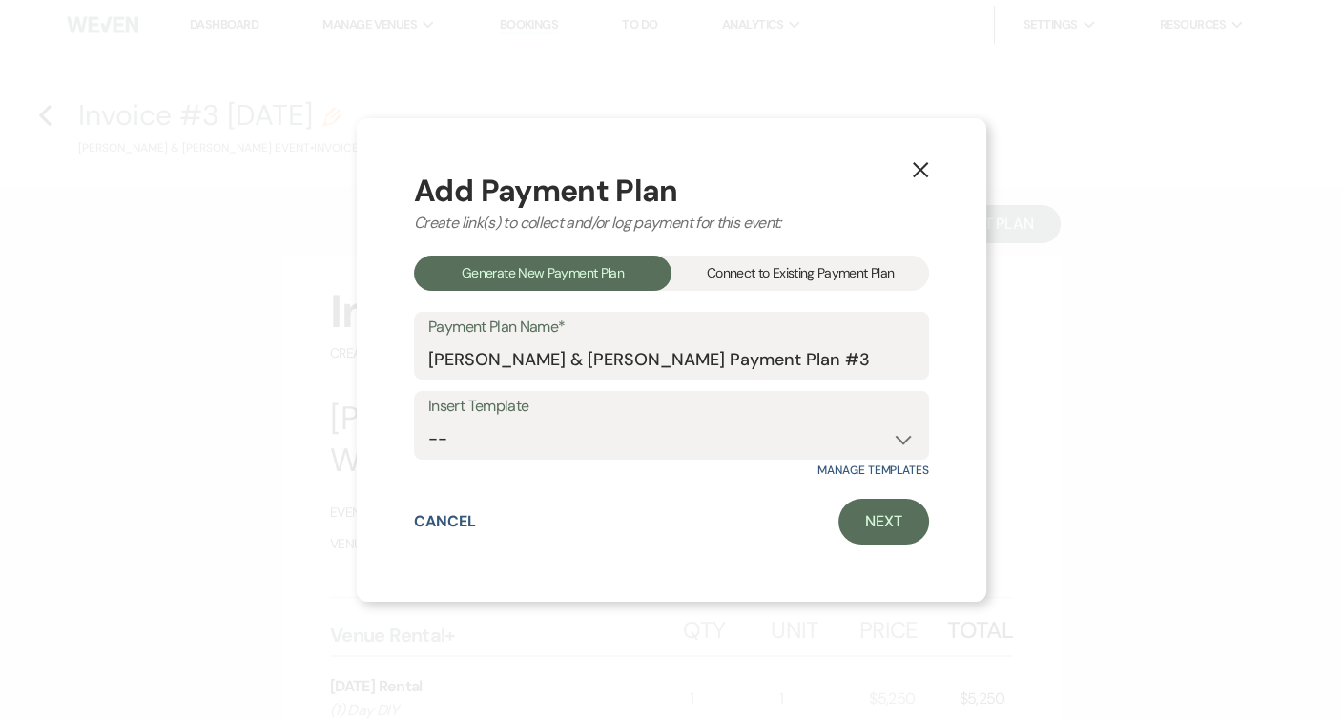
click at [819, 274] on div "Connect to Existing Payment Plan" at bounding box center [801, 273] width 258 height 35
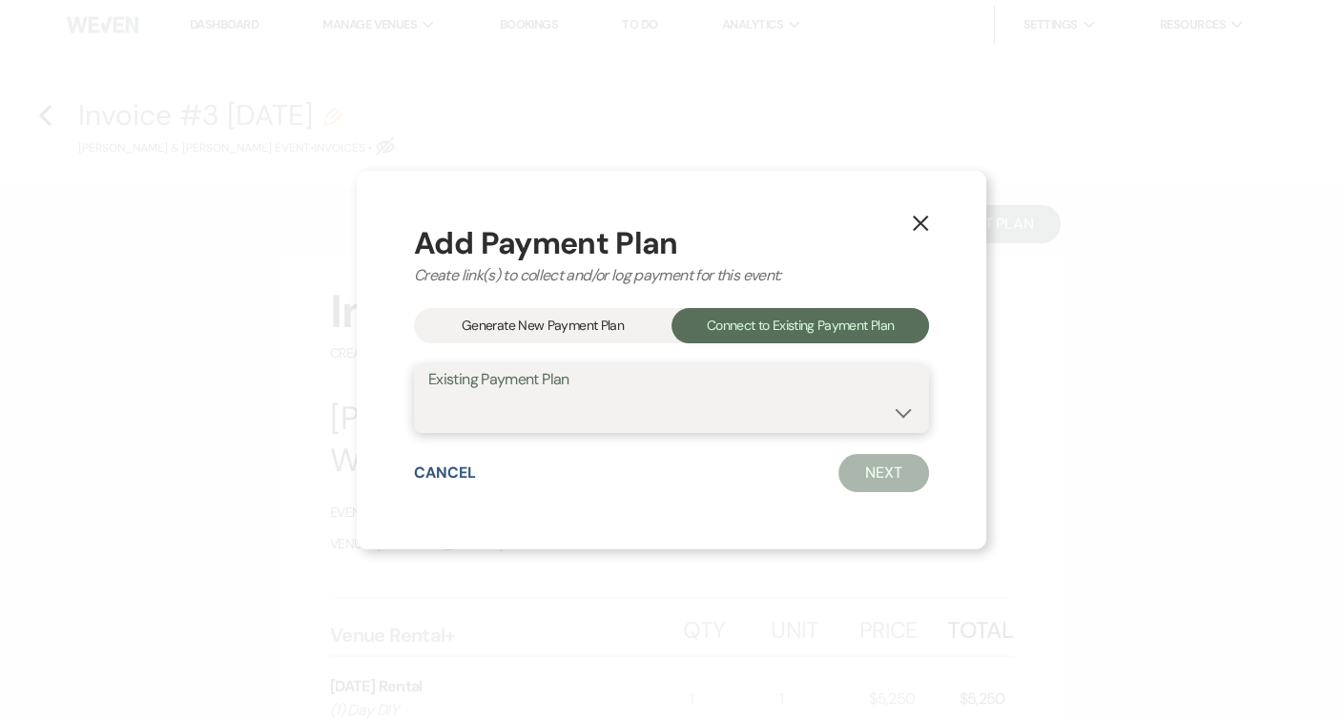
select select "25239"
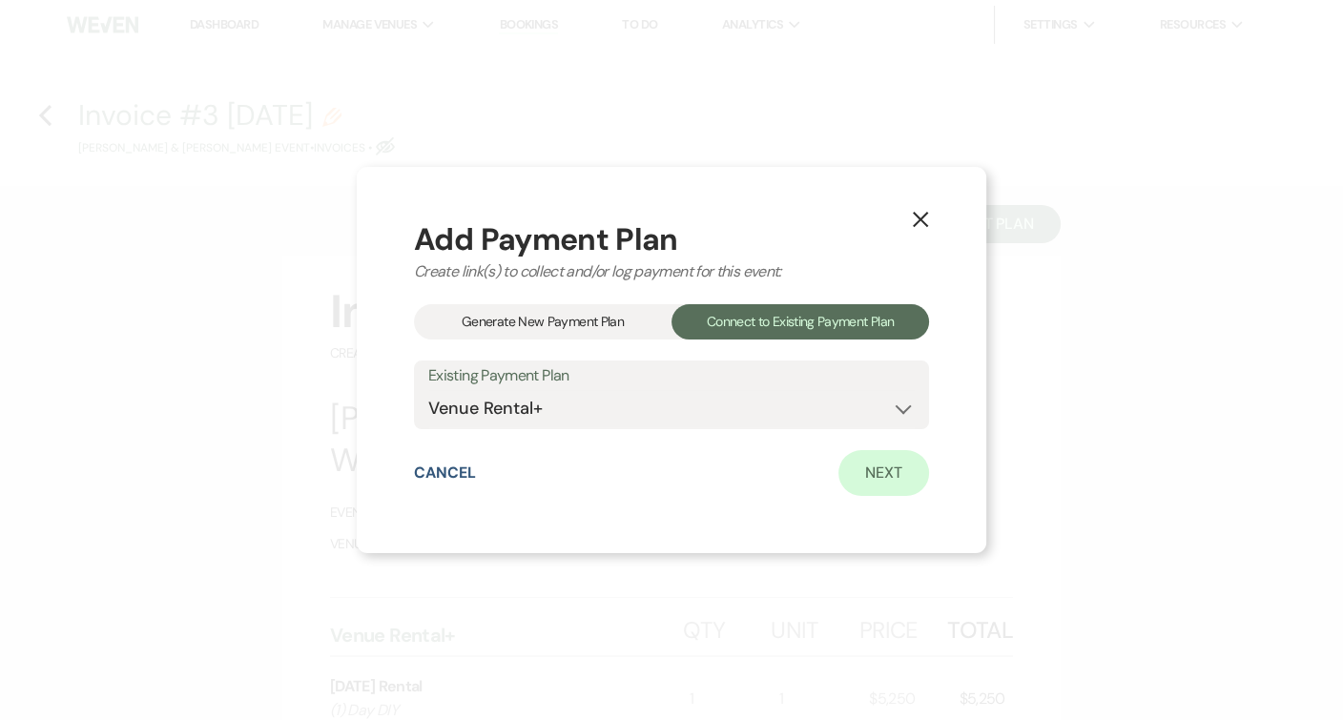
click at [896, 475] on link "Next" at bounding box center [884, 473] width 91 height 46
select select "28731"
select select "2"
select select "flat"
select select "true"
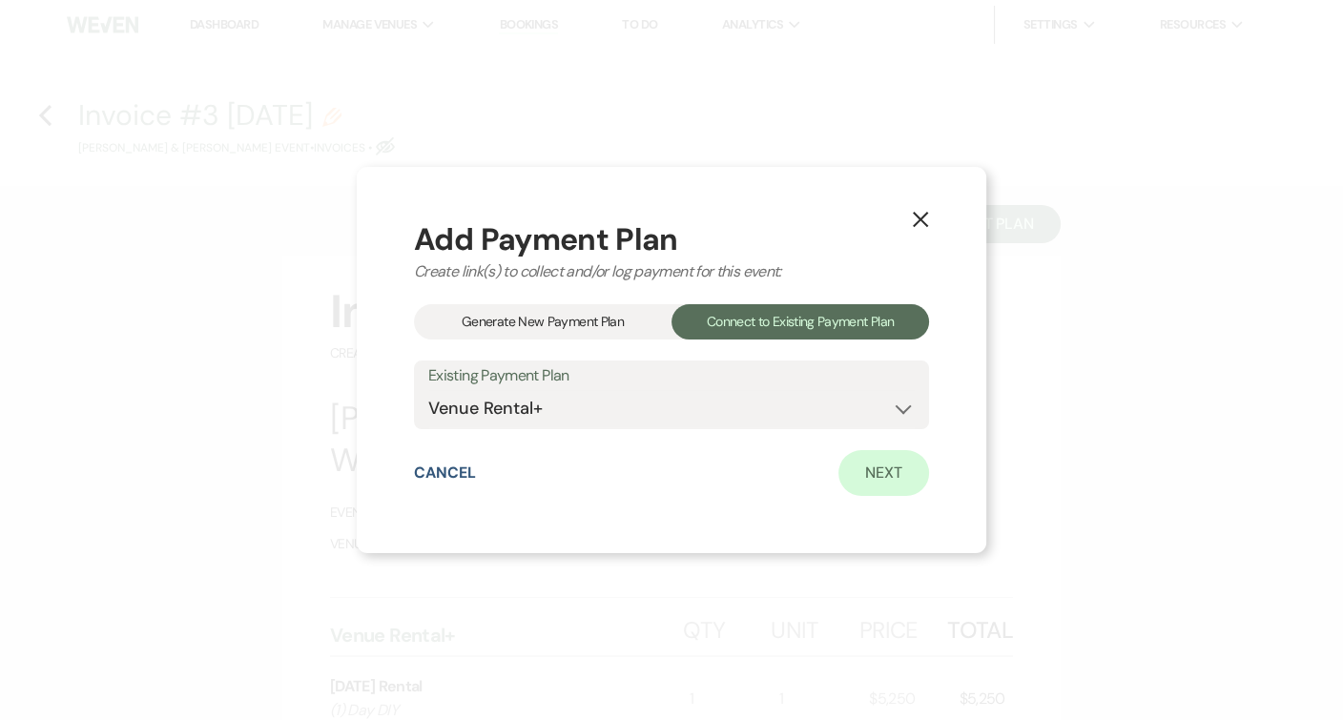
select select "client"
select select "weeks"
select select "client"
select select "days"
select select "2"
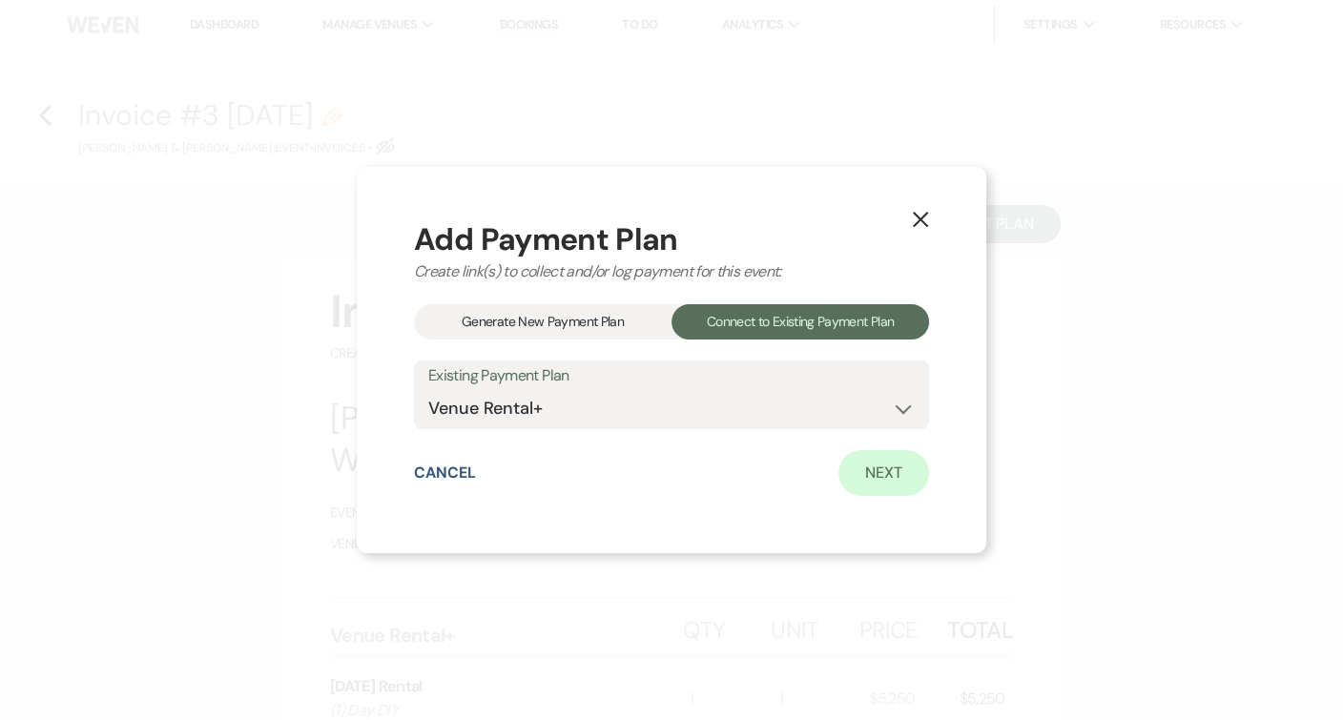
select select "flat"
select select "true"
select select "client"
select select "weeks"
select select "client"
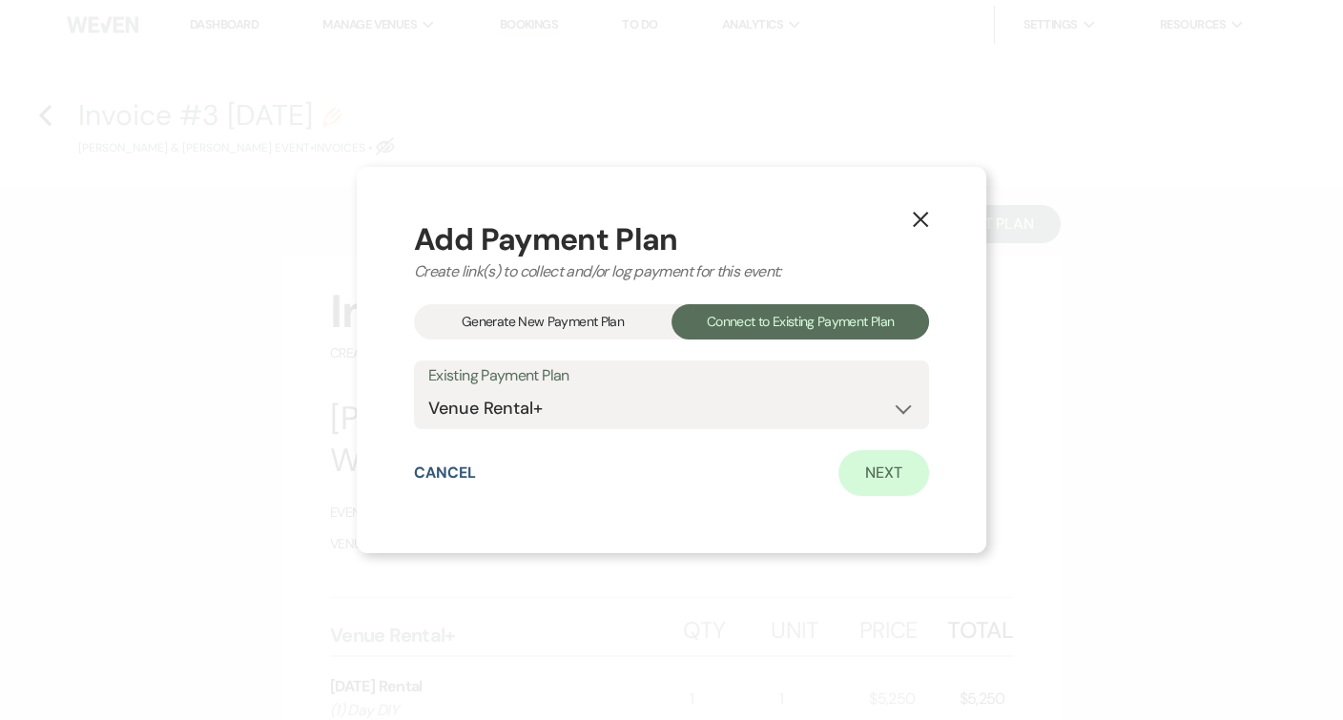
select select "weeks"
select select "client"
select select "days"
select select "2"
select select "flat"
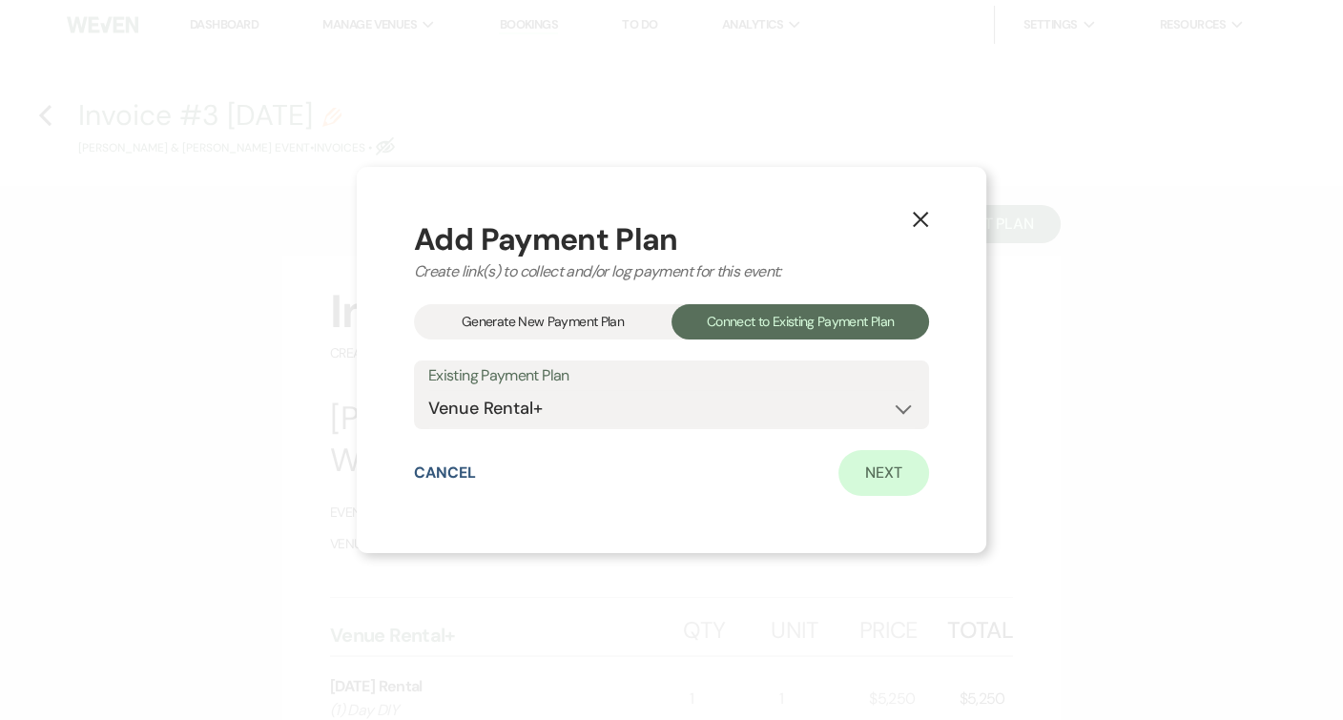
select select "true"
select select "client"
select select "weeks"
select select "client"
select select "days"
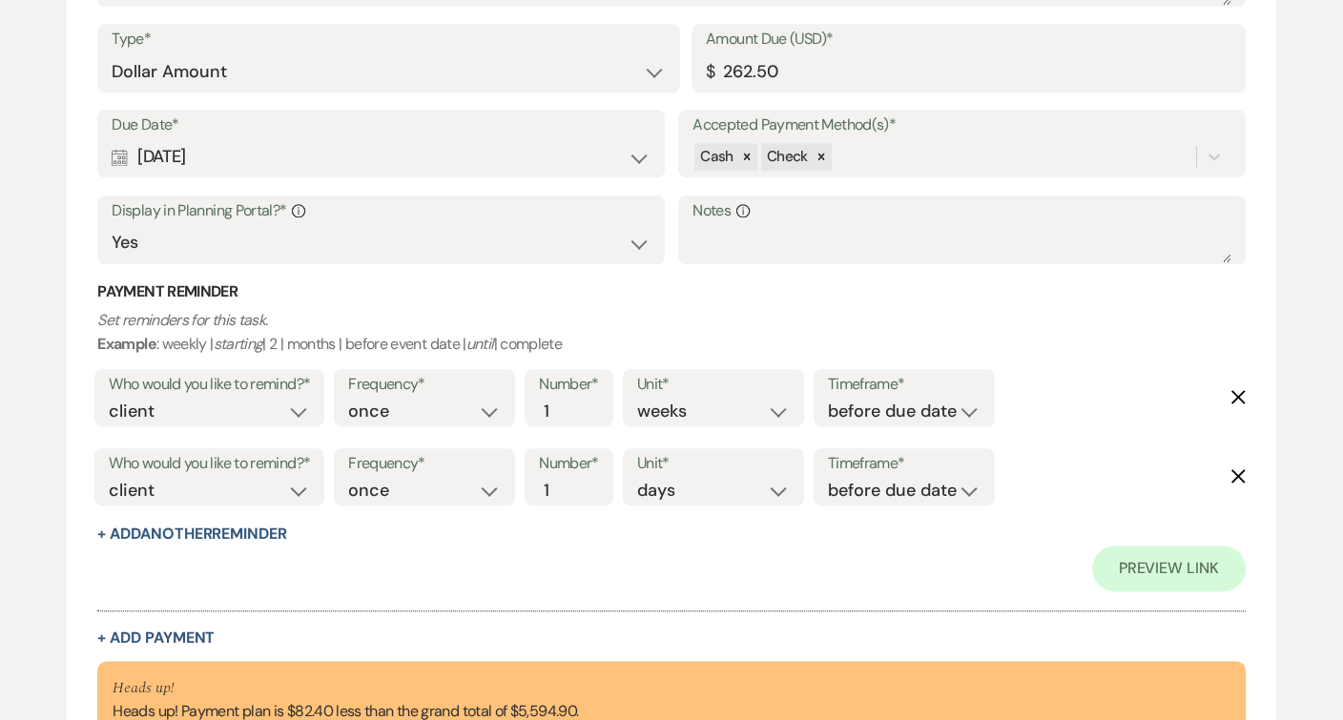
scroll to position [2339, 0]
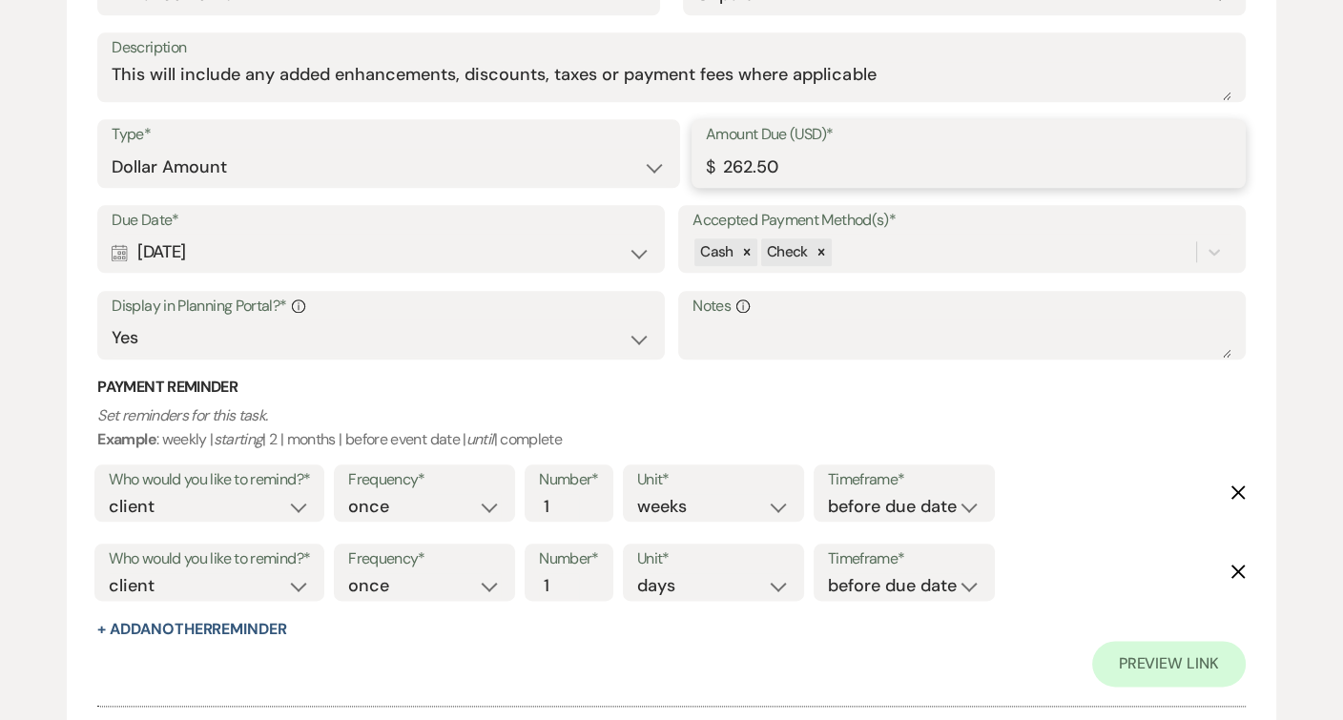
drag, startPoint x: 777, startPoint y: 160, endPoint x: 640, endPoint y: 152, distance: 137.6
click at [641, 155] on div "Type* Dollar Amount Percentage of Grand Total Amount Due (USD)* $ 262.50" at bounding box center [671, 162] width 1148 height 86
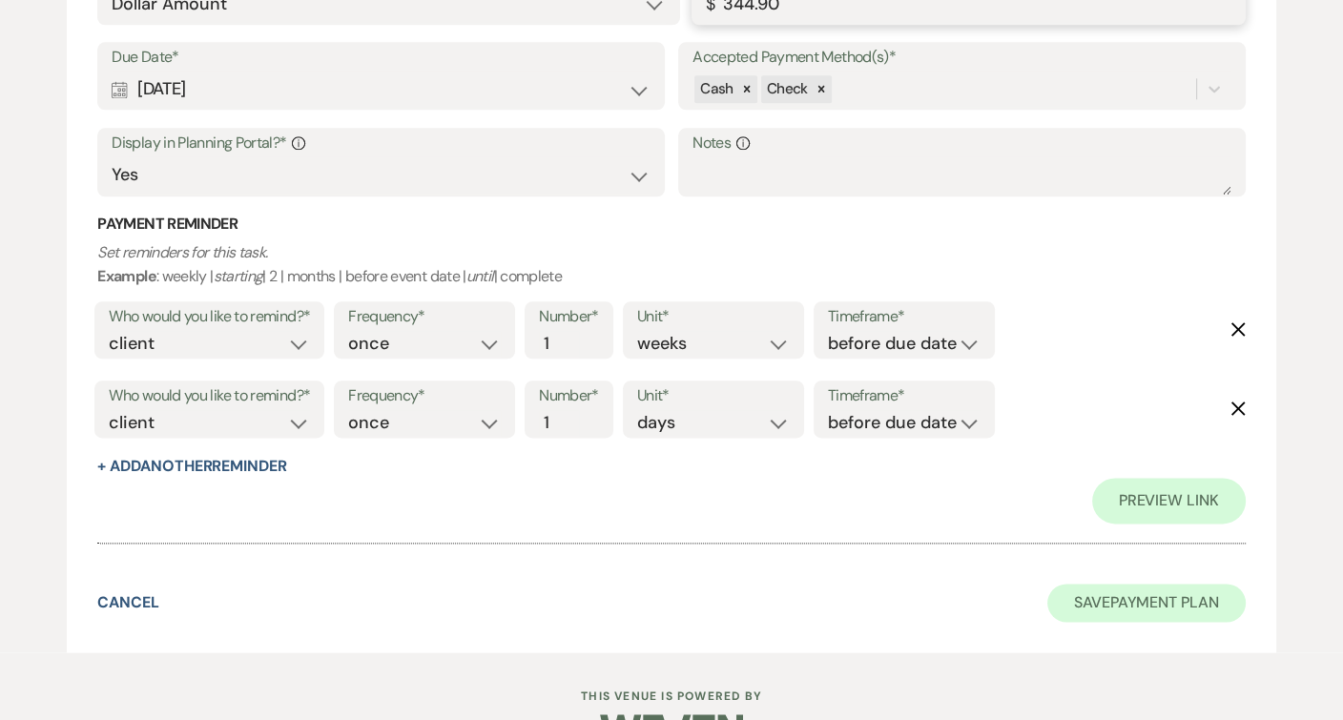
scroll to position [2496, 0]
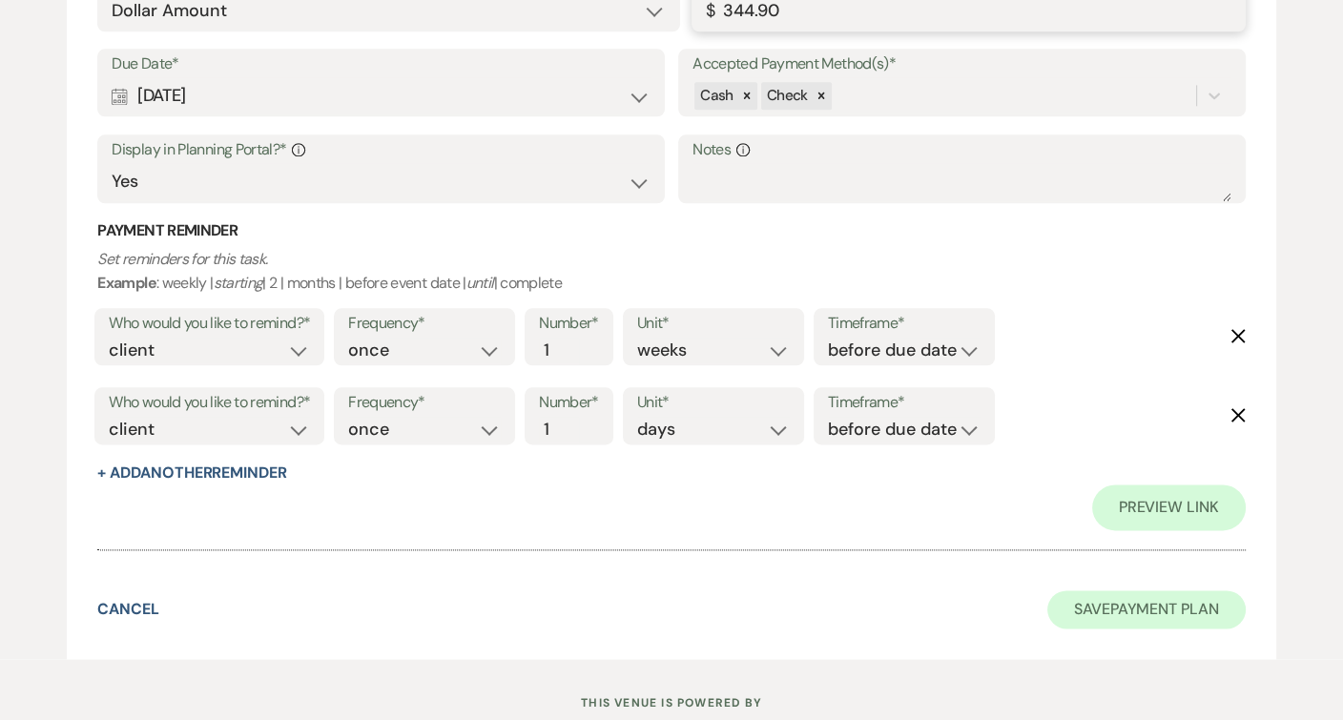
type input "344.90"
click at [1123, 598] on button "Save Payment Plan" at bounding box center [1146, 609] width 198 height 38
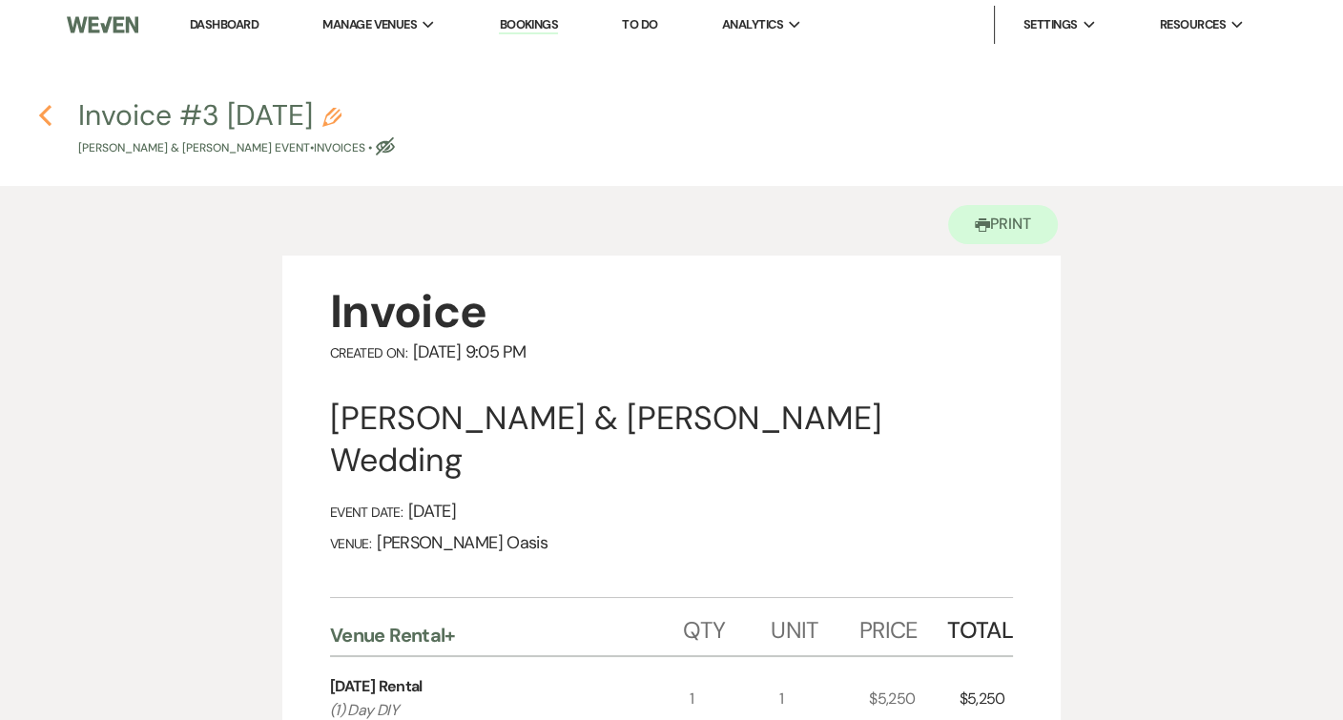
click at [44, 117] on use "button" at bounding box center [45, 115] width 12 height 21
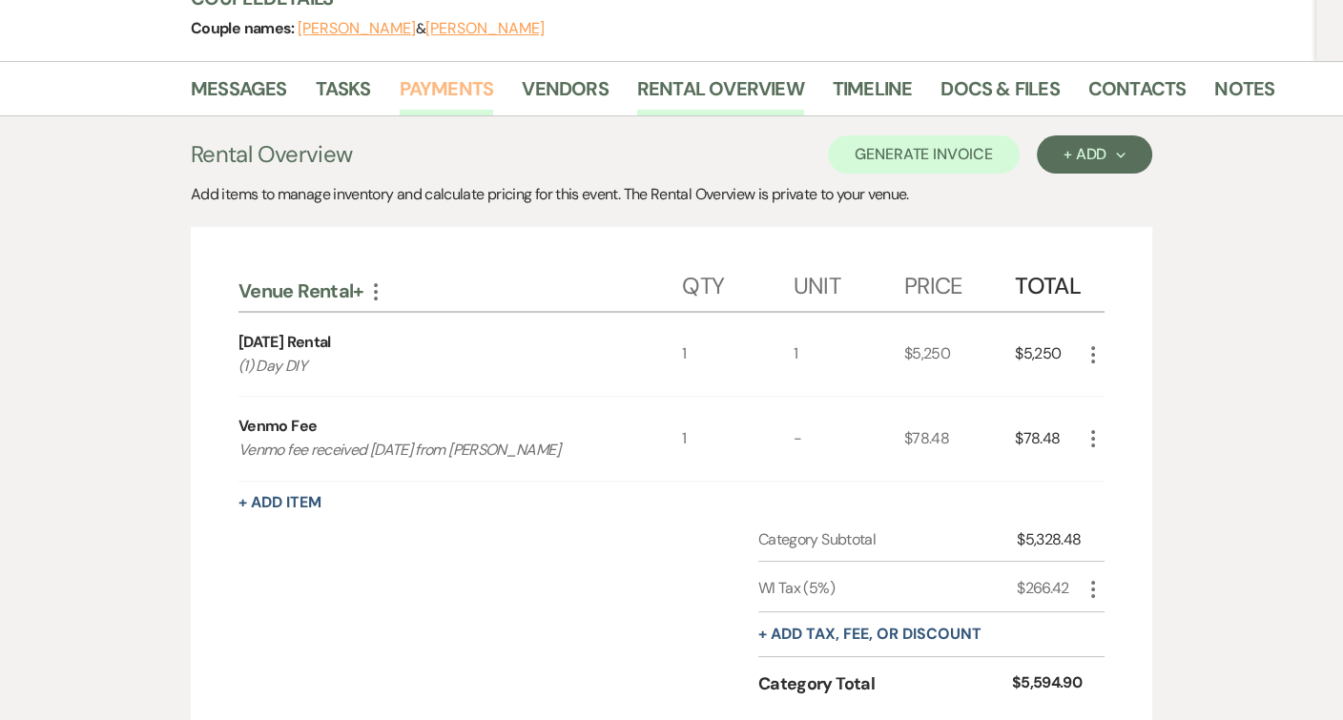
click at [418, 74] on link "Payments" at bounding box center [447, 94] width 94 height 42
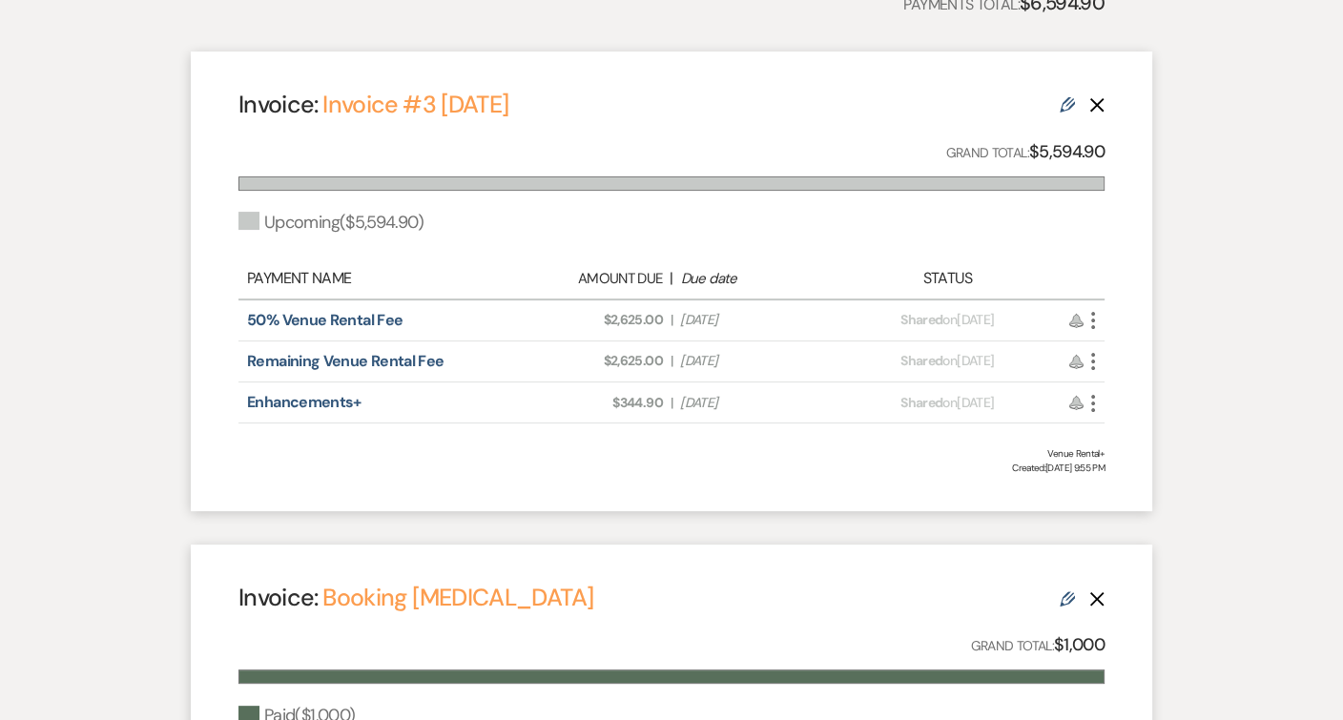
scroll to position [499, 0]
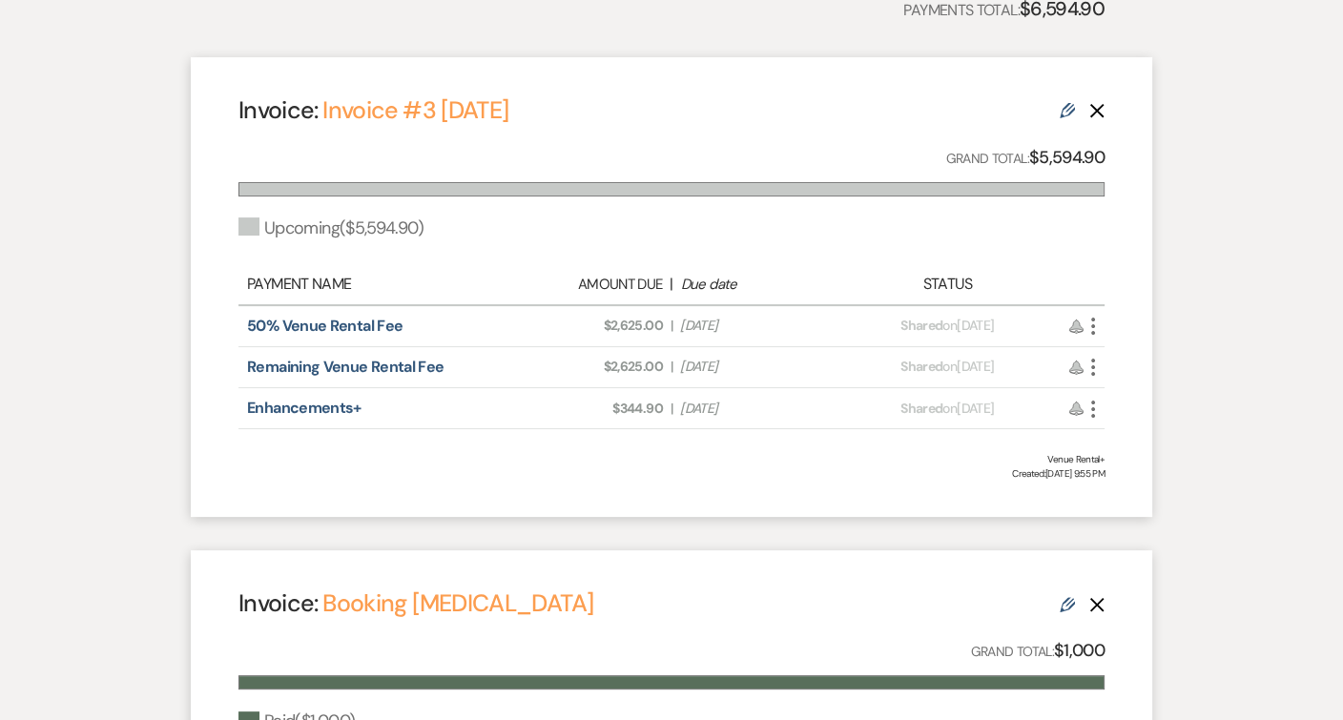
click at [1068, 104] on icon "Edit" at bounding box center [1067, 110] width 15 height 15
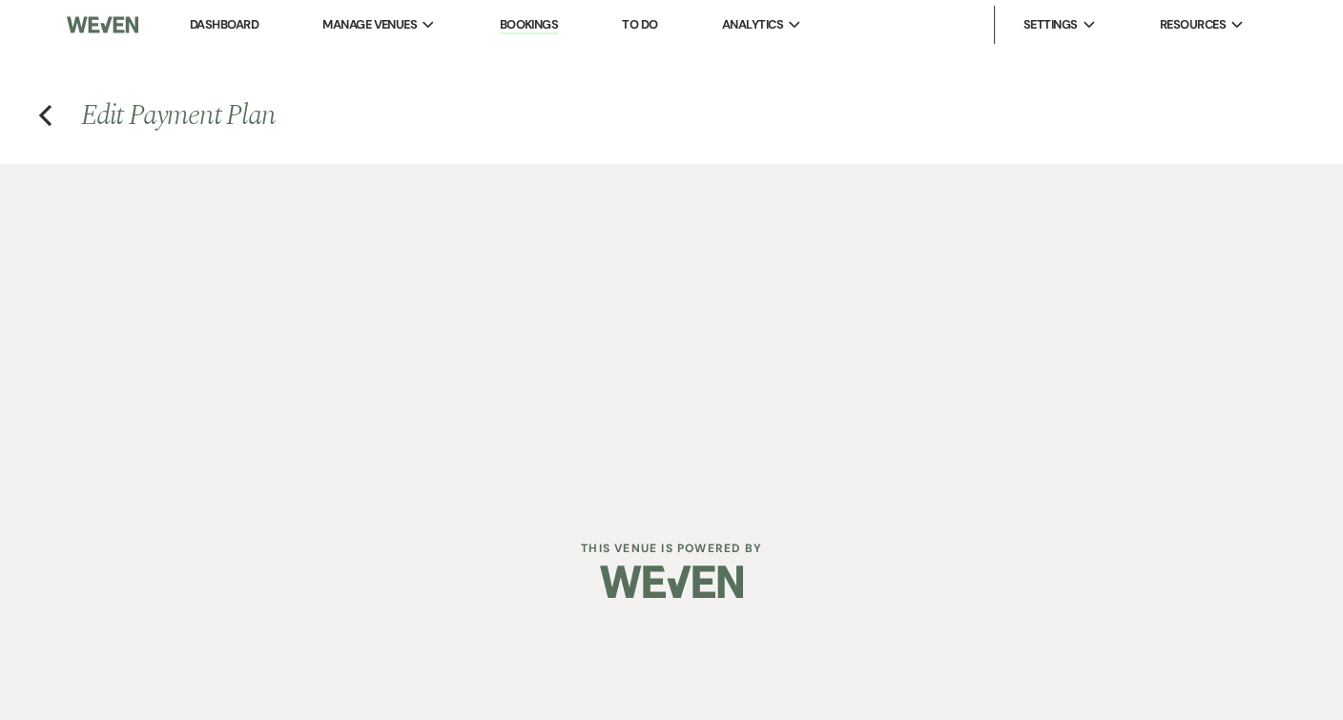
select select "28731"
select select "2"
select select "flat"
select select "true"
select select "client"
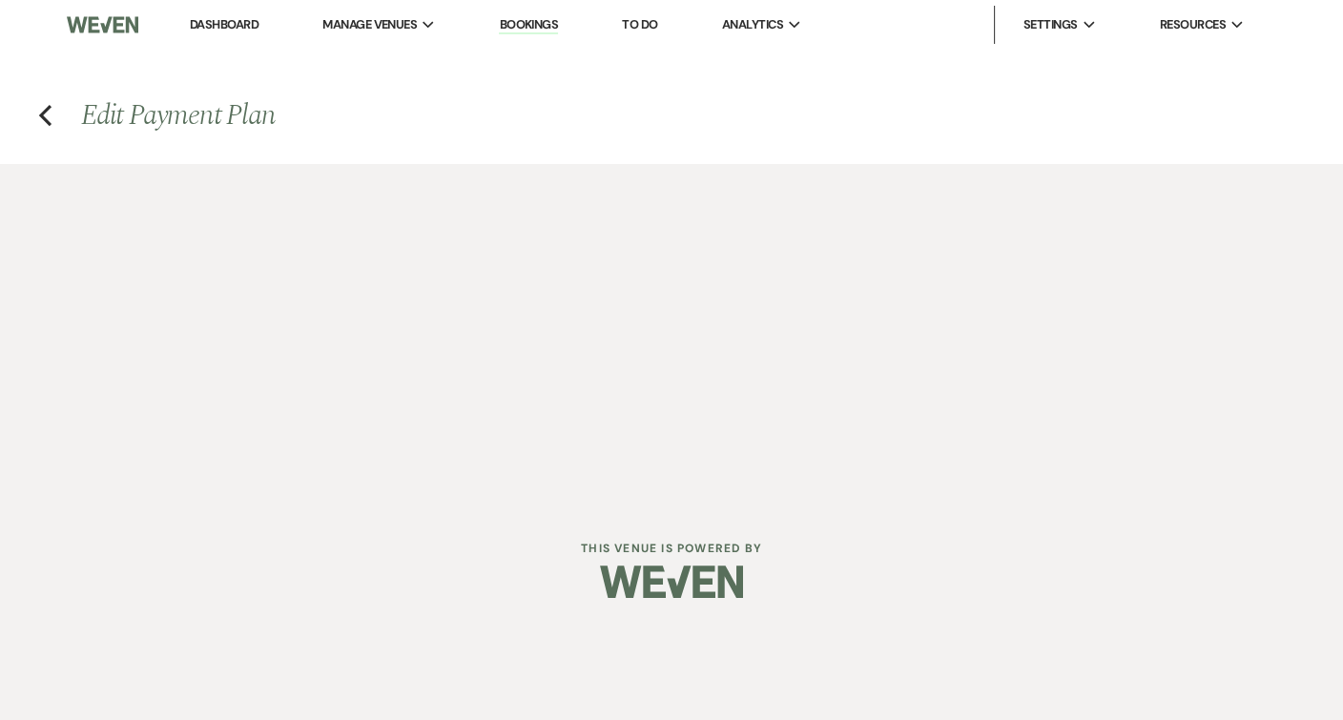
select select "weeks"
select select "client"
select select "days"
select select "2"
select select "flat"
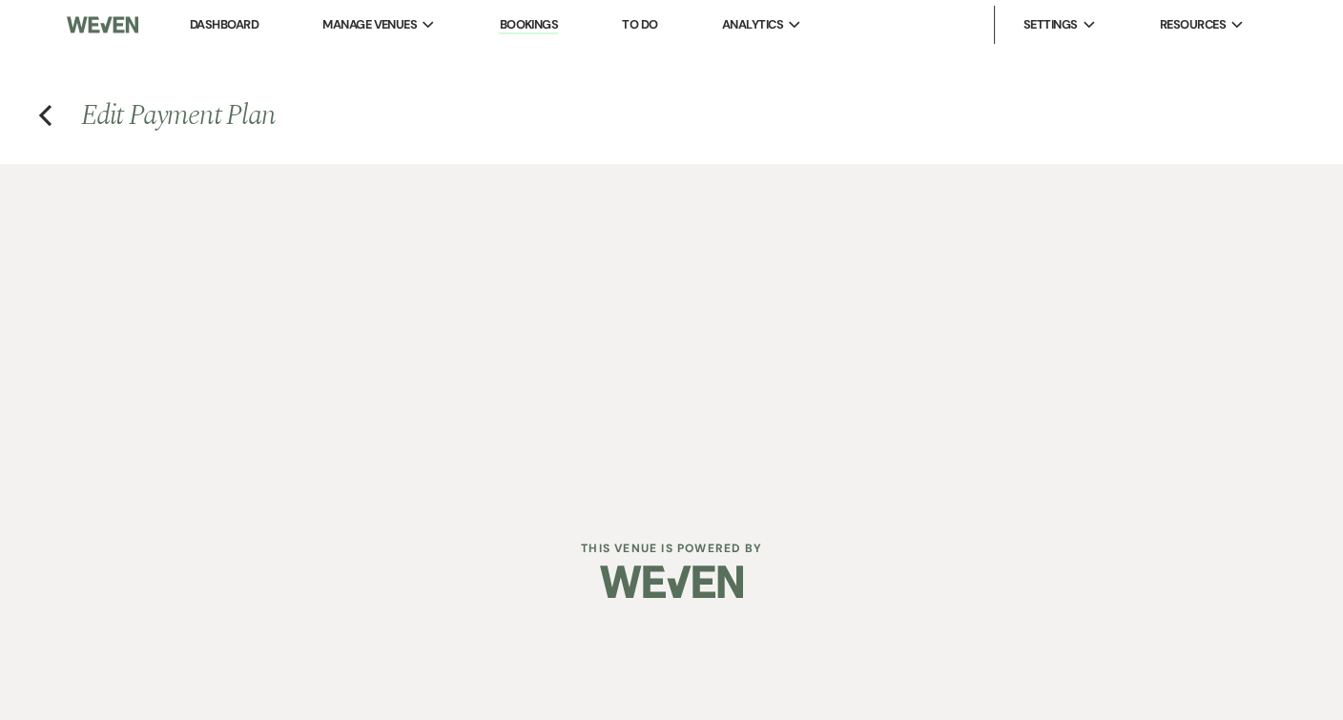
select select "true"
select select "client"
select select "weeks"
select select "client"
select select "weeks"
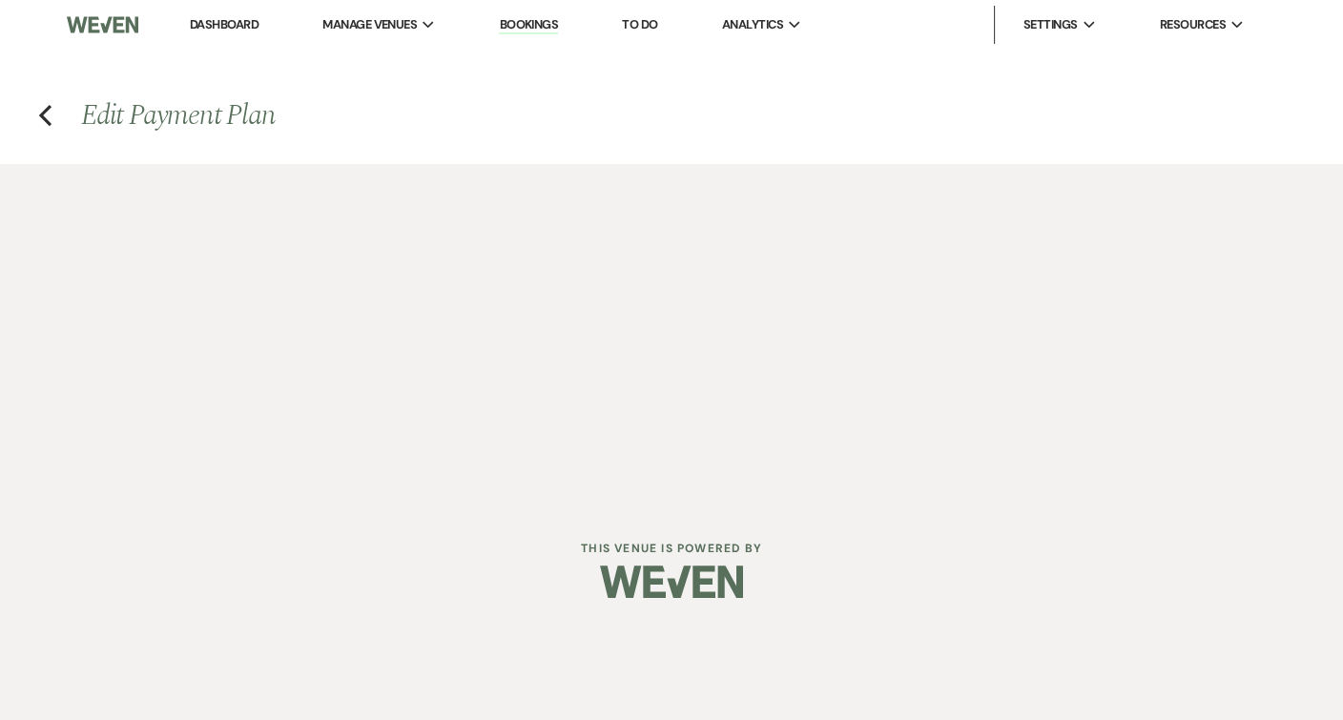
select select "client"
select select "days"
select select "2"
select select "flat"
select select "true"
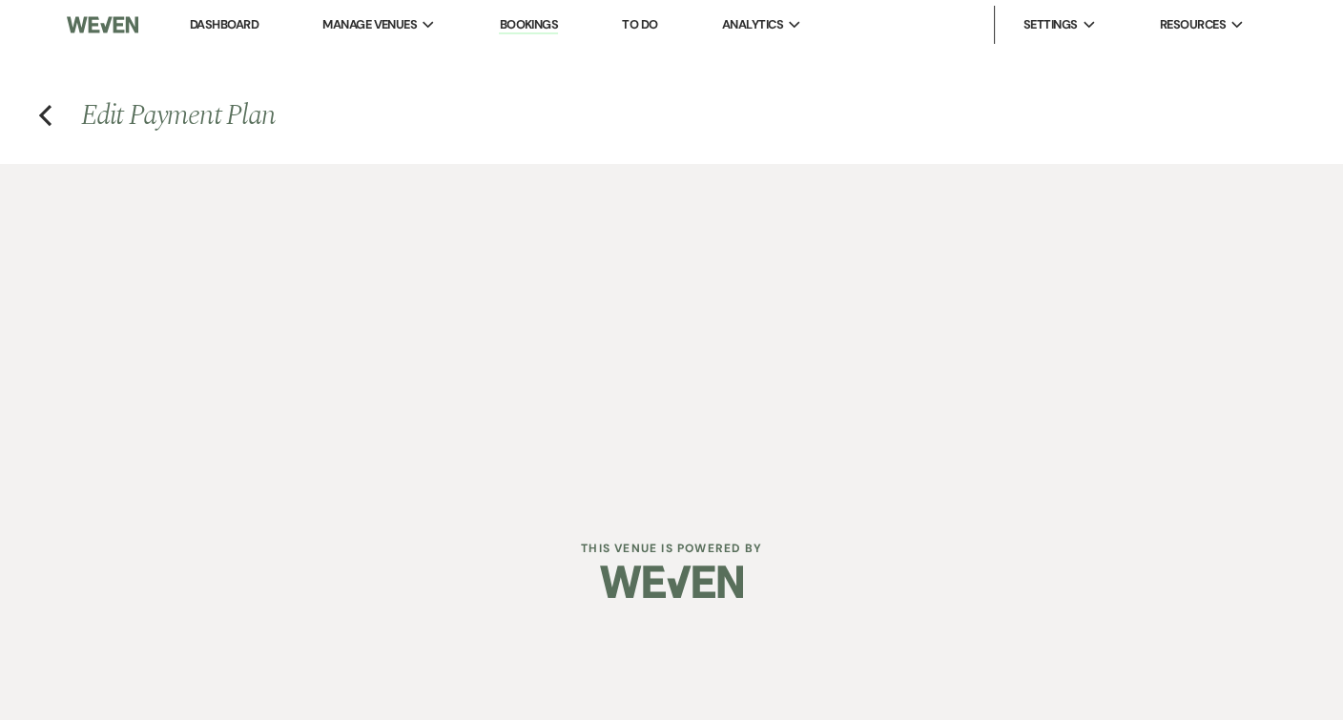
select select "client"
select select "weeks"
select select "client"
select select "days"
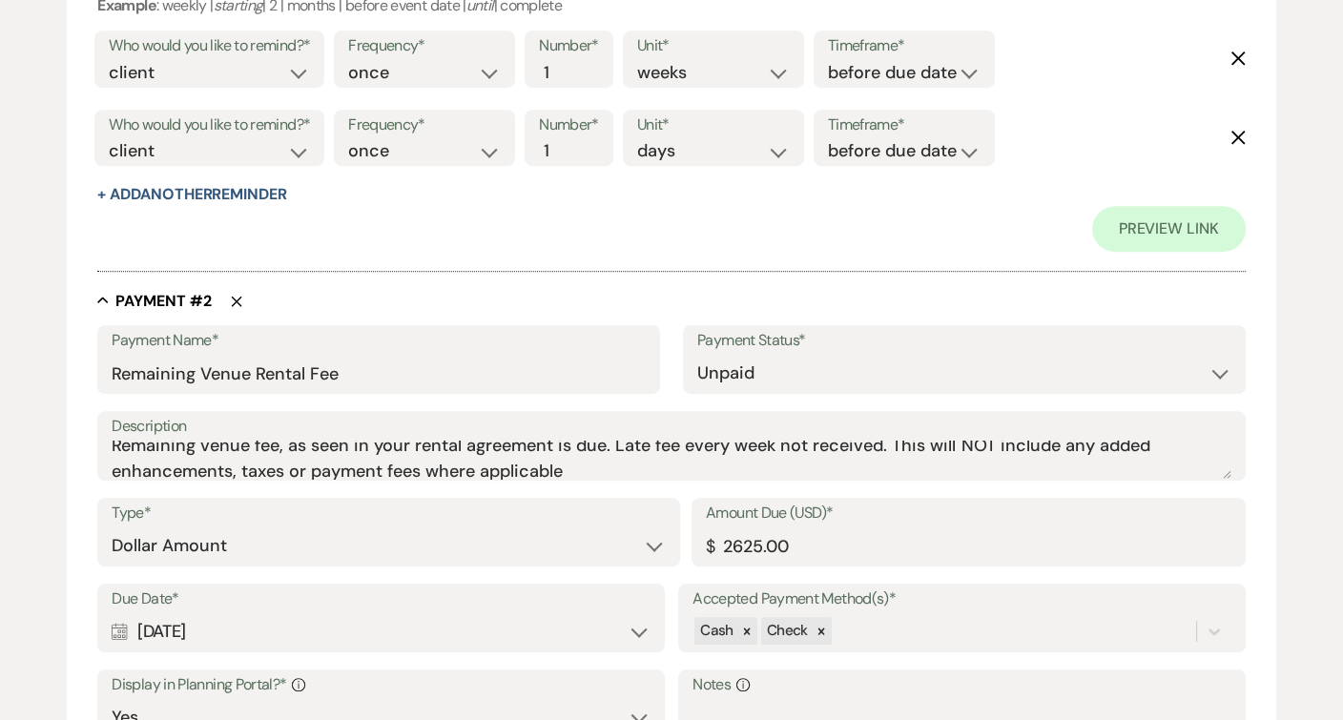
scroll to position [484, 0]
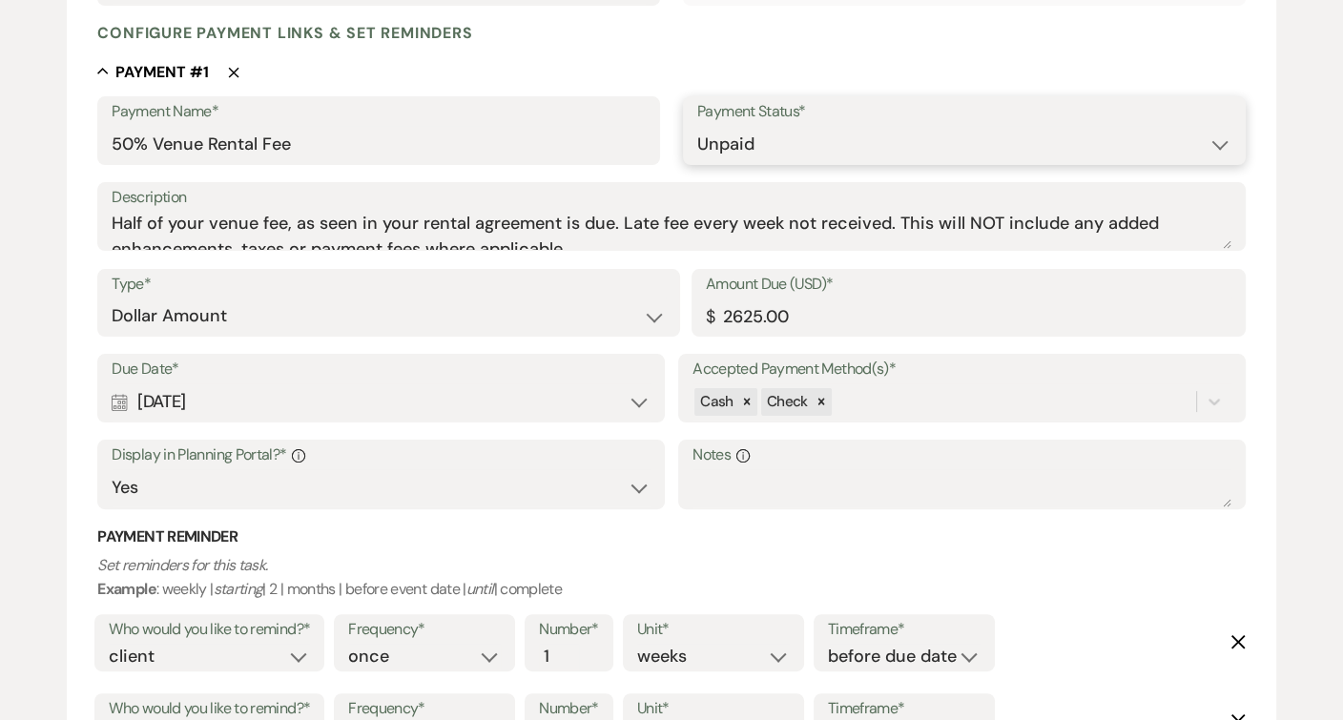
select select "1"
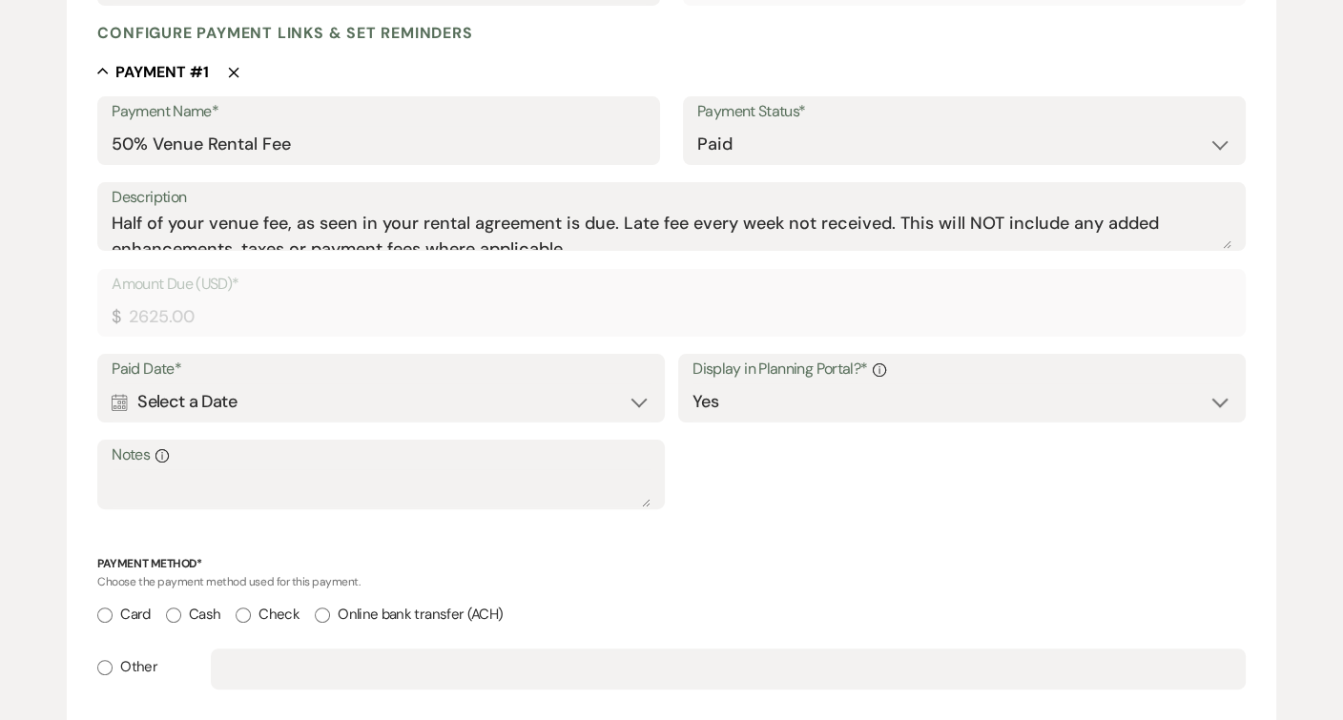
click at [420, 387] on div "Calendar Select a Date Expand" at bounding box center [381, 401] width 538 height 37
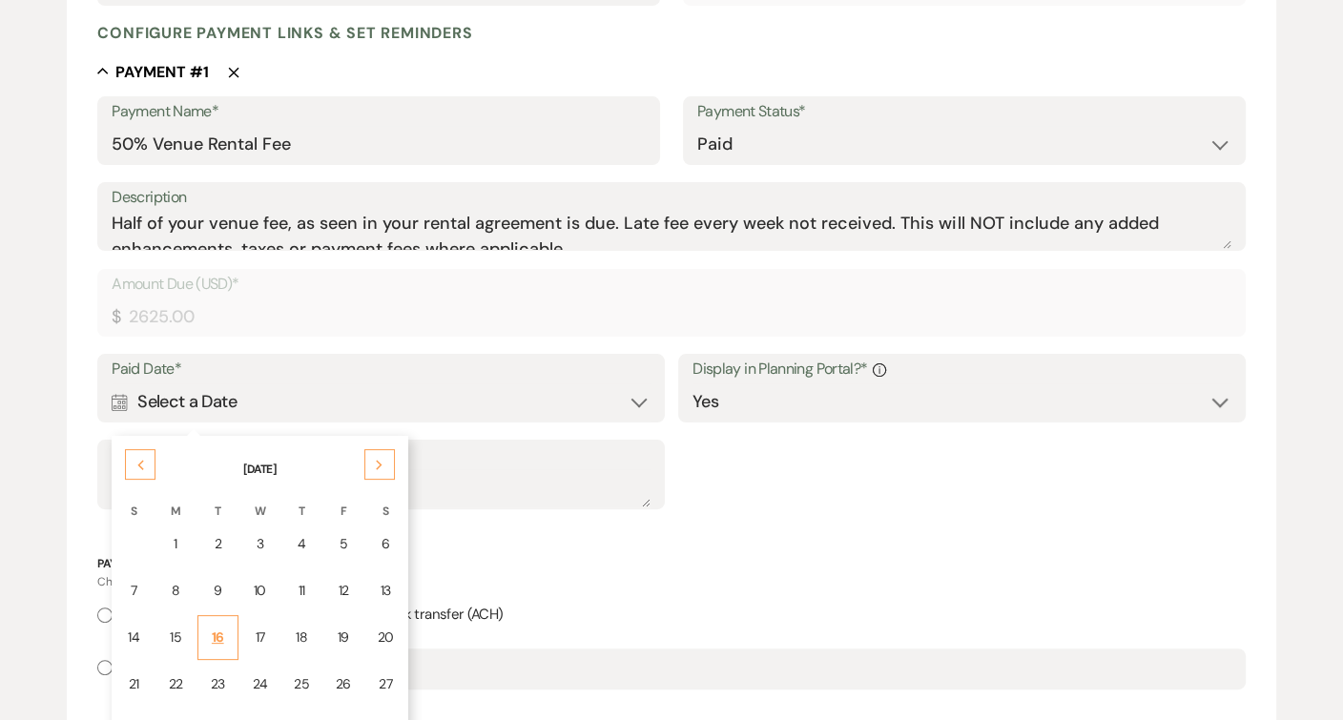
click at [221, 628] on div "16" at bounding box center [218, 638] width 16 height 20
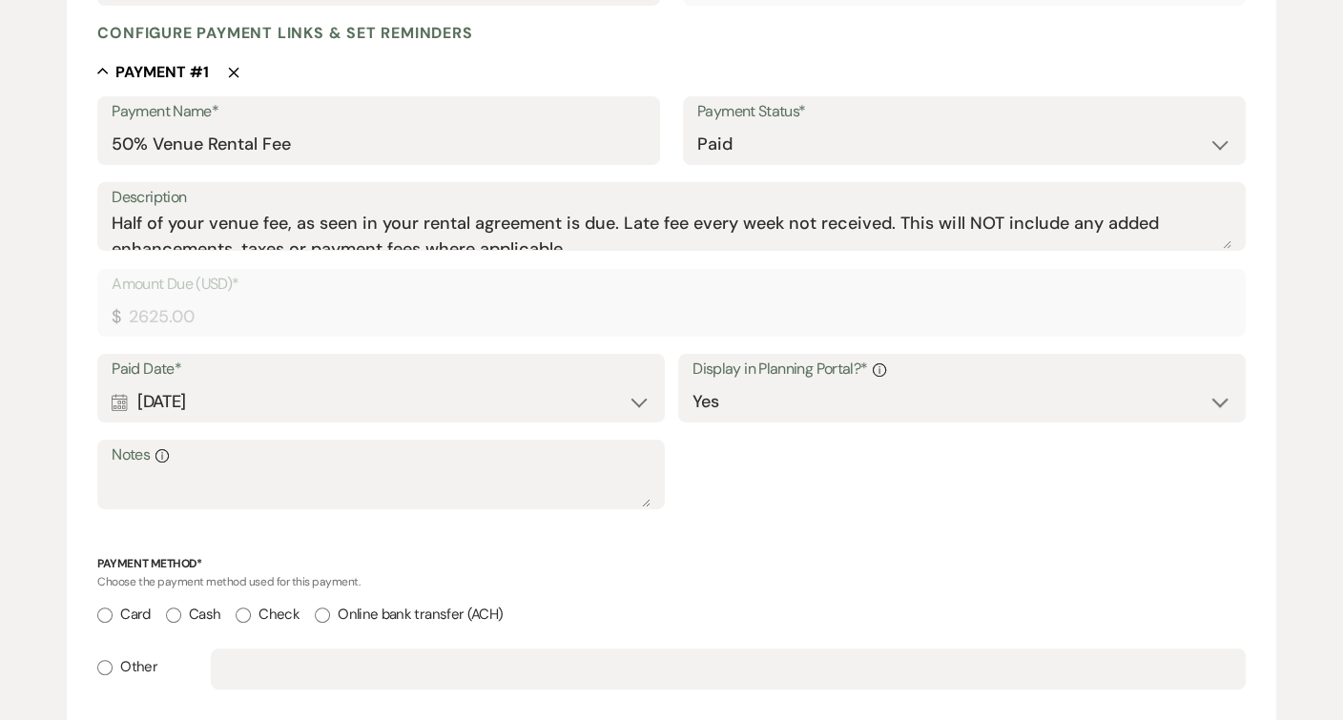
click at [139, 662] on label "Other" at bounding box center [127, 667] width 60 height 26
click at [113, 662] on input "Other" at bounding box center [104, 667] width 15 height 15
radio input "true"
click at [248, 689] on div "Other" at bounding box center [671, 678] width 1148 height 58
click at [248, 667] on input "text" at bounding box center [727, 669] width 1005 height 37
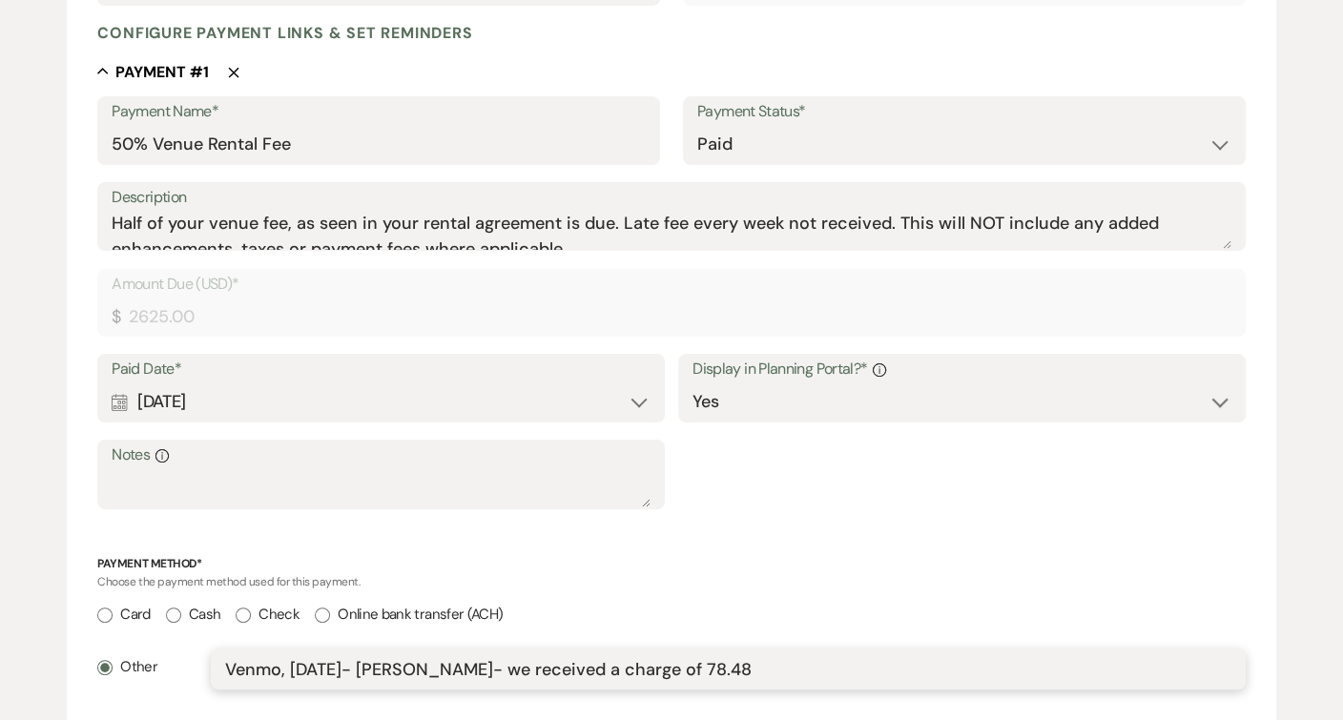
click at [632, 667] on input "Venmo, 9/16/25- Kristine- we received a charge of 78.48" at bounding box center [727, 669] width 1005 height 37
click at [734, 670] on input "Venmo, 9/16/25- Kristine- we received a charge of $78.48" at bounding box center [727, 669] width 1005 height 37
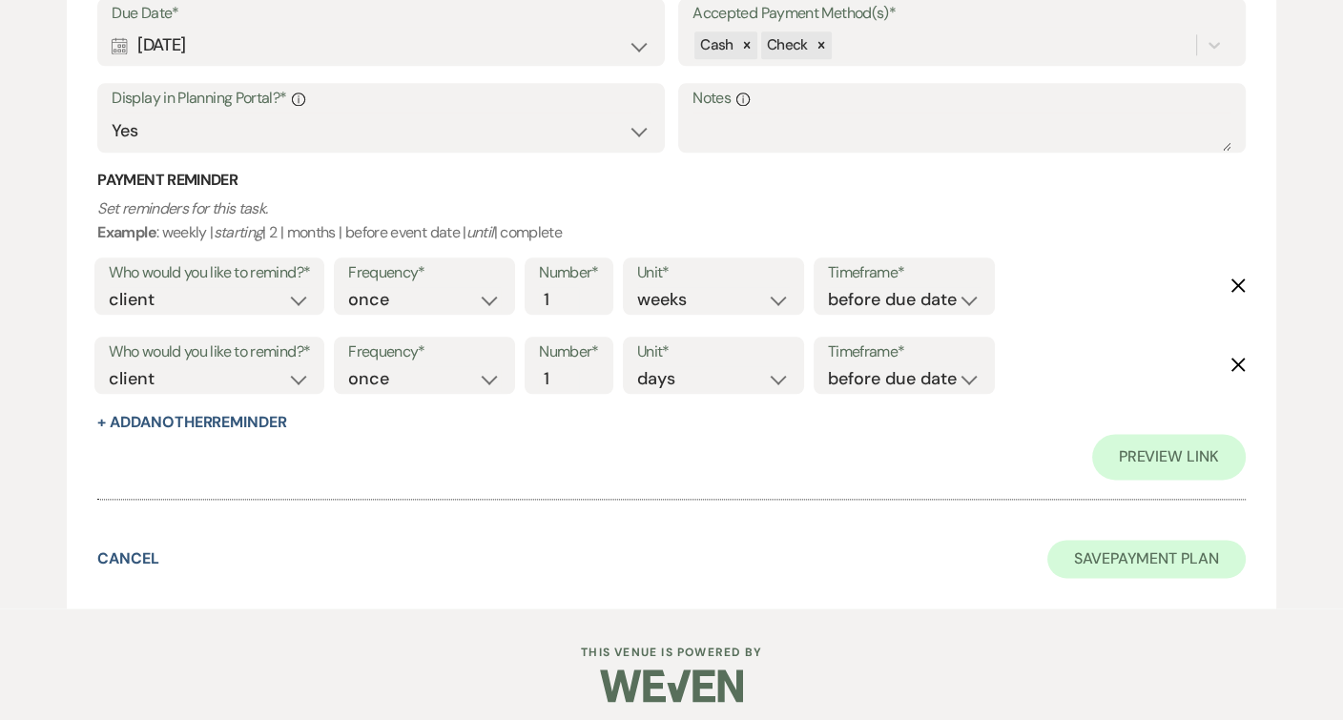
type input "Venmo, 9/16/25- Kristine- we received a charge of $78.48- Totaling $2,546.52"
click at [1189, 545] on button "Save Payment Plan" at bounding box center [1146, 559] width 198 height 38
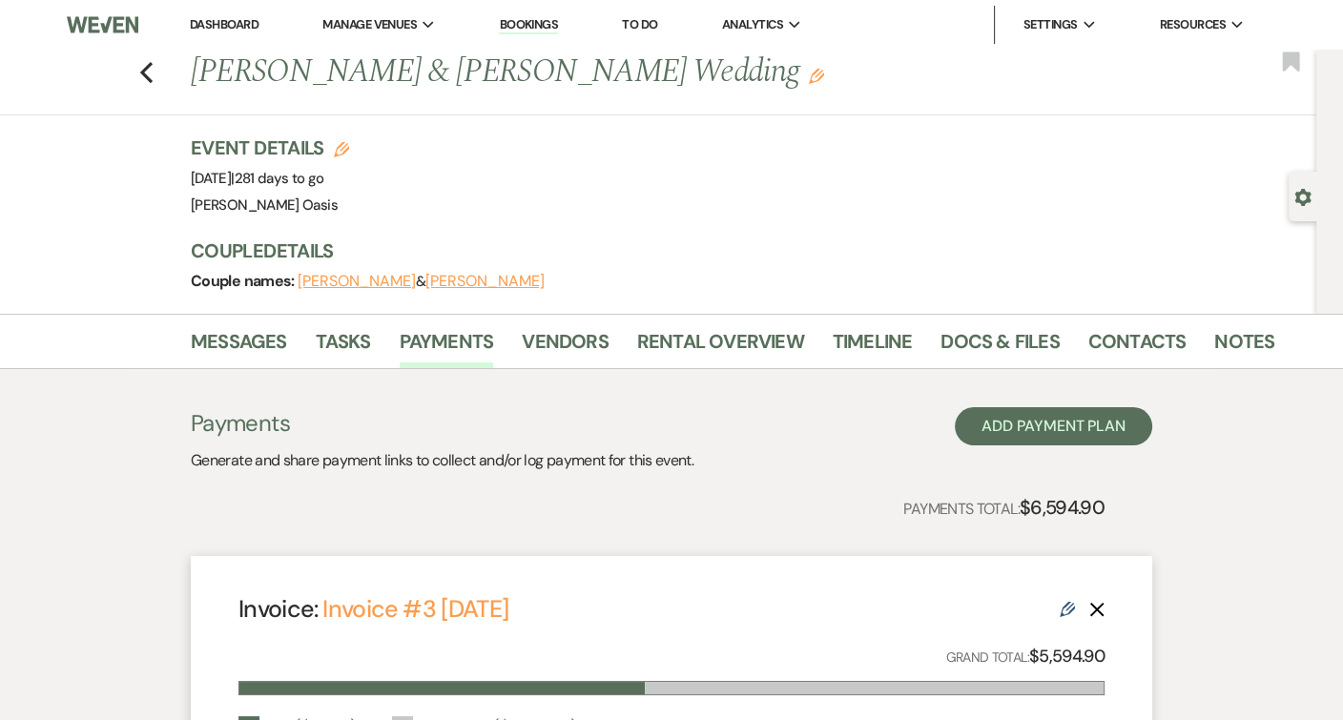
click at [240, 26] on link "Dashboard" at bounding box center [224, 24] width 69 height 16
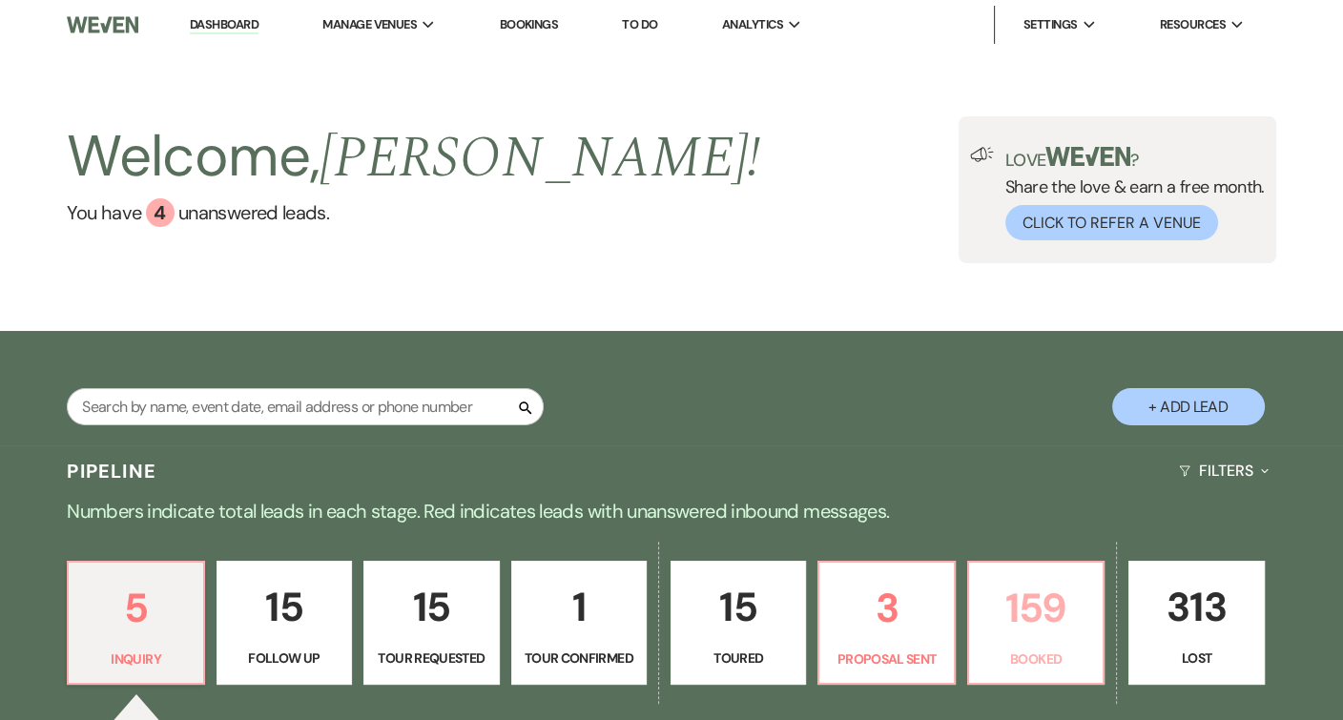
click at [1083, 632] on p "159" at bounding box center [1036, 608] width 111 height 64
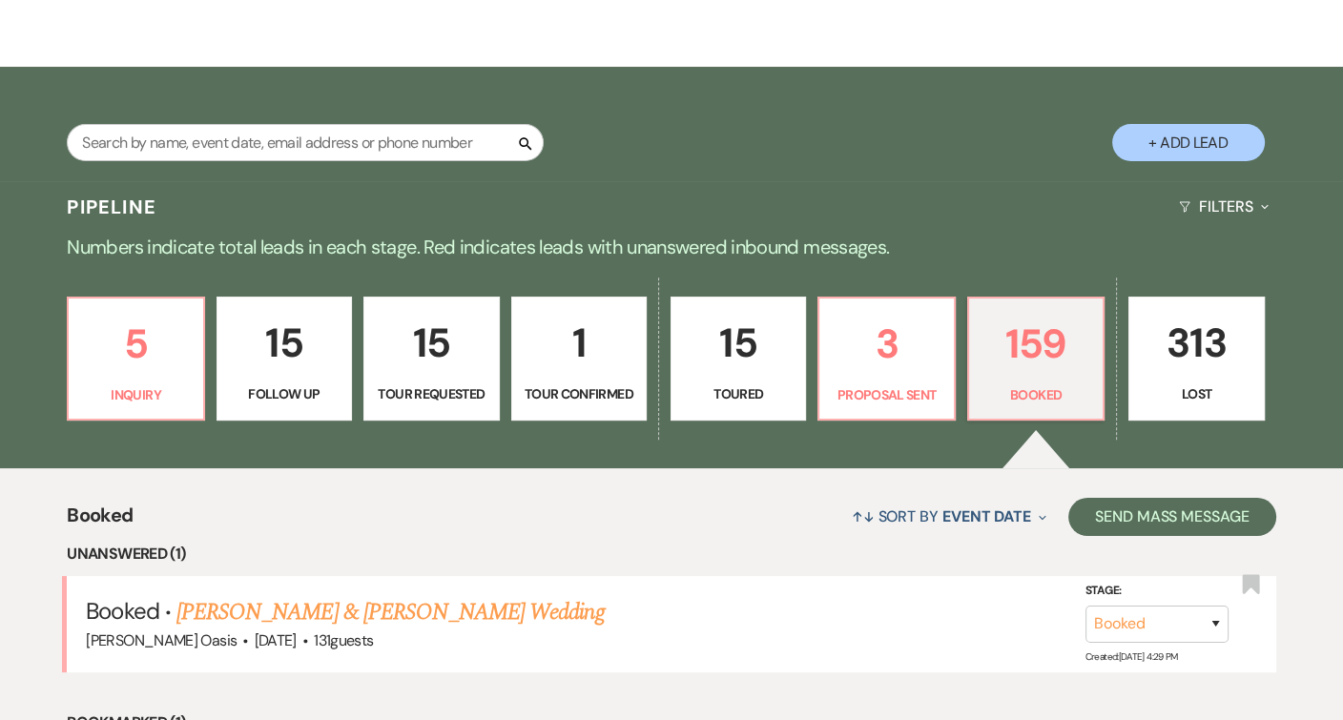
scroll to position [285, 0]
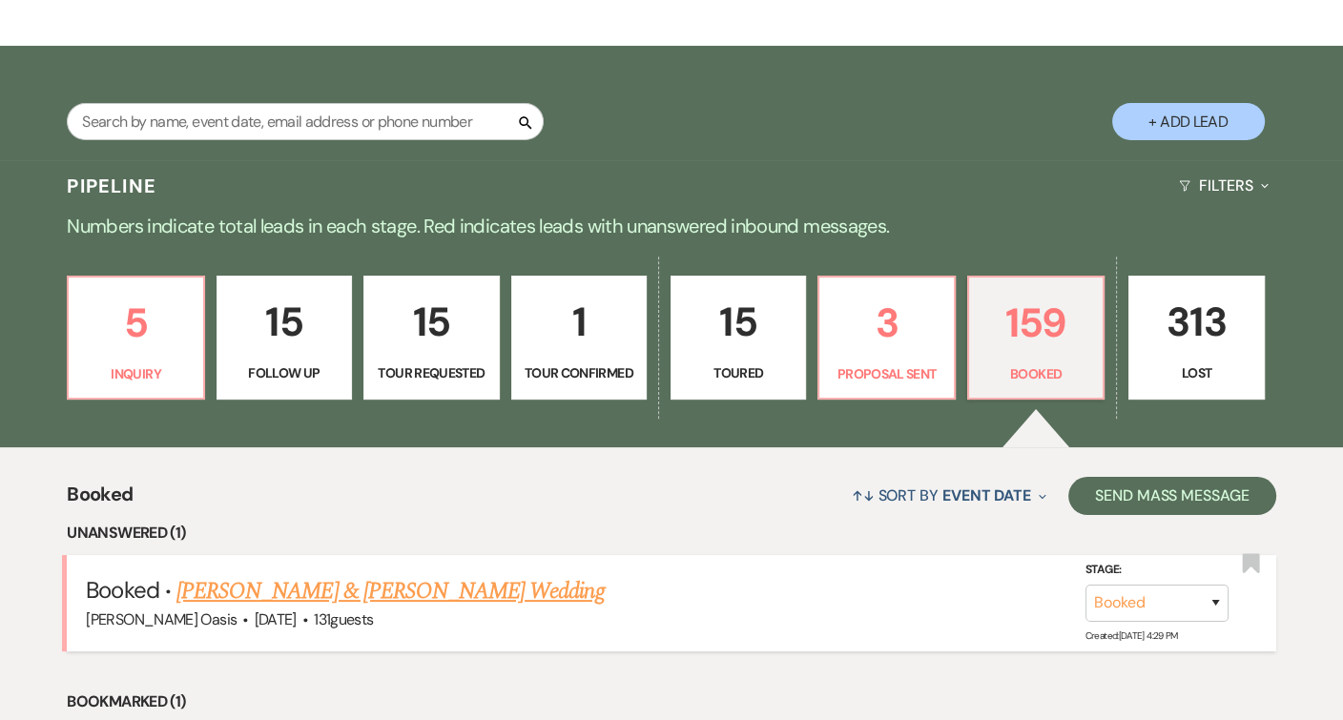
click at [466, 590] on link "Lauryn Gosso & Mitchell Heller's Wedding" at bounding box center [389, 591] width 427 height 34
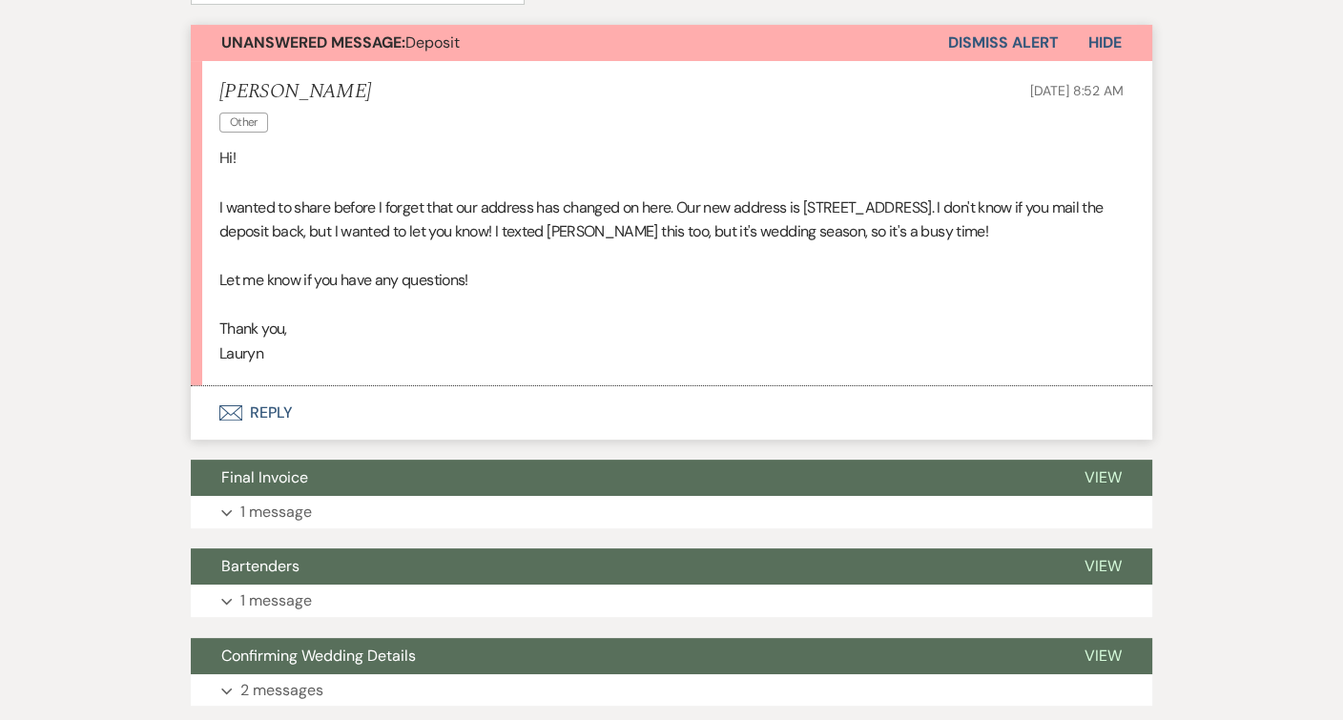
click at [409, 420] on button "Envelope Reply" at bounding box center [672, 412] width 962 height 53
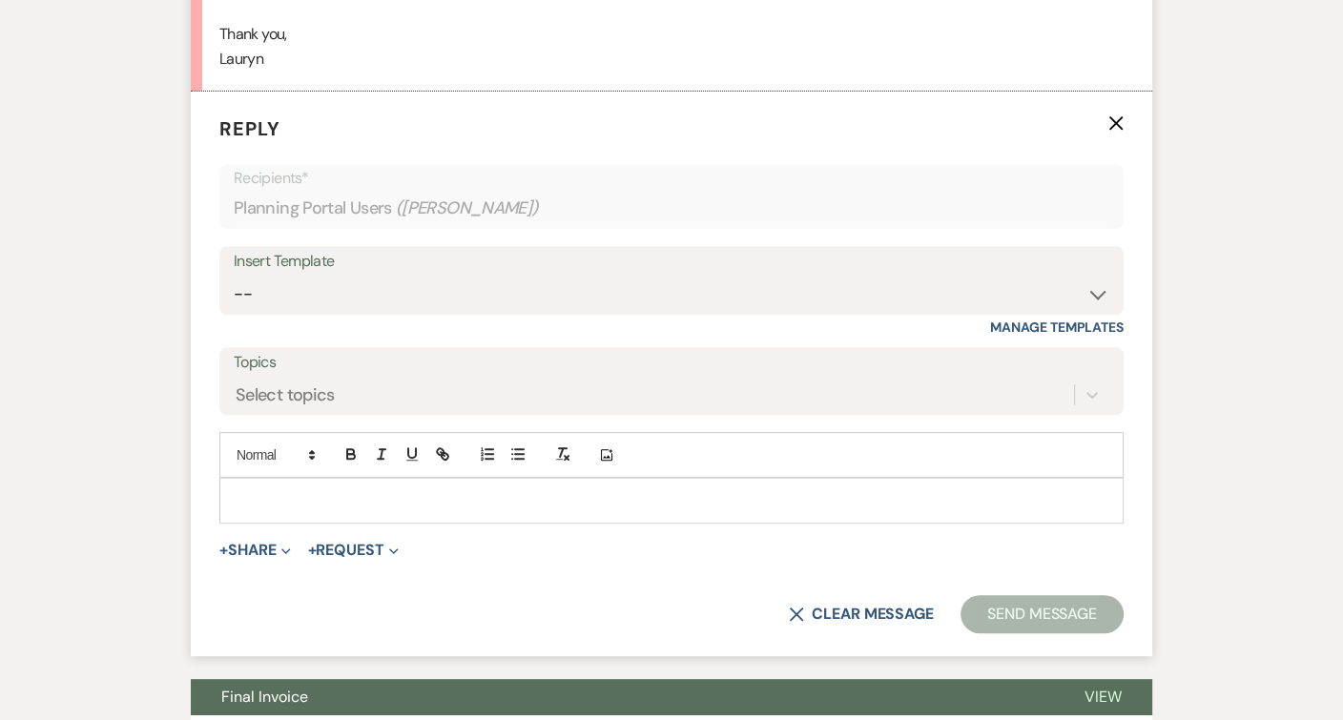
scroll to position [817, 0]
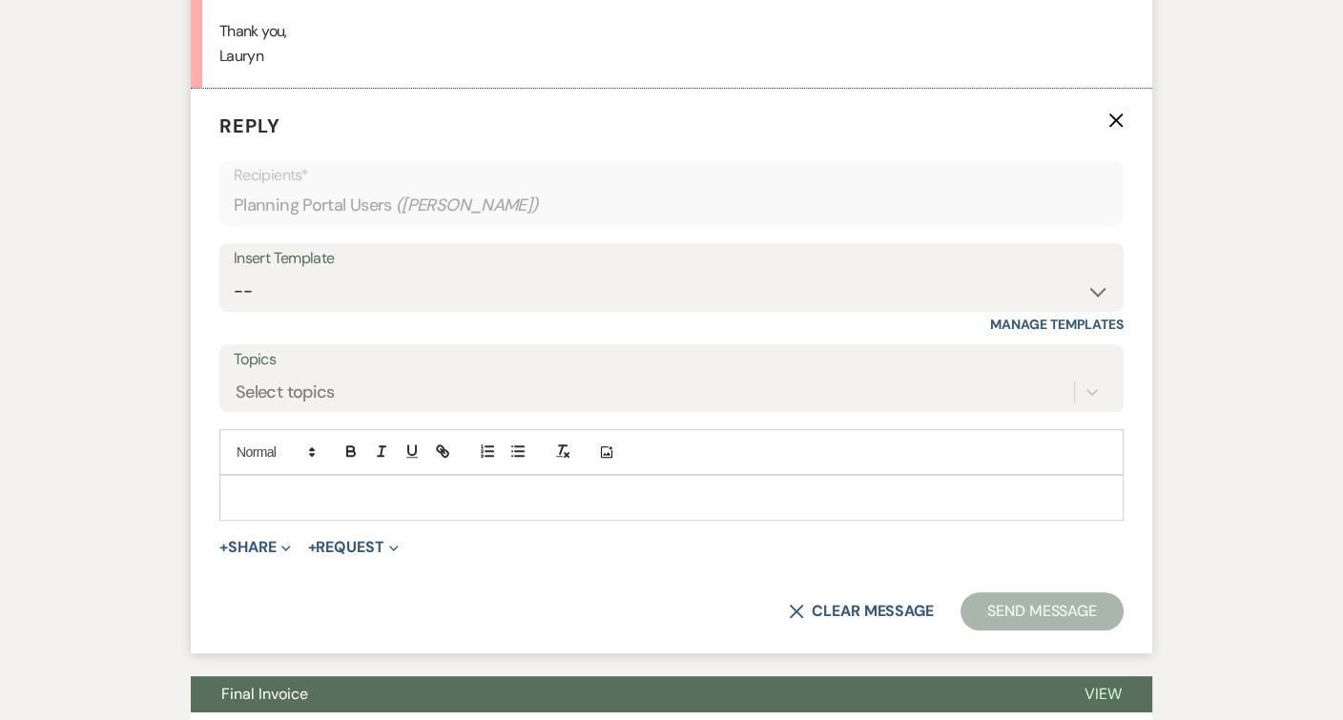
click at [379, 487] on p at bounding box center [672, 497] width 874 height 21
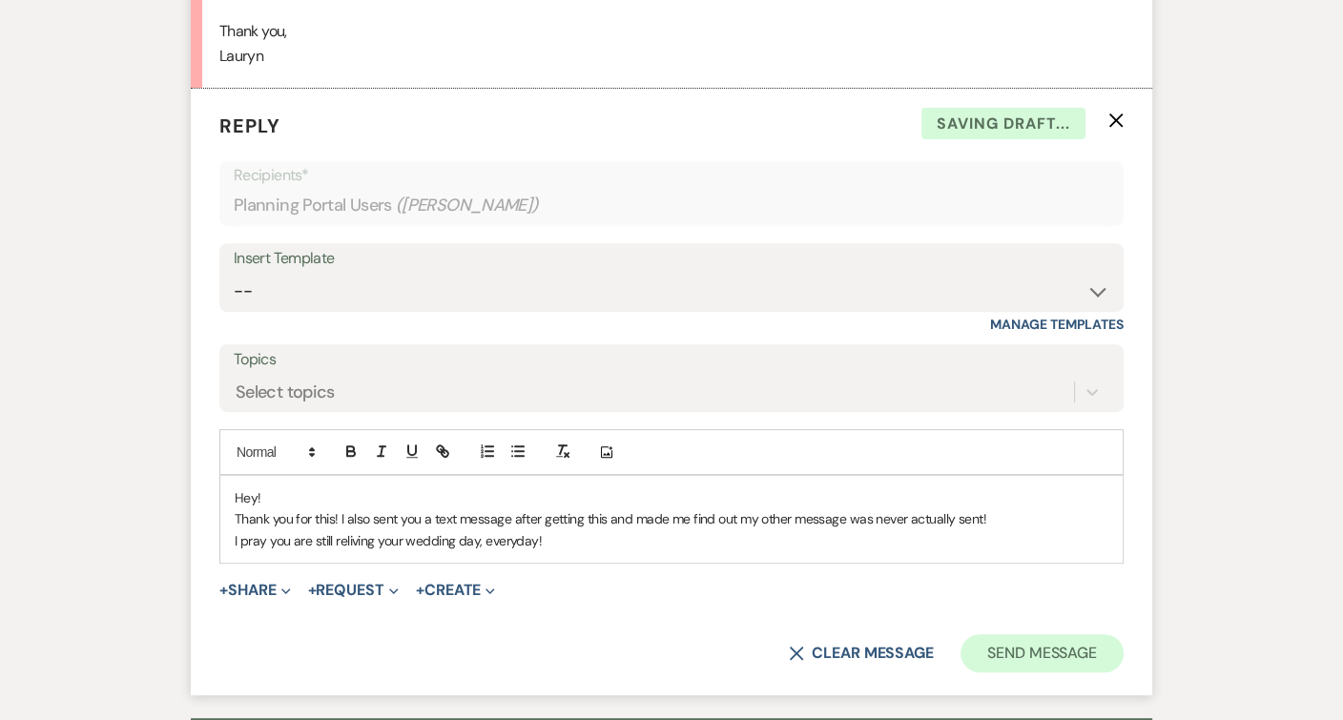
click at [1019, 639] on button "Send Message" at bounding box center [1042, 653] width 163 height 38
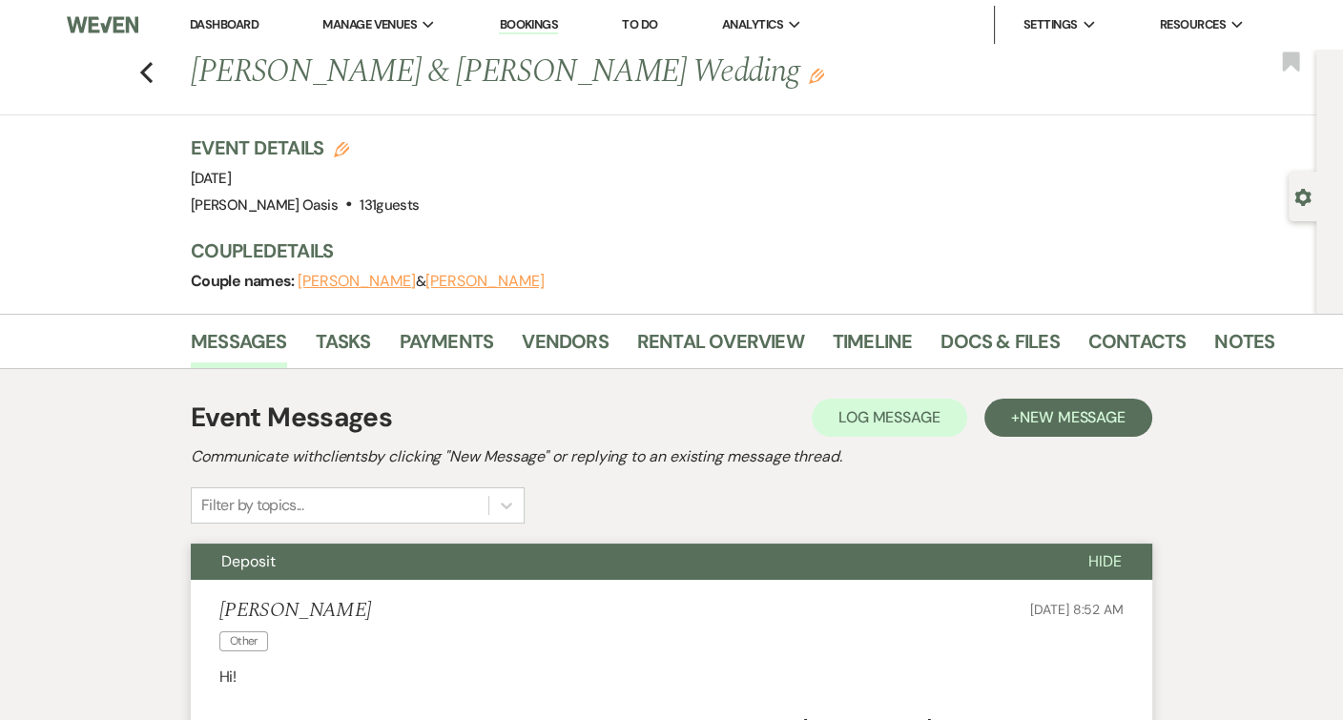
scroll to position [0, 0]
click at [224, 22] on link "Dashboard" at bounding box center [224, 24] width 69 height 16
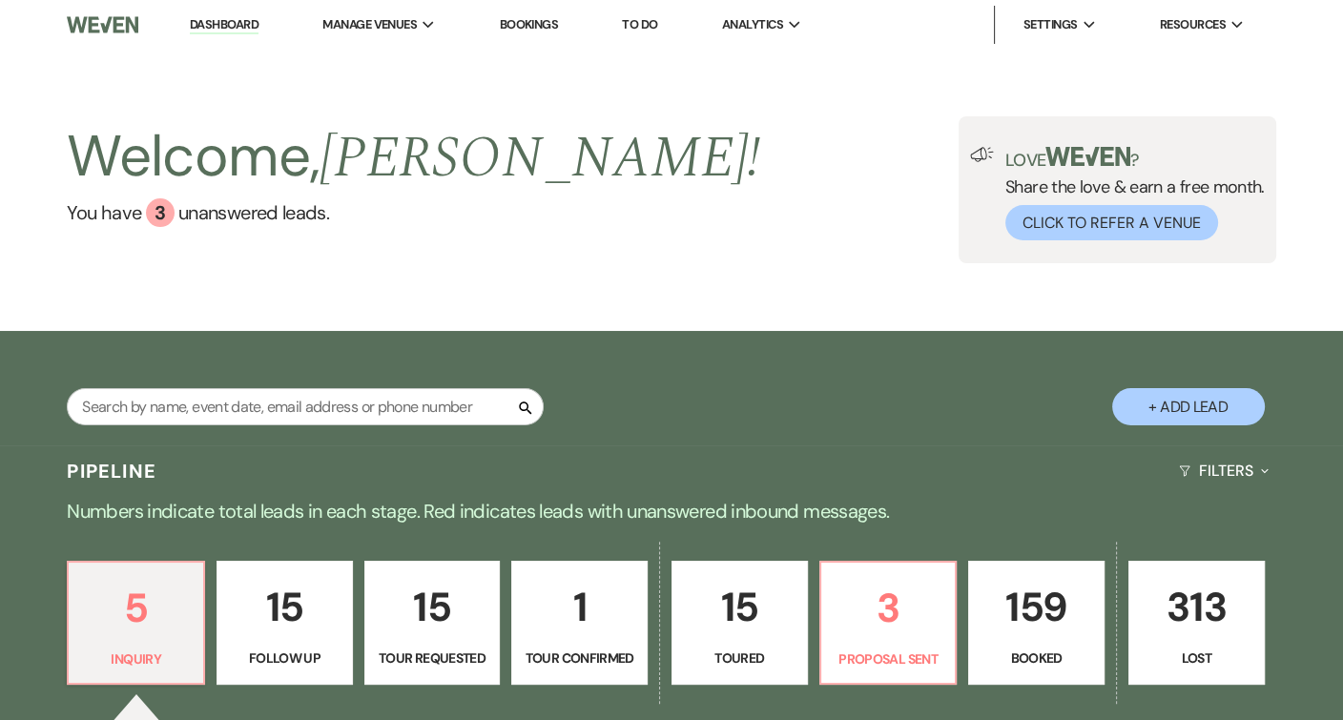
scroll to position [2, 0]
